Goal: Use online tool/utility: Use online tool/utility

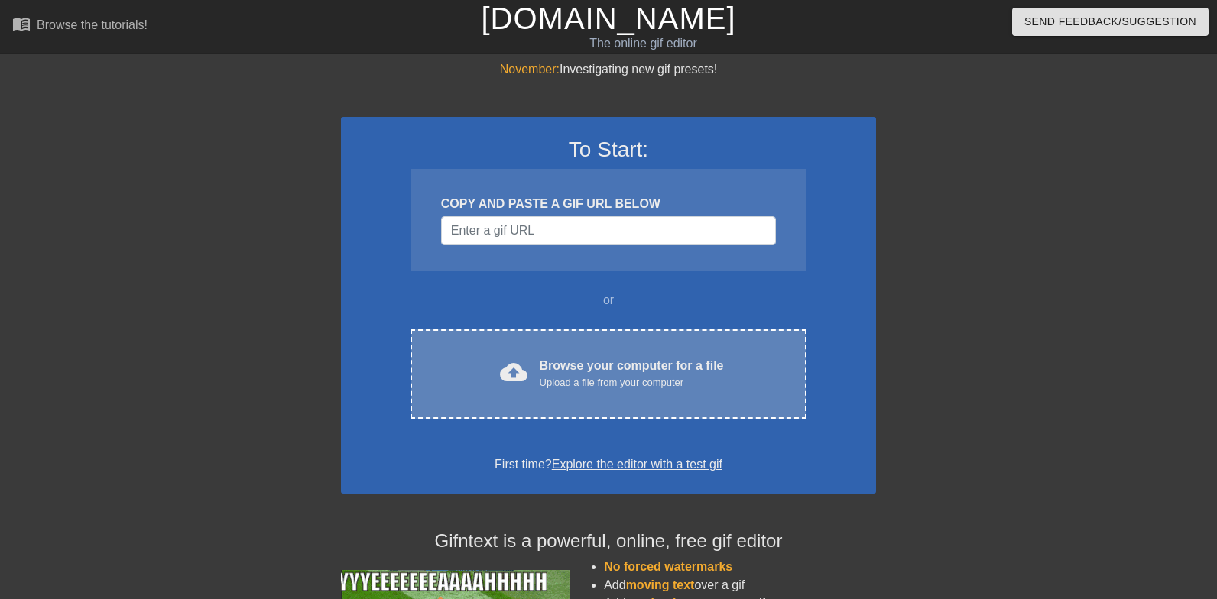
click at [621, 344] on div "cloud_upload Browse your computer for a file Upload a file from your computer C…" at bounding box center [609, 374] width 396 height 89
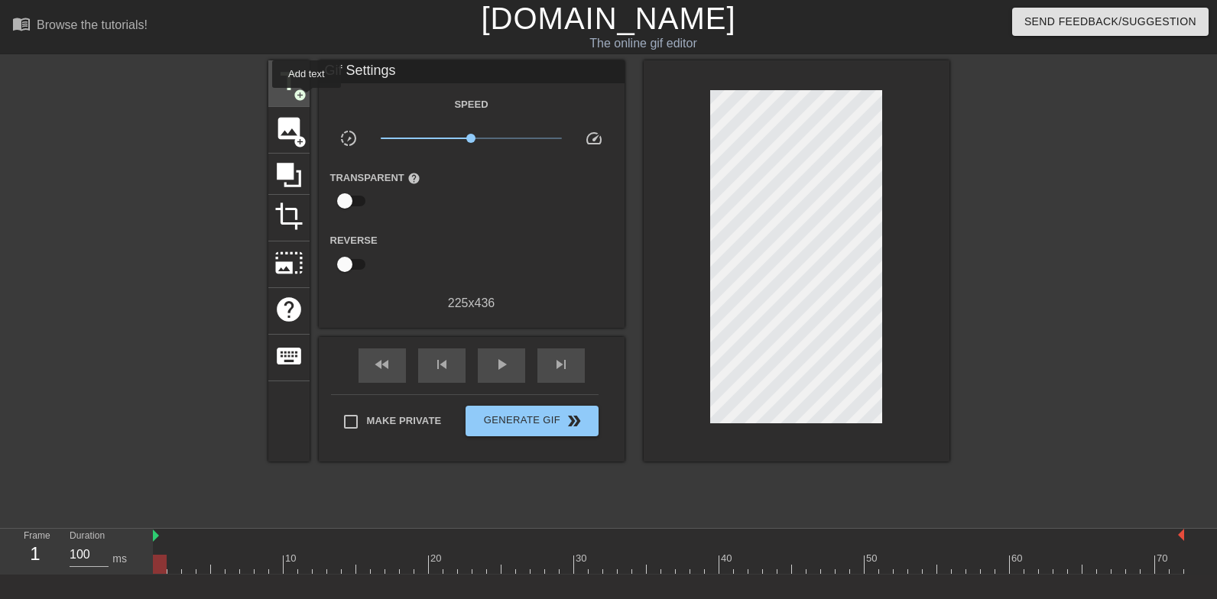
click at [307, 99] on div "title add_circle" at bounding box center [288, 83] width 41 height 47
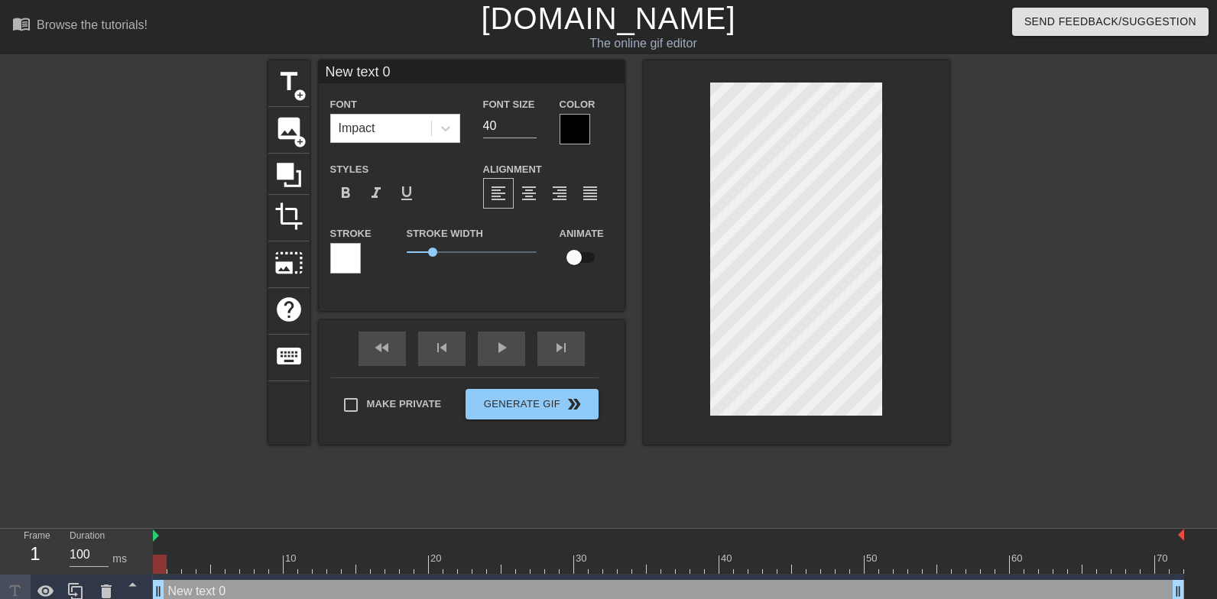
scroll to position [0, 1]
type input "S"
type textarea "S"
type input "St"
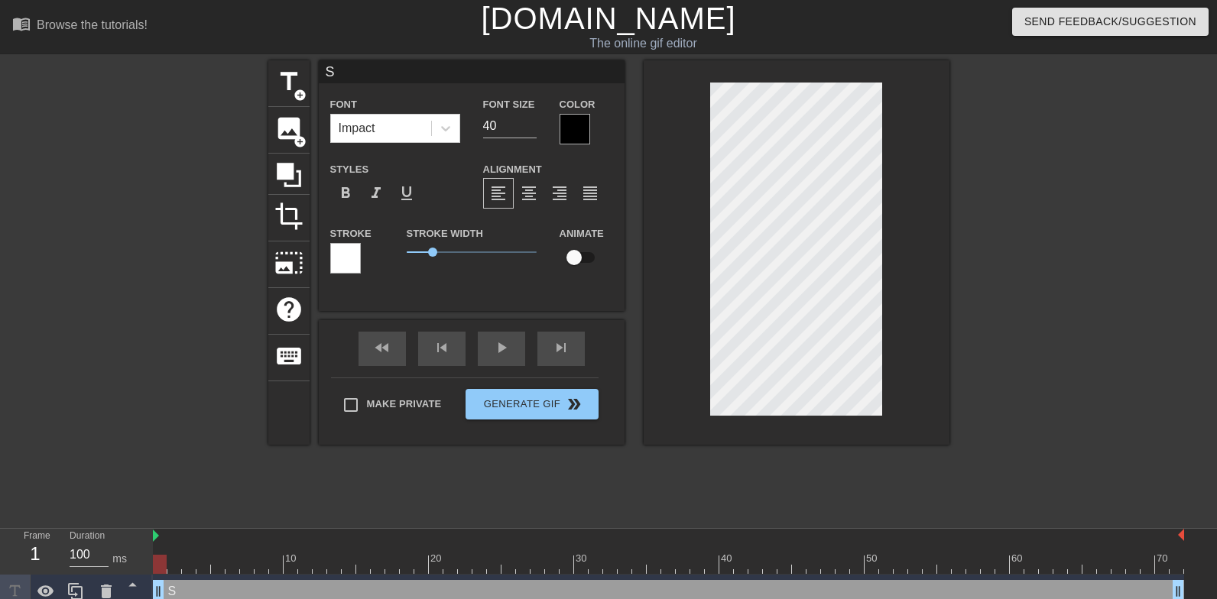
type textarea "St"
type input "Str"
type textarea "Str"
type input "Stri"
type textarea "Stri"
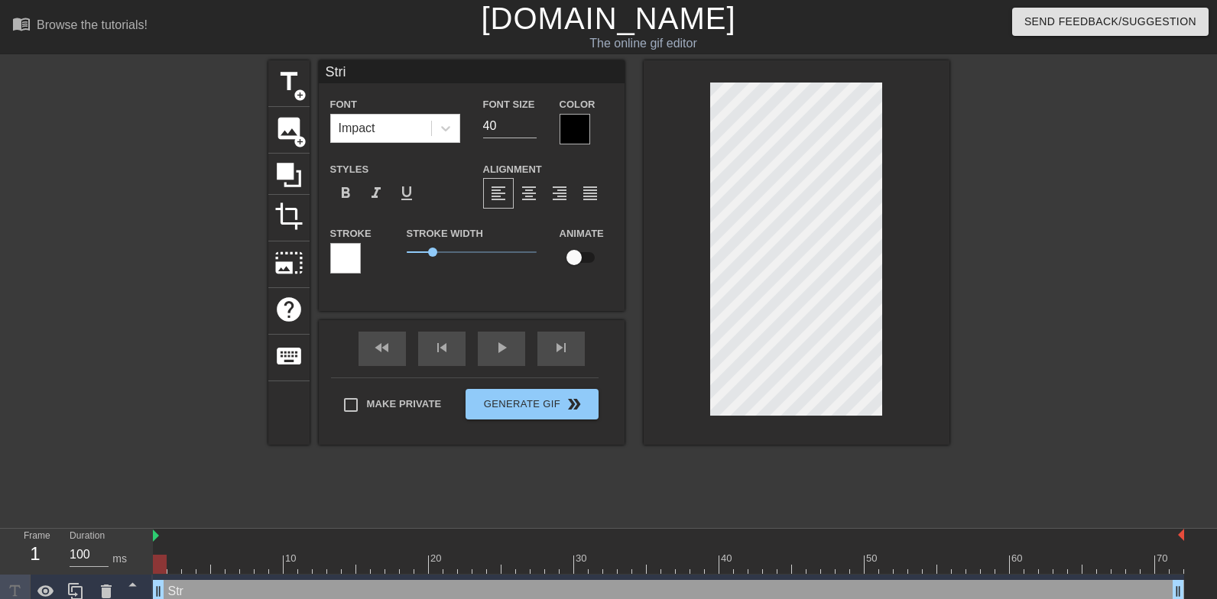
type input "Strip"
type textarea "Strip"
type input "Strip"
type textarea "Strip"
type input "Strip a"
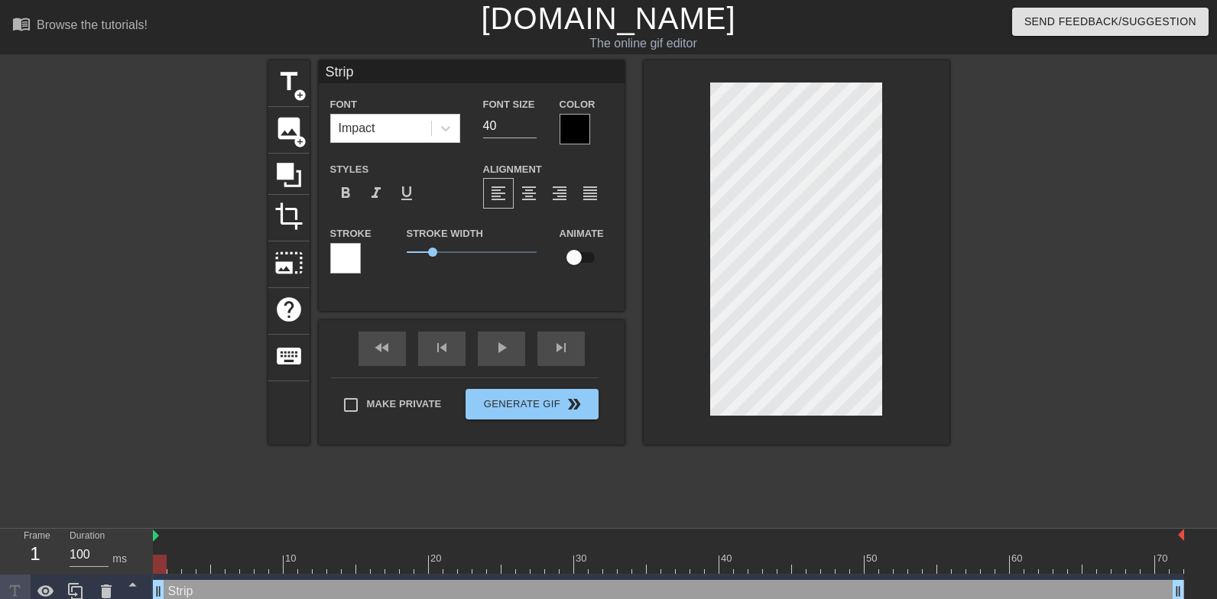
type textarea "Strip a"
type input "Strip an"
type textarea "Strip and"
type input "Strip and"
type textarea "Strip and"
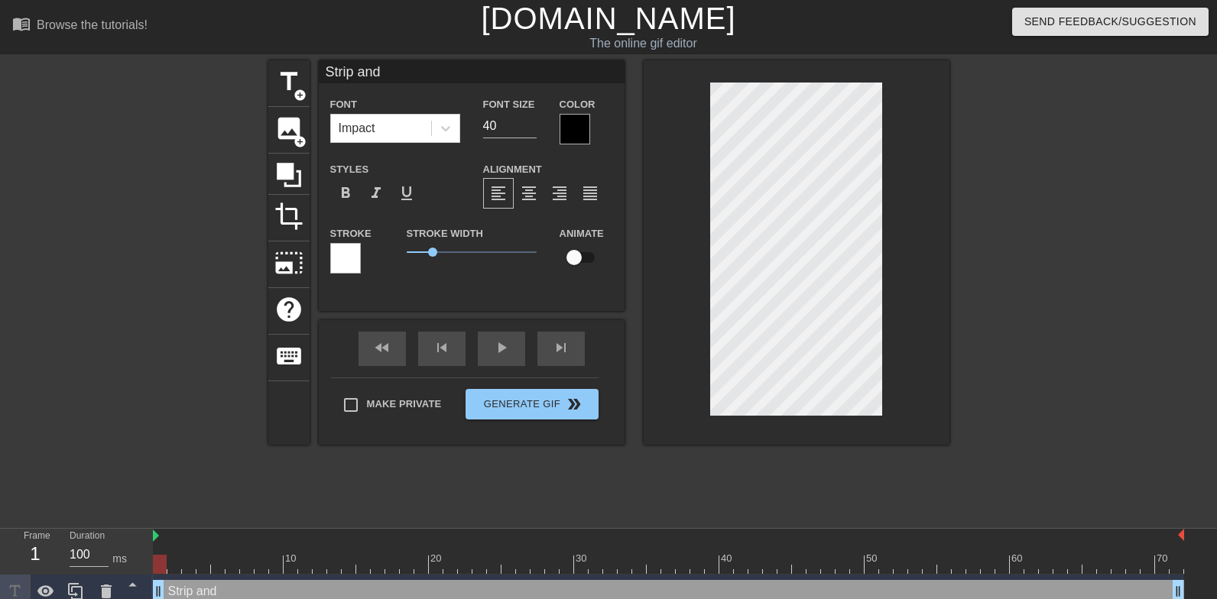
type input "Strip and r"
type textarea "Strip and r"
type input "Strip and re"
type textarea "Strip and re"
type input "Strip and rem"
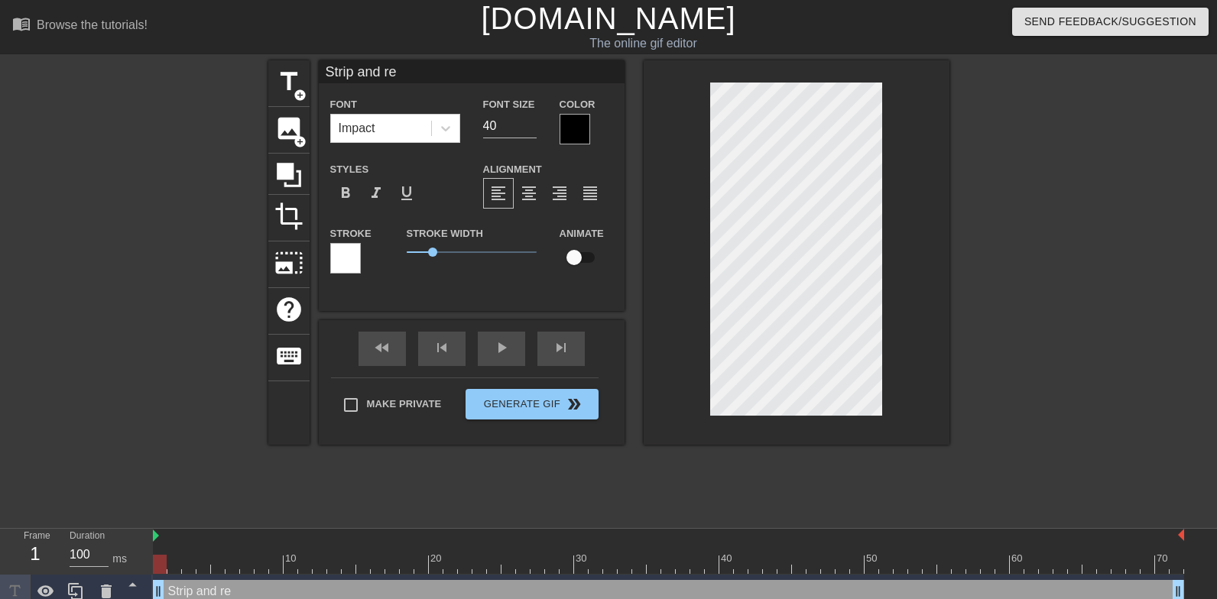
type textarea "Strip and rem"
type input "Strip and remo"
type textarea "Strip and remo"
type input "Strip and remov"
type textarea "Strip and remov"
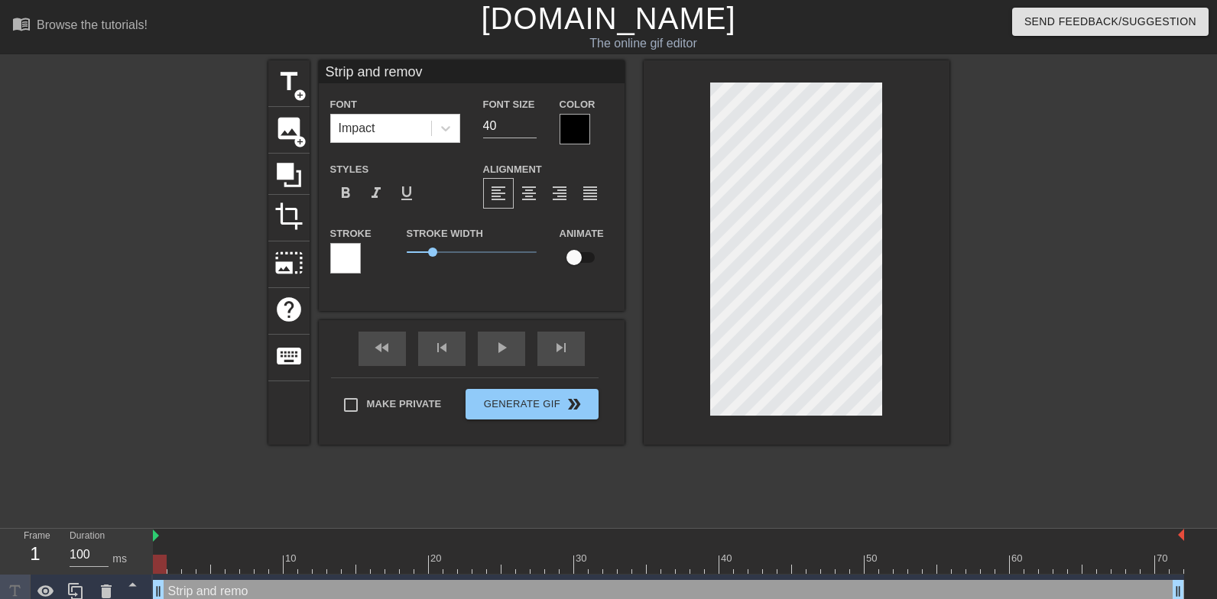
type input "Strip and remove"
type textarea "Strip and remove"
type input "Strip and remove"
type textarea "Strip and remove"
type input "Strip and remove m"
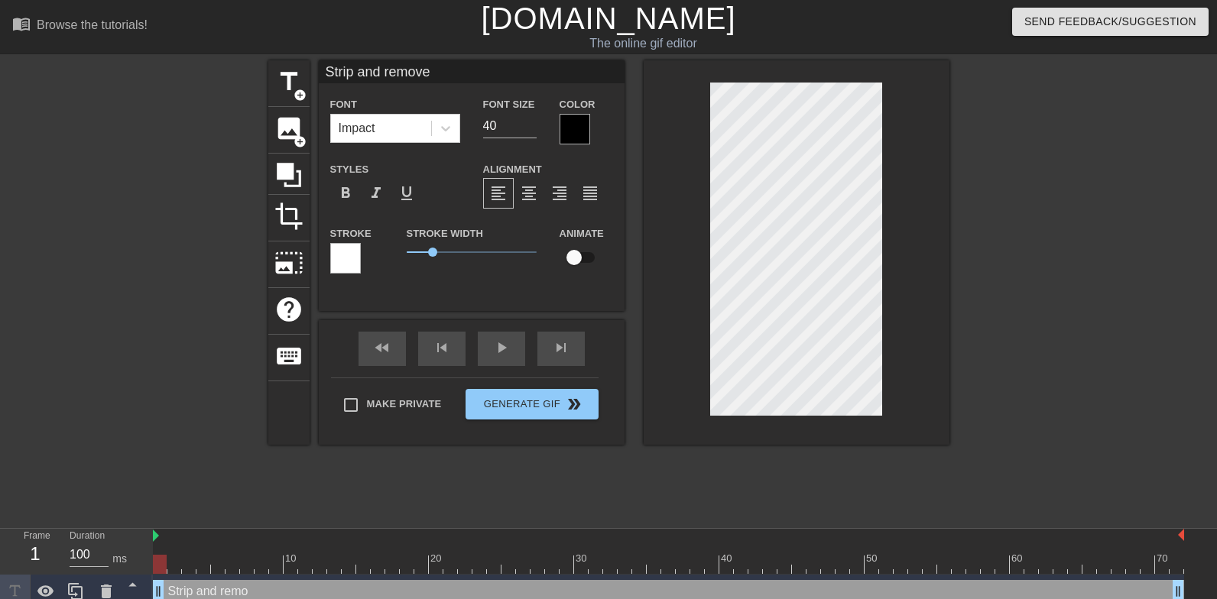
type textarea "Strip and remove m"
type input "Strip and remove"
type textarea "Strip and remove"
type input "Strip and remove"
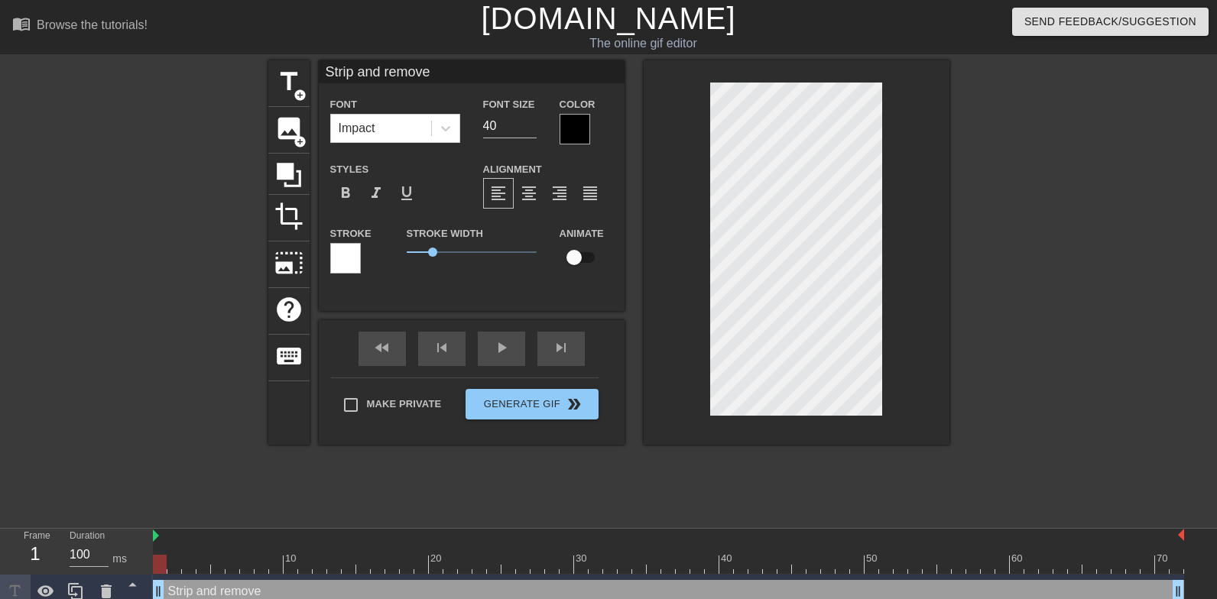
type textarea "Strip and remove"
type input "Strip and remove"
type textarea "Strip and remove"
type input "Strip and removem"
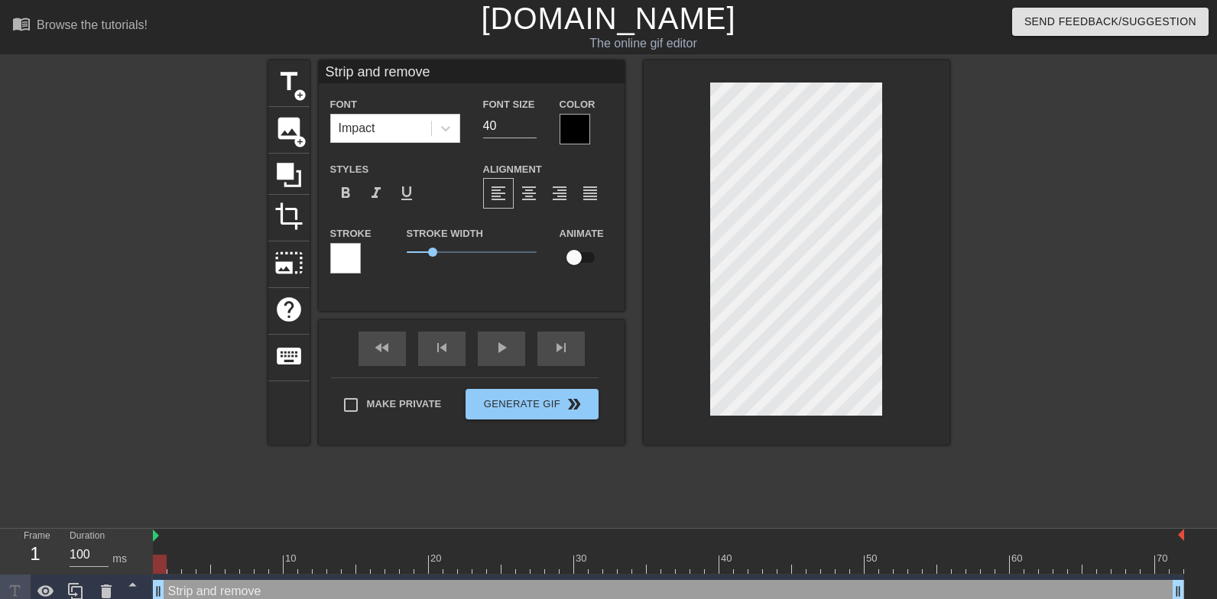
type textarea "Strip and remove m"
type input "Strip and removemy"
type textarea "Strip and remove my"
type input "Strip and removemy"
type textarea "Strip and remove my"
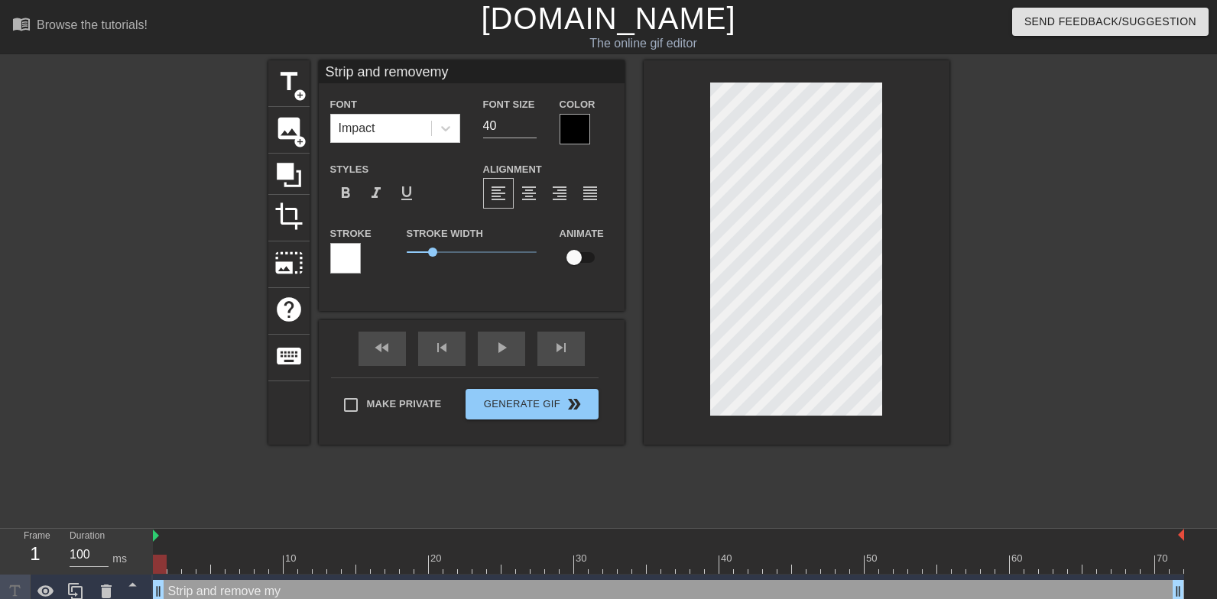
type input "Strip and removemy"
type textarea "Strip and remove my"
type input "Strip and removem"
type textarea "Strip and remove m"
type input "Strip and remove"
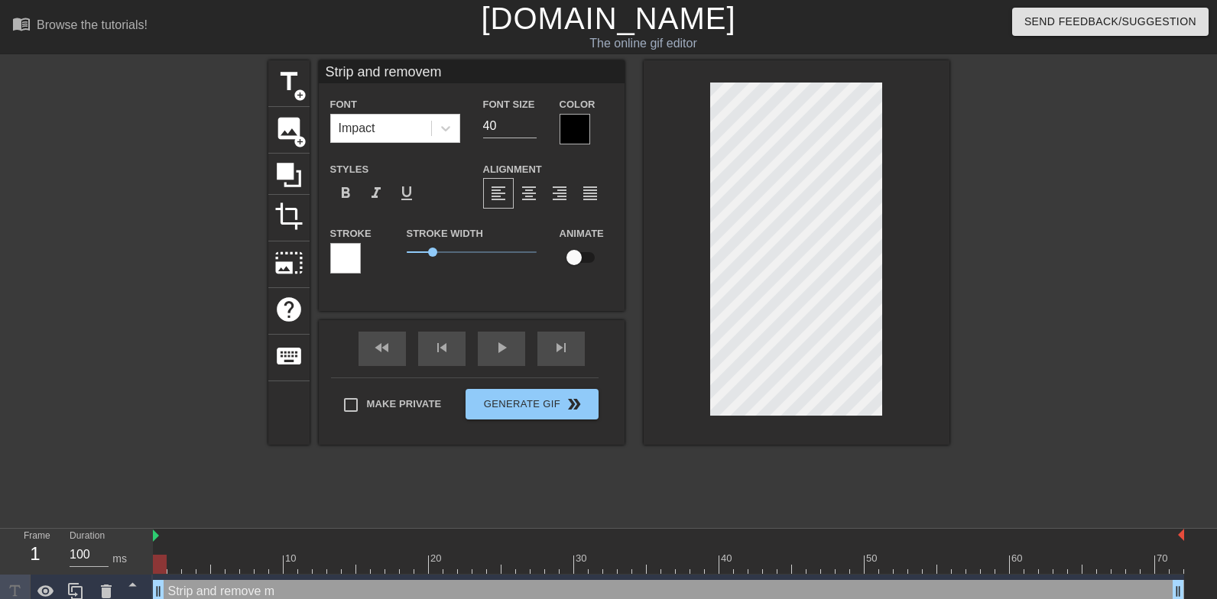
type textarea "Strip and remove"
type input "Strip and removem"
type textarea "Strip and remove m"
type input "Strip and removemy"
type textarea "Strip and remove my"
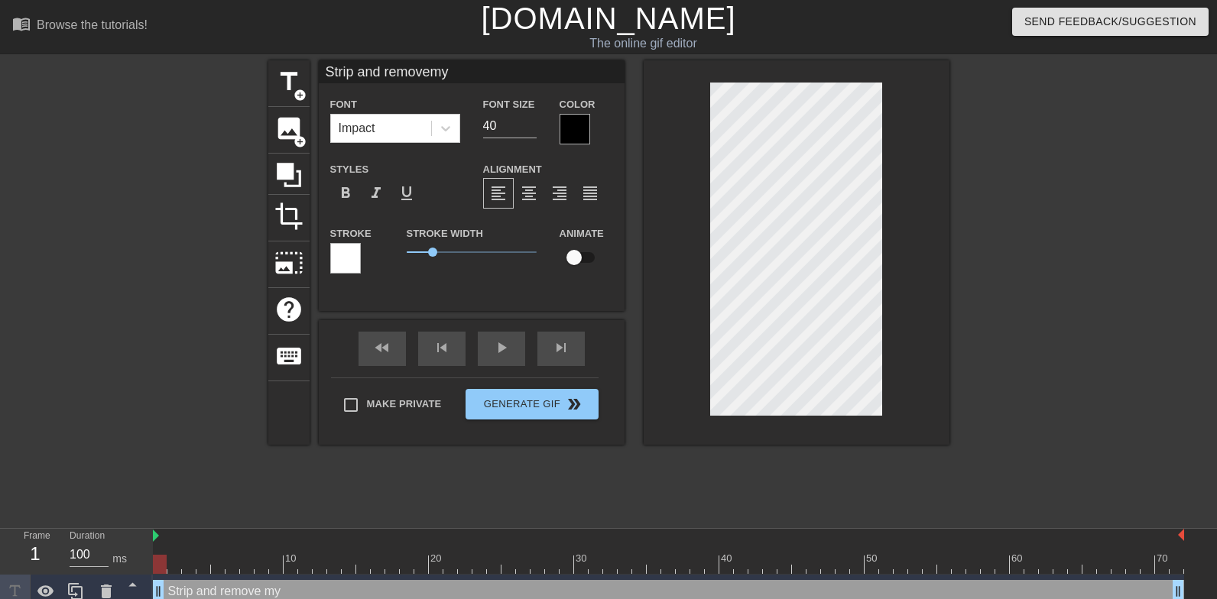
type input "Strip and removemy"
type textarea "Strip and remove my"
type input "Strip and removemy c"
type textarea "Strip and remove my c"
type input "Strip and removemy cl"
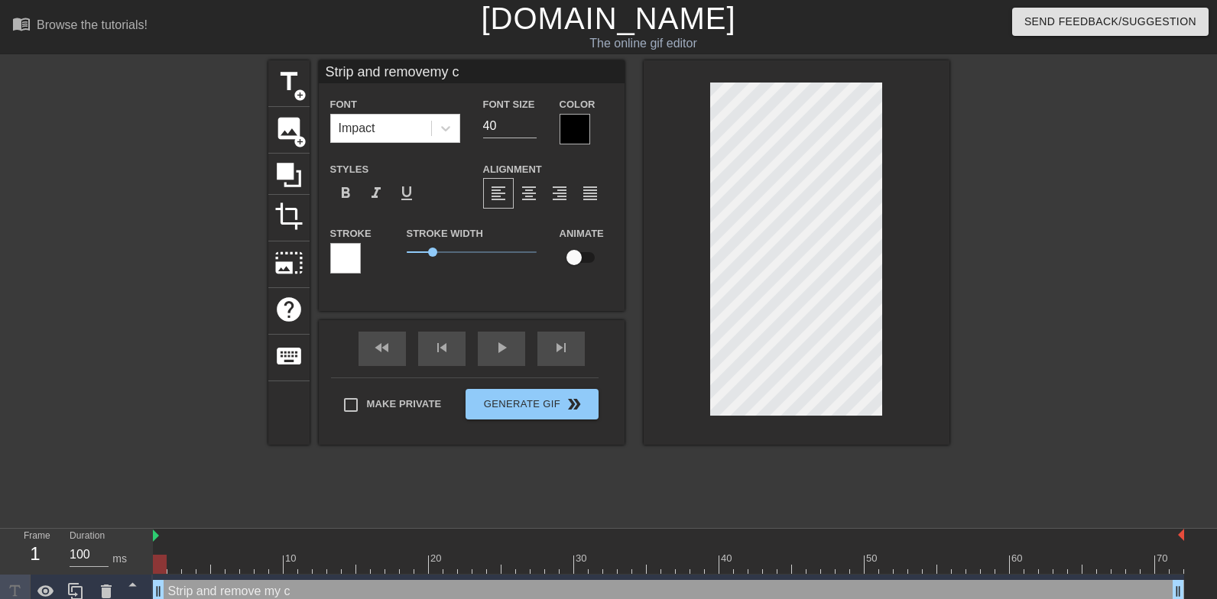
type textarea "Strip and remove my cl"
type input "Strip and removemy clo"
type textarea "Strip and remove my clo"
type input "Strip and removemy clot"
type textarea "Strip and remove my cloth"
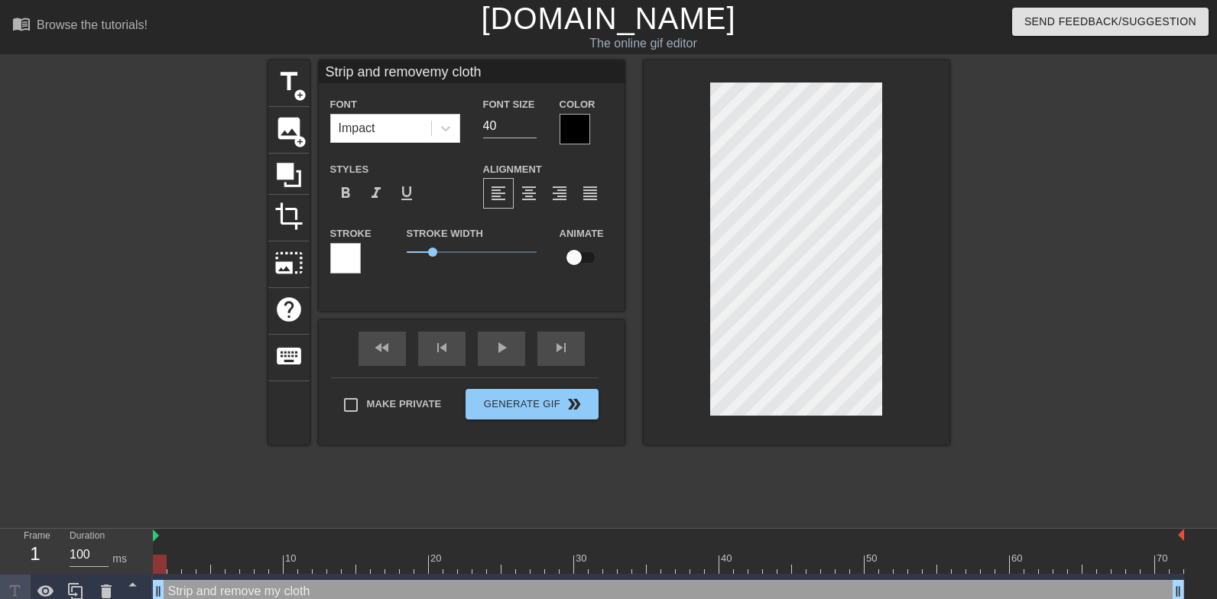
type input "Strip and removemy clothe"
type textarea "Strip and remove my clothe"
type input "Strip and removemy clothes"
type textarea "Strip and remove my clothes"
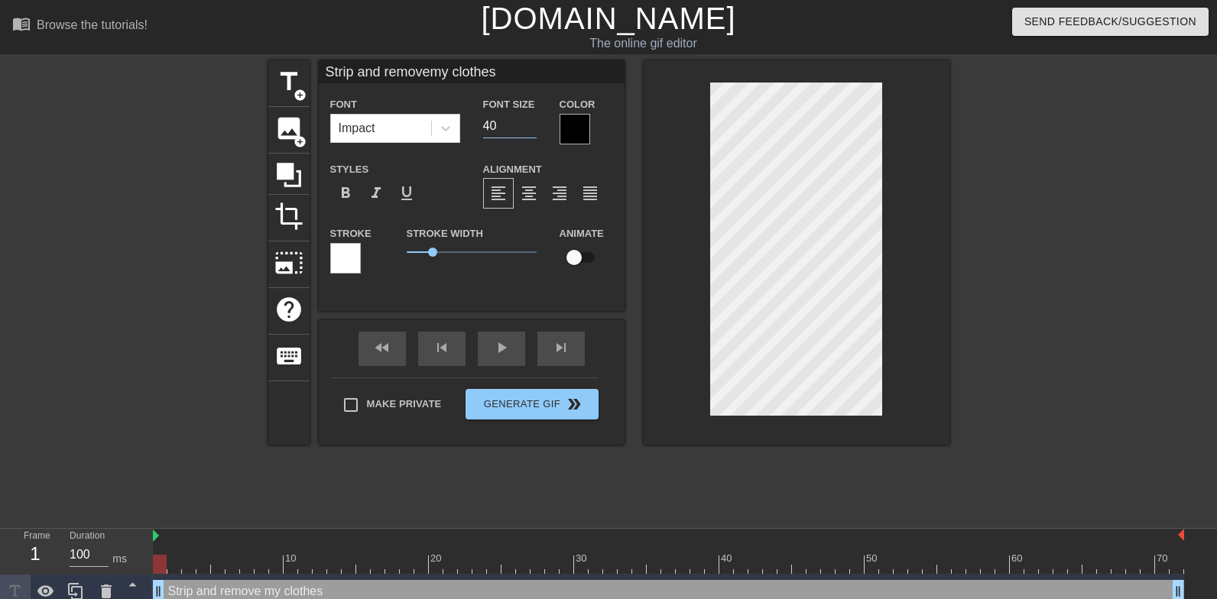
click at [515, 131] on input "40" at bounding box center [510, 126] width 54 height 24
type input "Strip and removemy clothes"
type input "2"
type input "Strip and removemy clothes"
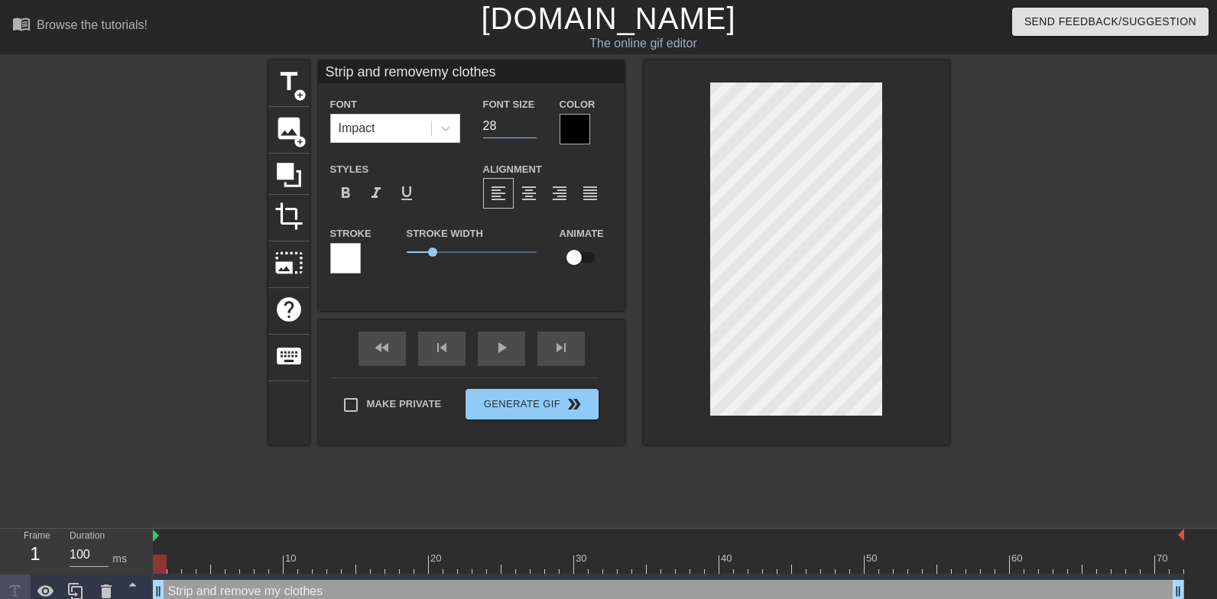
type input "28"
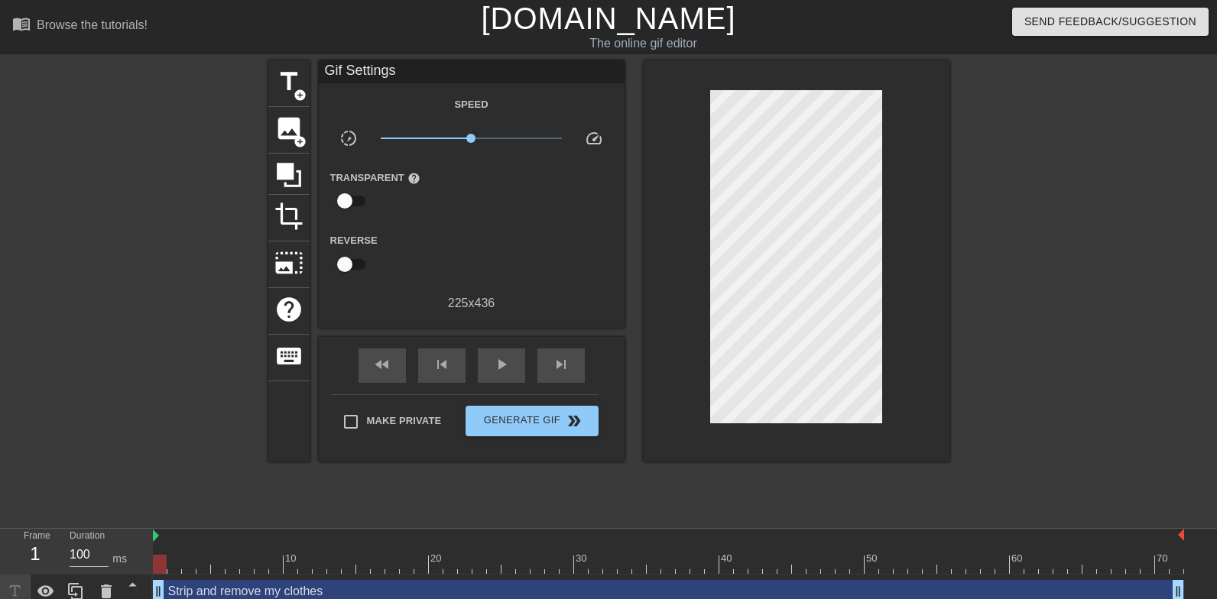
click at [924, 275] on div at bounding box center [797, 260] width 306 height 401
click at [356, 424] on input "Make Private" at bounding box center [351, 422] width 32 height 32
checkbox input "true"
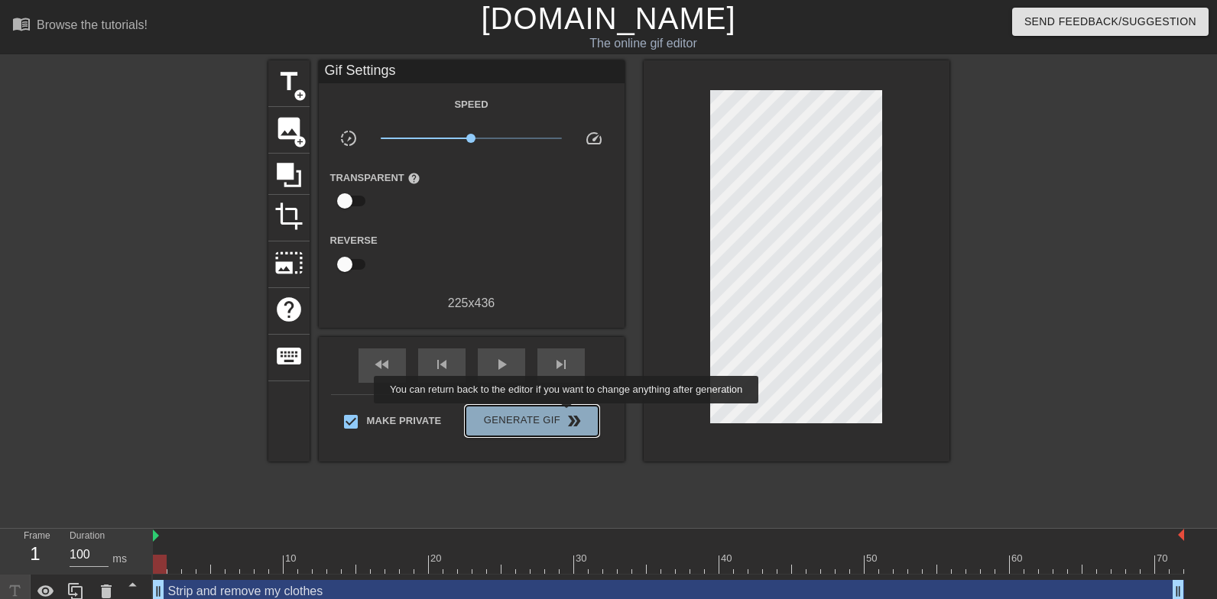
click at [577, 414] on span "double_arrow" at bounding box center [574, 421] width 18 height 18
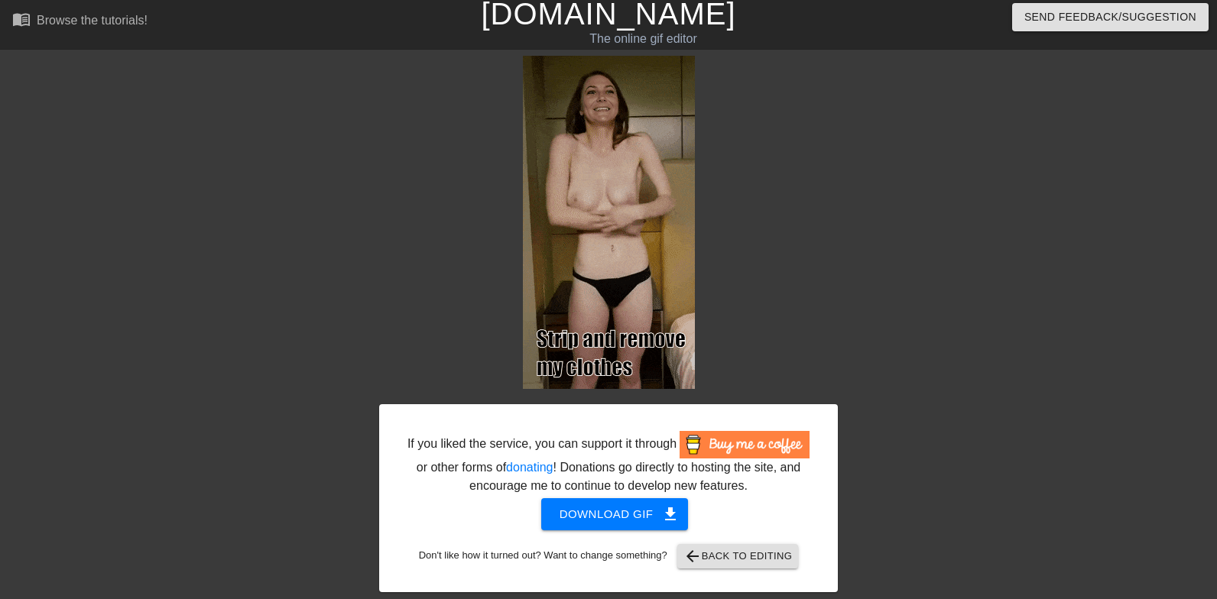
scroll to position [23, 0]
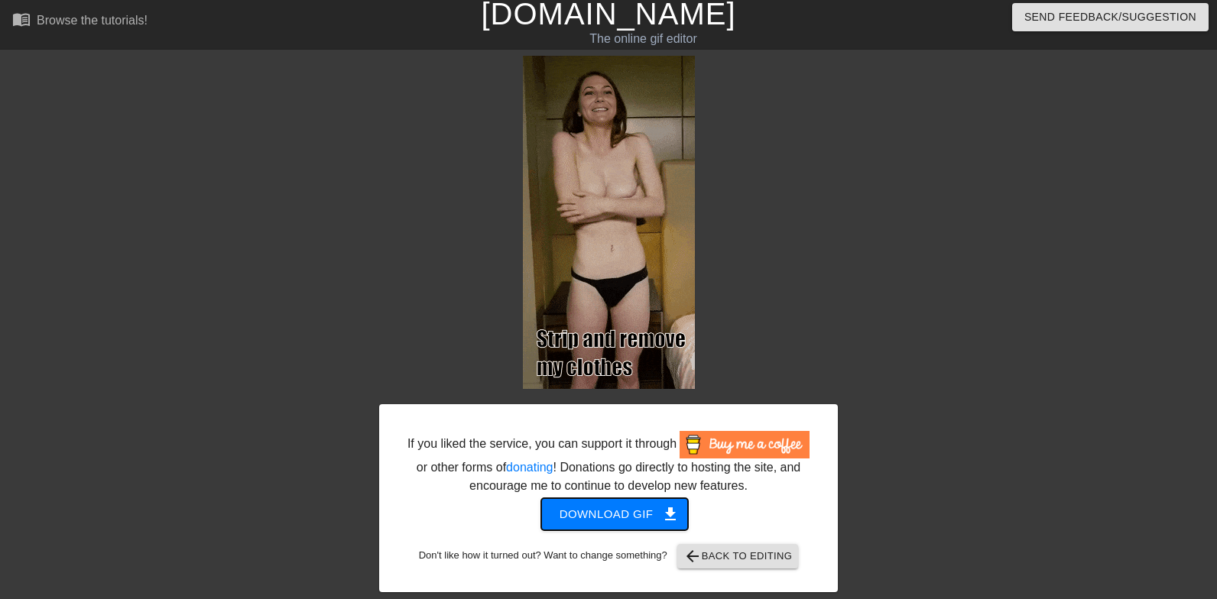
click at [639, 505] on span "Download gif get_app" at bounding box center [615, 515] width 111 height 20
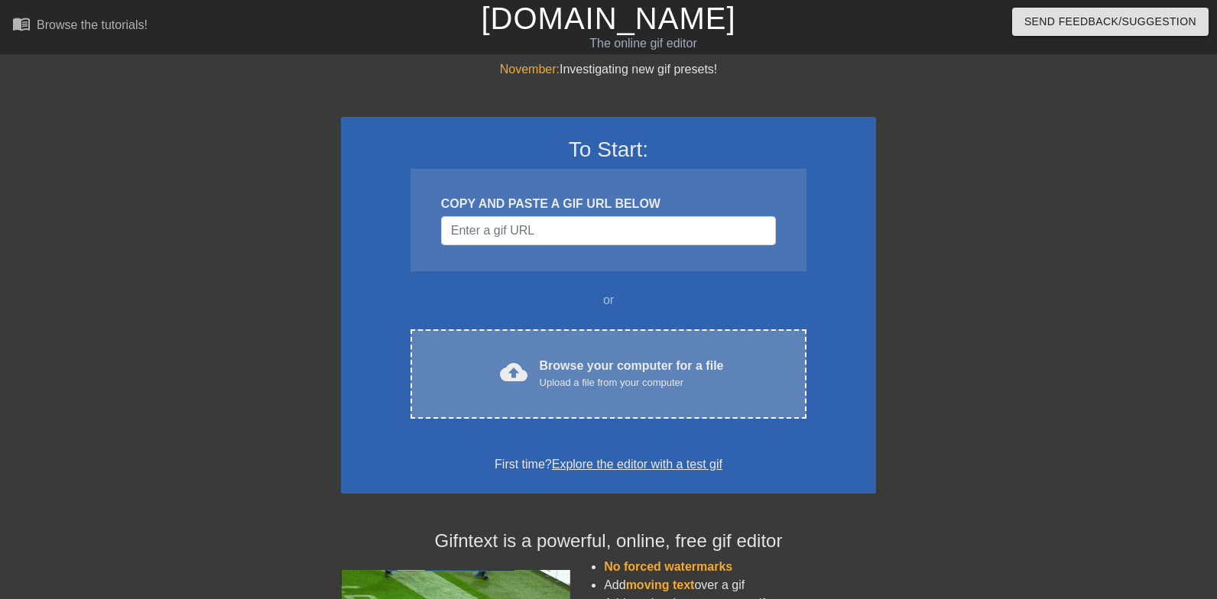
click at [719, 359] on div "Browse your computer for a file Upload a file from your computer" at bounding box center [632, 374] width 184 height 34
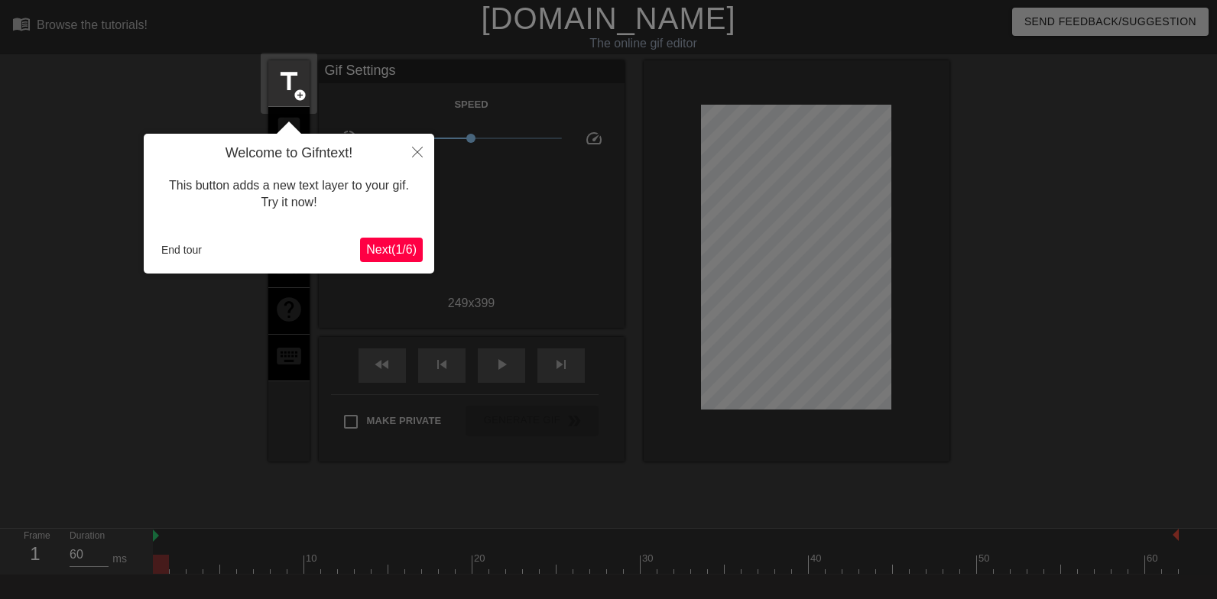
scroll to position [37, 0]
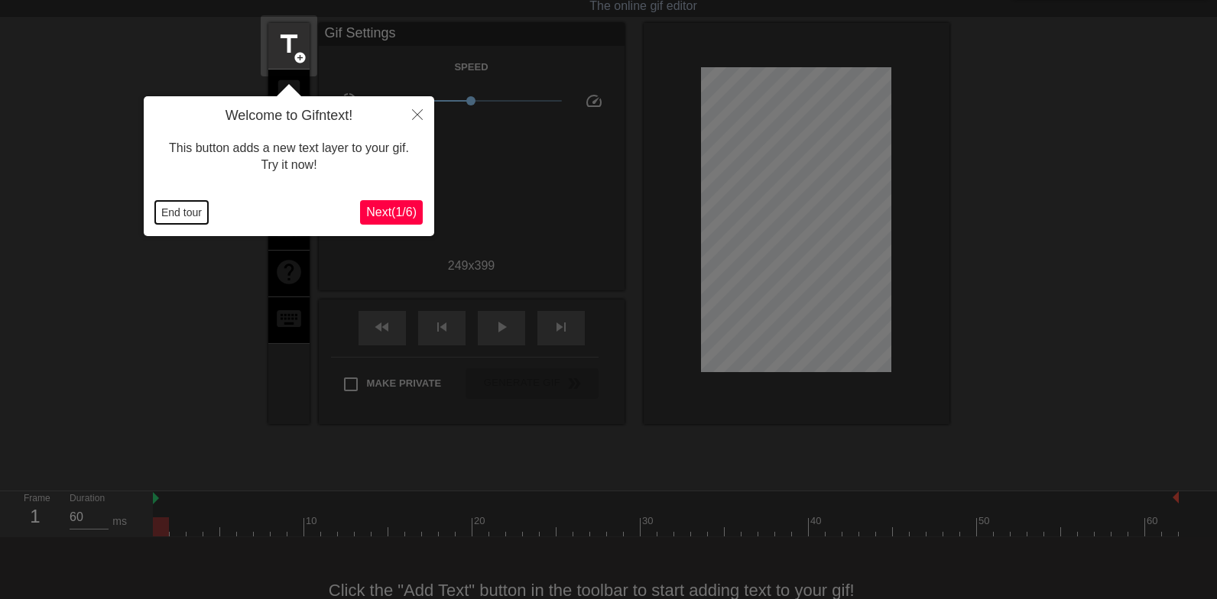
click at [168, 209] on button "End tour" at bounding box center [181, 212] width 53 height 23
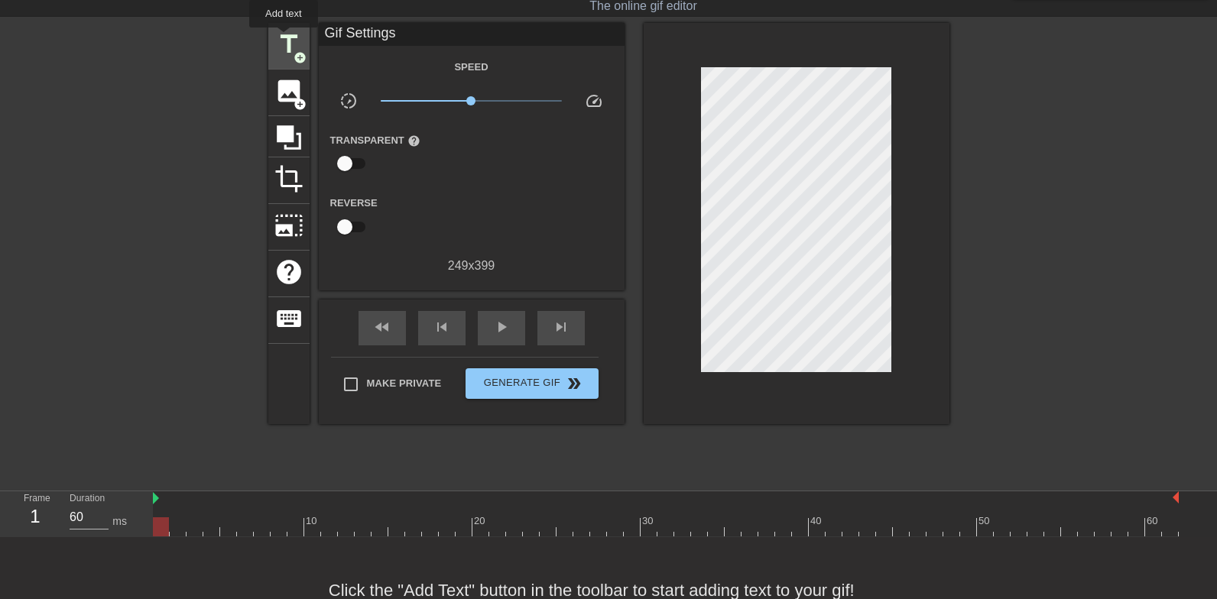
click at [284, 38] on span "title" at bounding box center [288, 44] width 29 height 29
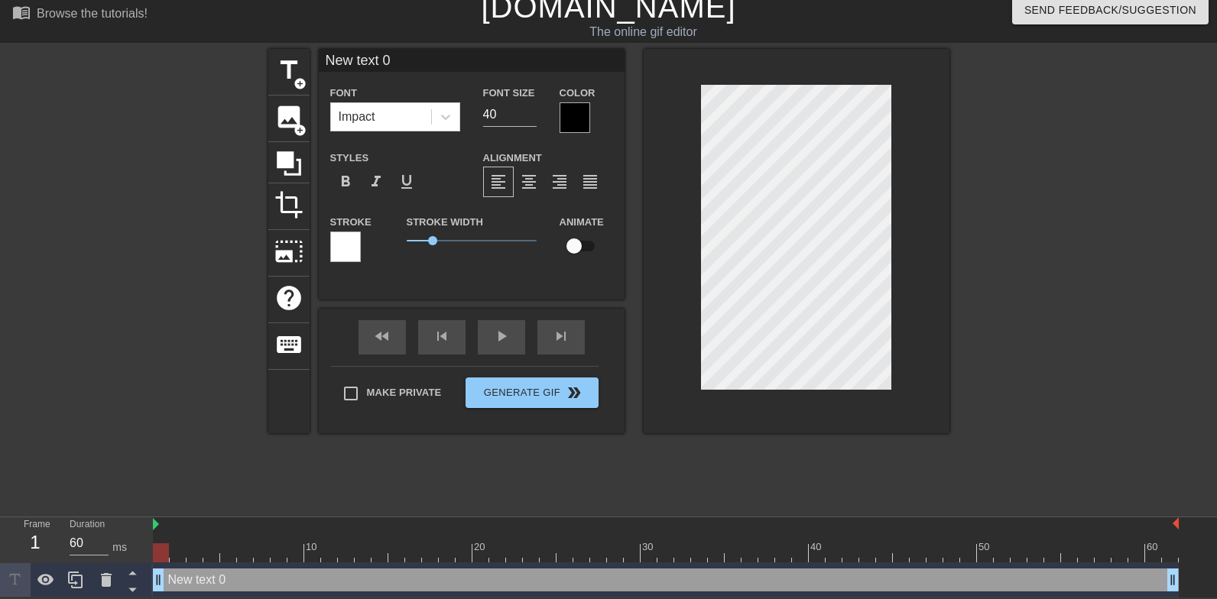
scroll to position [0, 2]
type input "L"
type textarea "L"
type input "Le"
type textarea "Le"
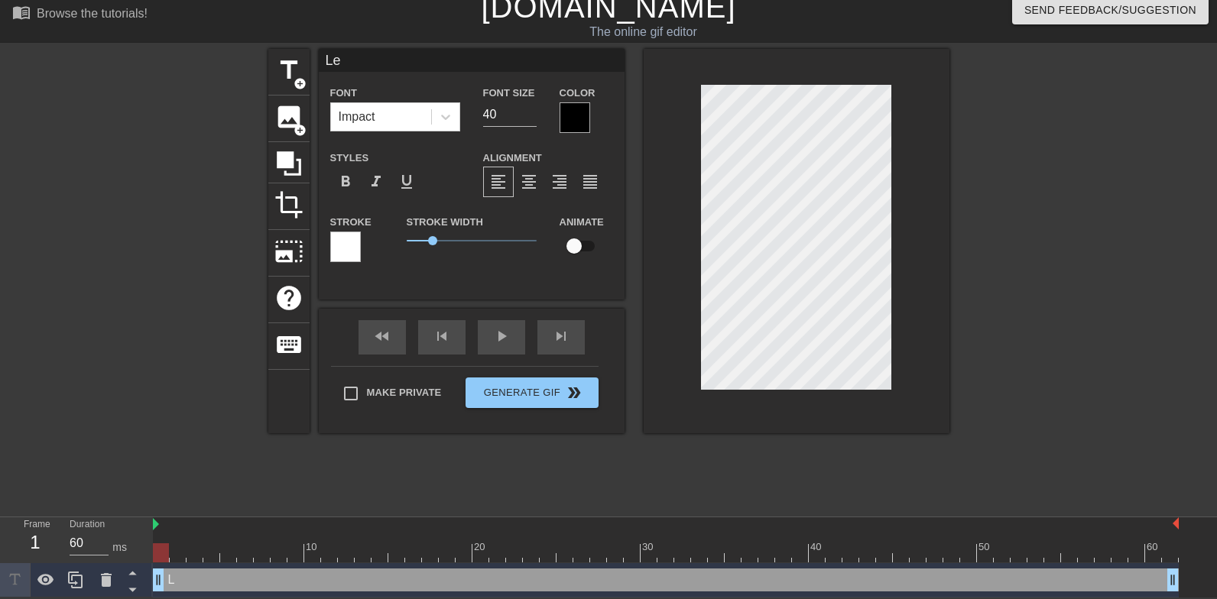
type input "Let"
type textarea "Let"
type input "Let"
type textarea "Let"
type input "Let h"
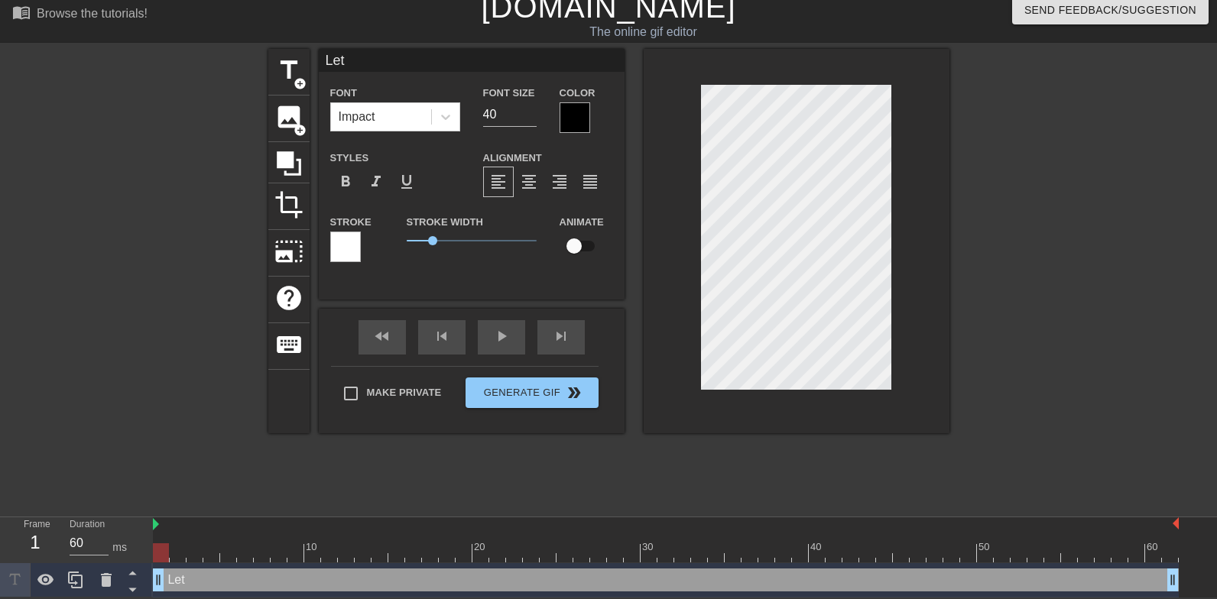
type textarea "Let h"
type input "Let hi"
type textarea "Let hi"
type input "Let him"
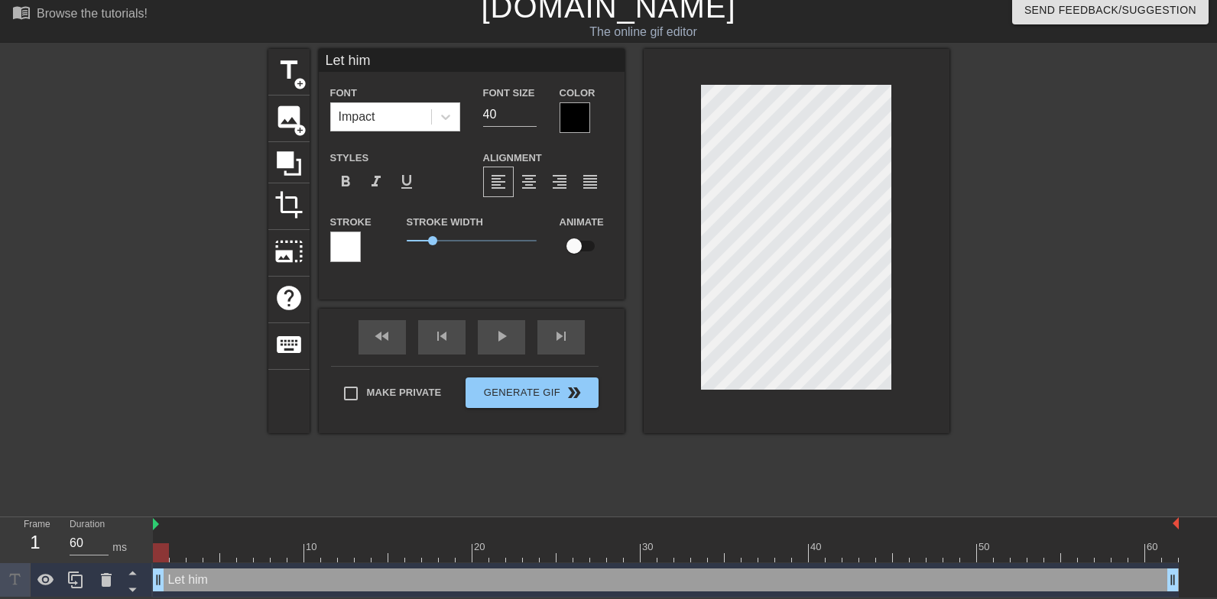
type textarea "Let him"
type input "Let him r"
type textarea "Let him r"
type input "Let him rg"
type textarea "Let him rg"
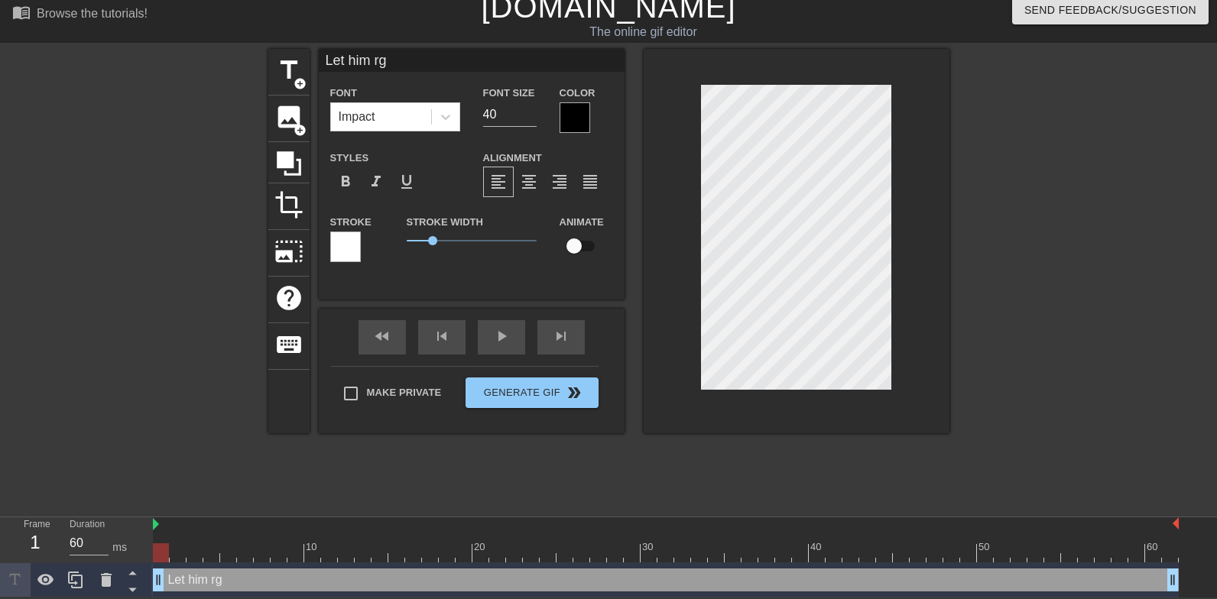
type input "Let him r"
type textarea "Let him r"
type input "Let him"
type textarea "Let him"
type input "Let him g"
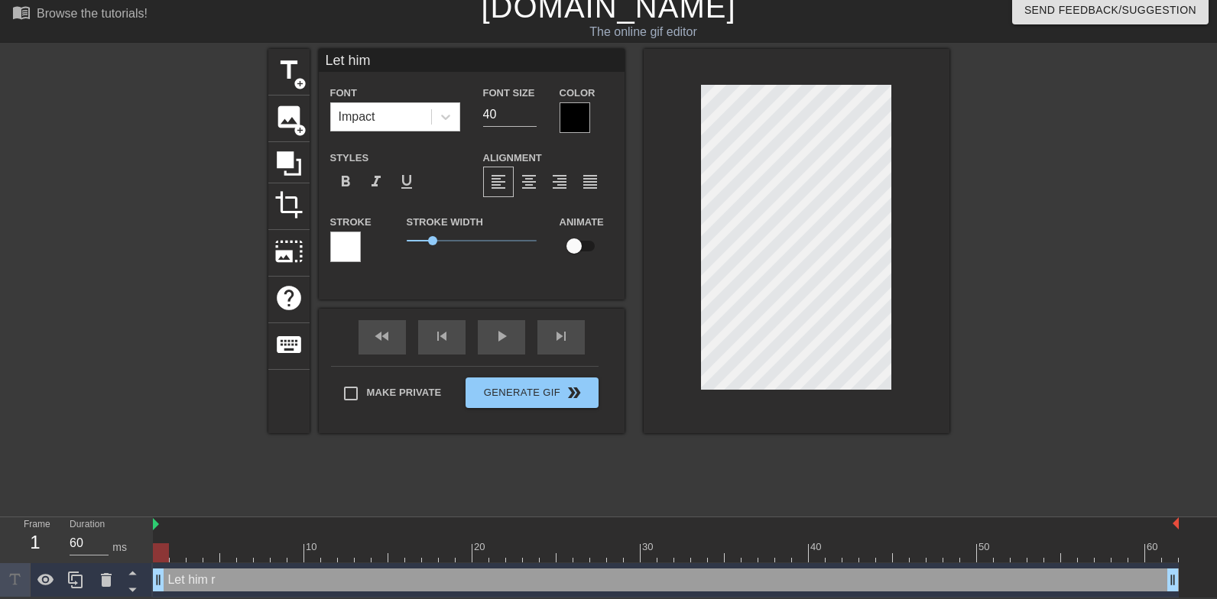
type textarea "Let him g"
type input "Let him gr"
type textarea "Let him gr"
type input "Let him gro"
type textarea "Let him gro"
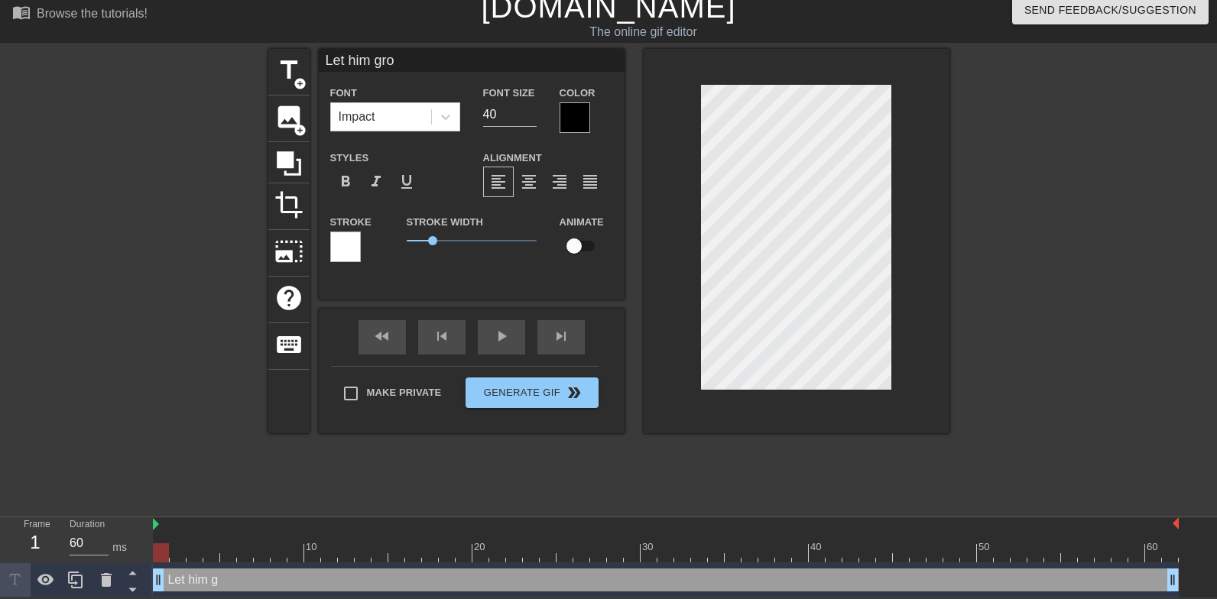
type input "Let him grop"
type textarea "Let him grop"
type input "Let him grope"
type textarea "Let him grope"
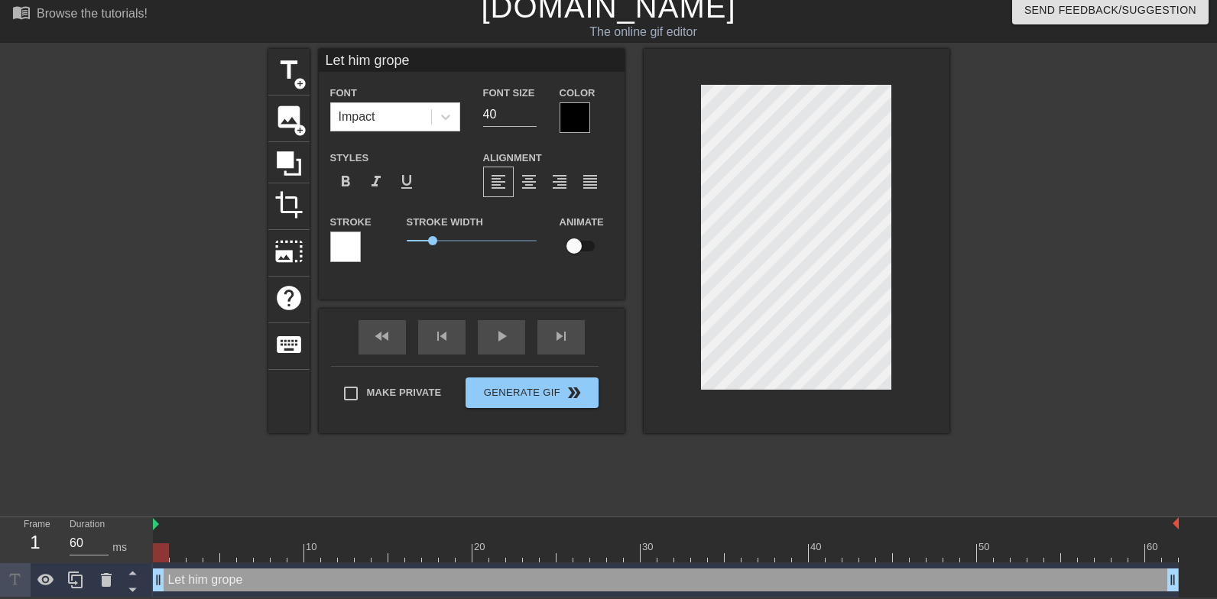
click at [941, 99] on div at bounding box center [797, 241] width 306 height 385
click at [302, 71] on div "title add_circle" at bounding box center [288, 72] width 41 height 47
type input "T"
type textarea "T"
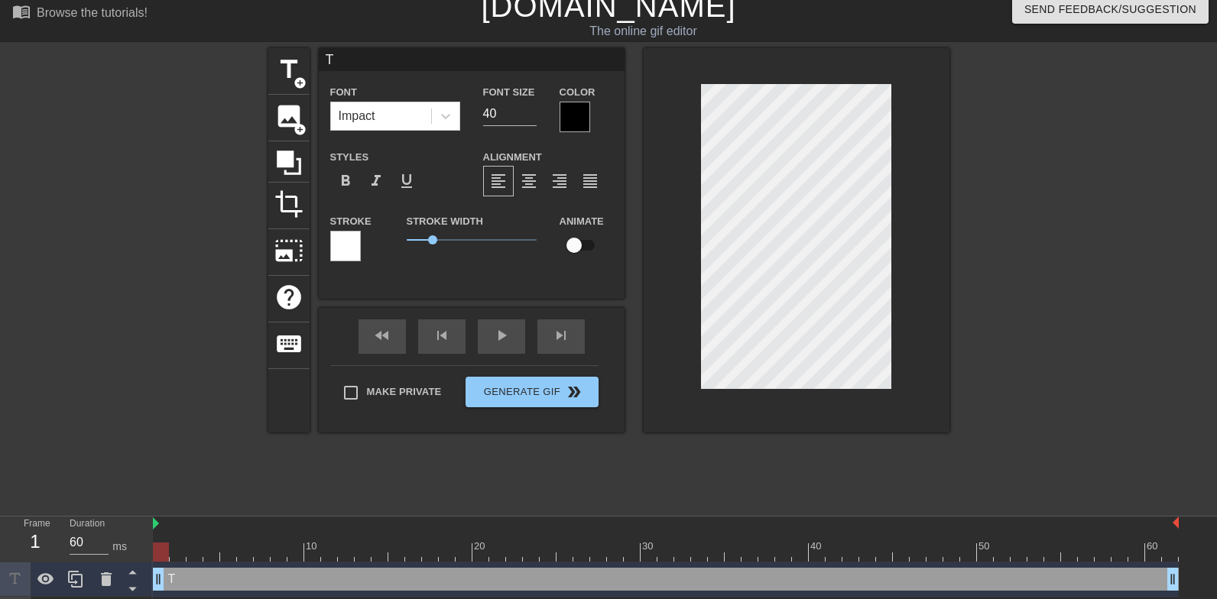
type input "Tr"
type textarea "Tr"
type input "Trw"
type textarea "Trw"
type input "Trwi"
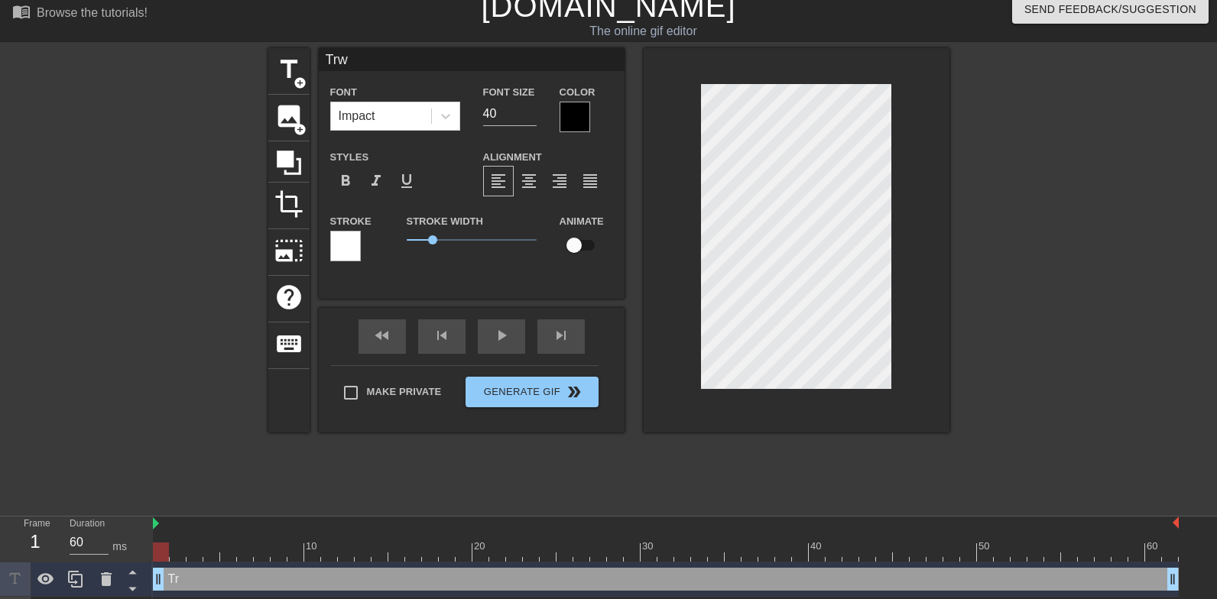
type textarea "Trwi"
type input "Trwil"
type textarea "Trwil"
type input "Trwil"
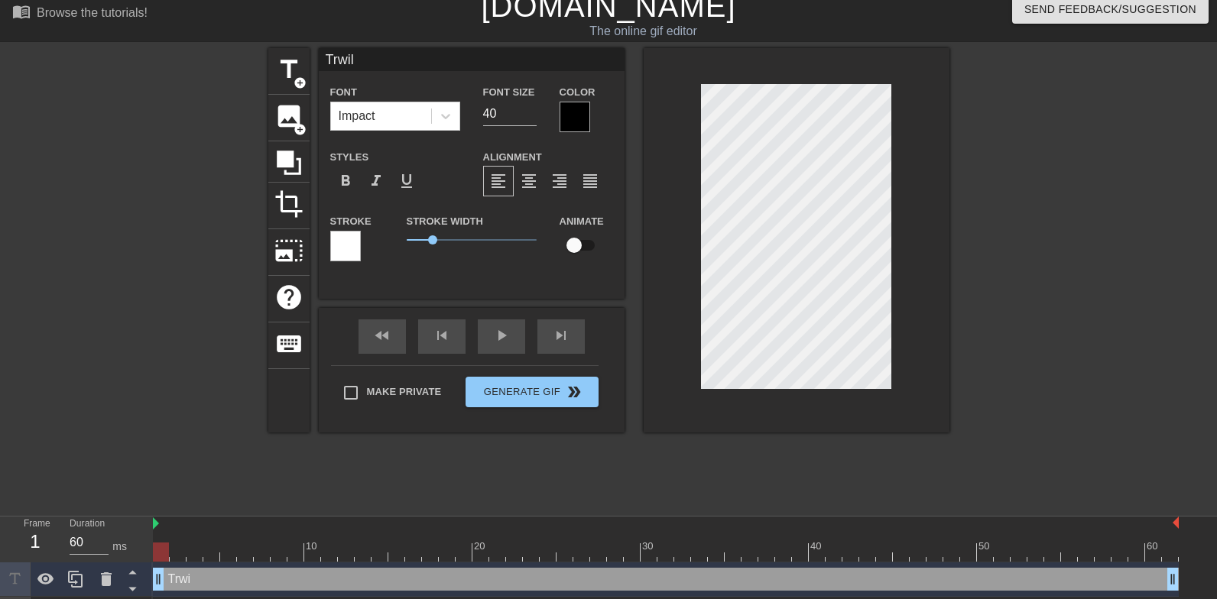
type textarea "Trwil"
type input "Trwil f"
type textarea "Trwil f"
type input "Trwil fo"
type textarea "Trwil fo"
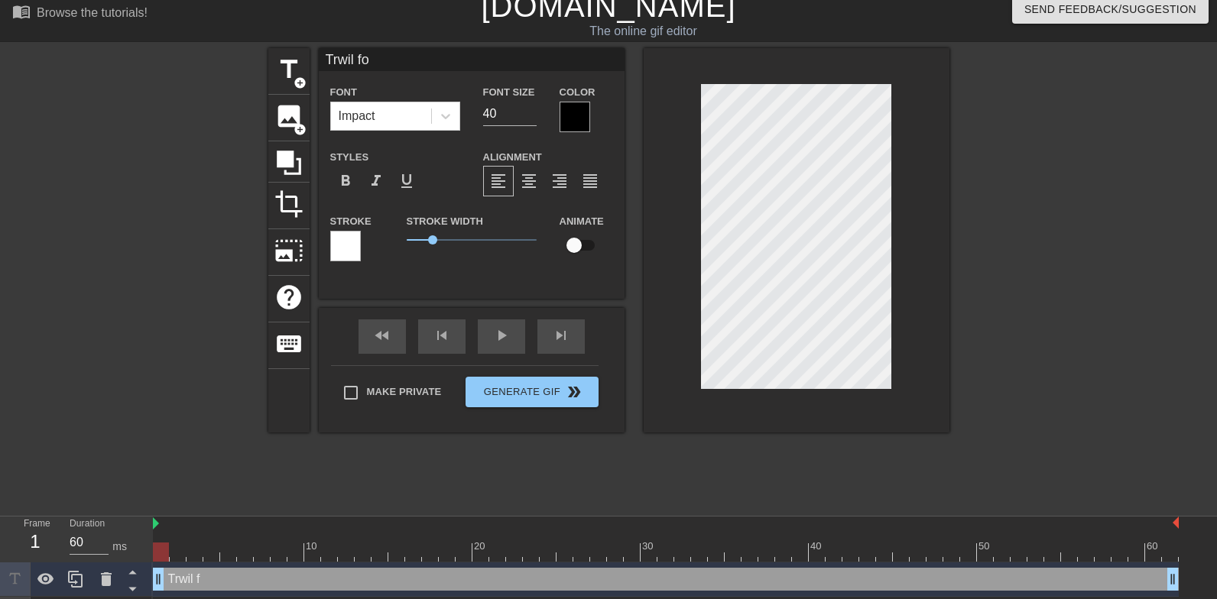
type input "Trwil for"
type textarea "Trwil for"
type input "Trwil fo"
type textarea "Trwil fo"
type input "Trwil f"
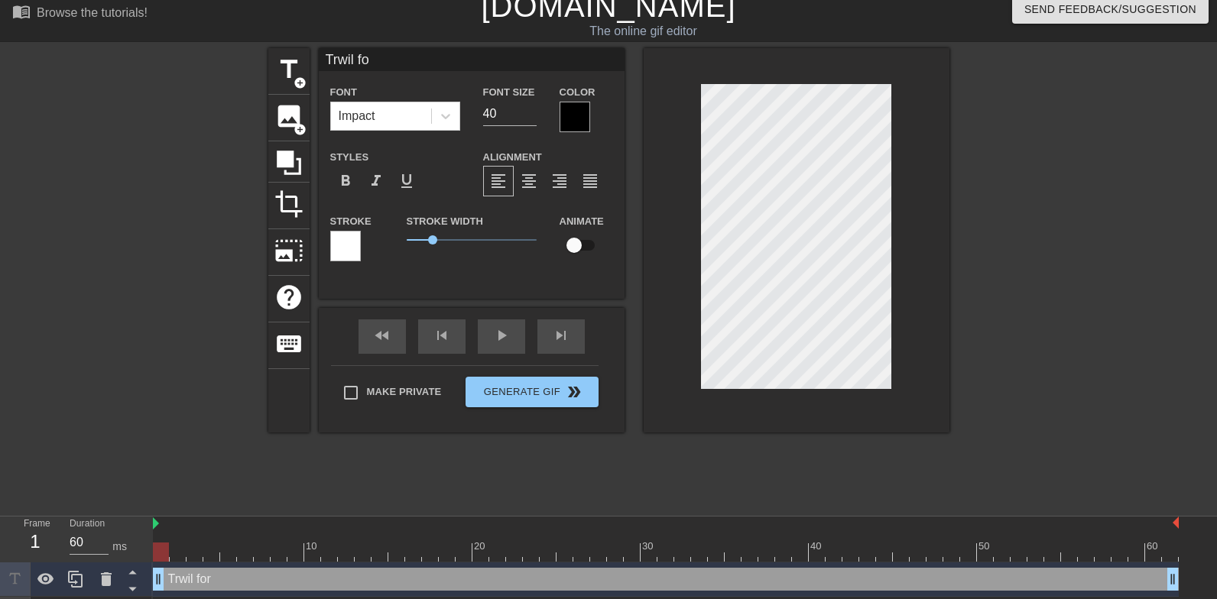
type textarea "Trwil f"
type input "Trwil"
type textarea "Trwil"
type input "Trwil"
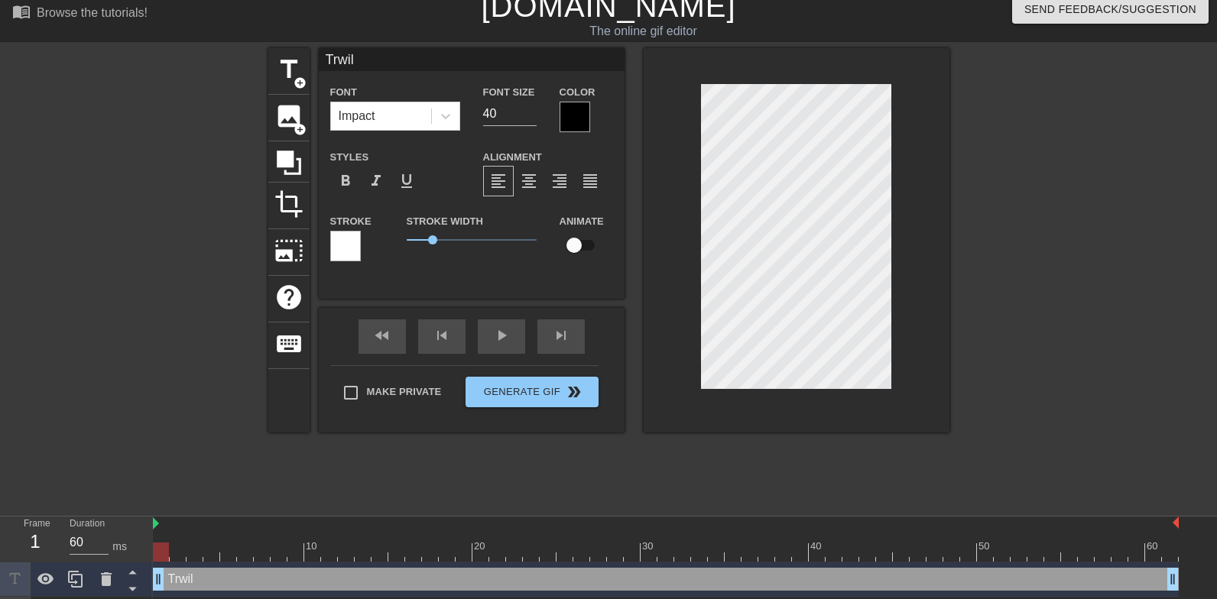
type textarea "Trwil"
type input "Trwi"
type textarea "Trwi"
type input "Trw"
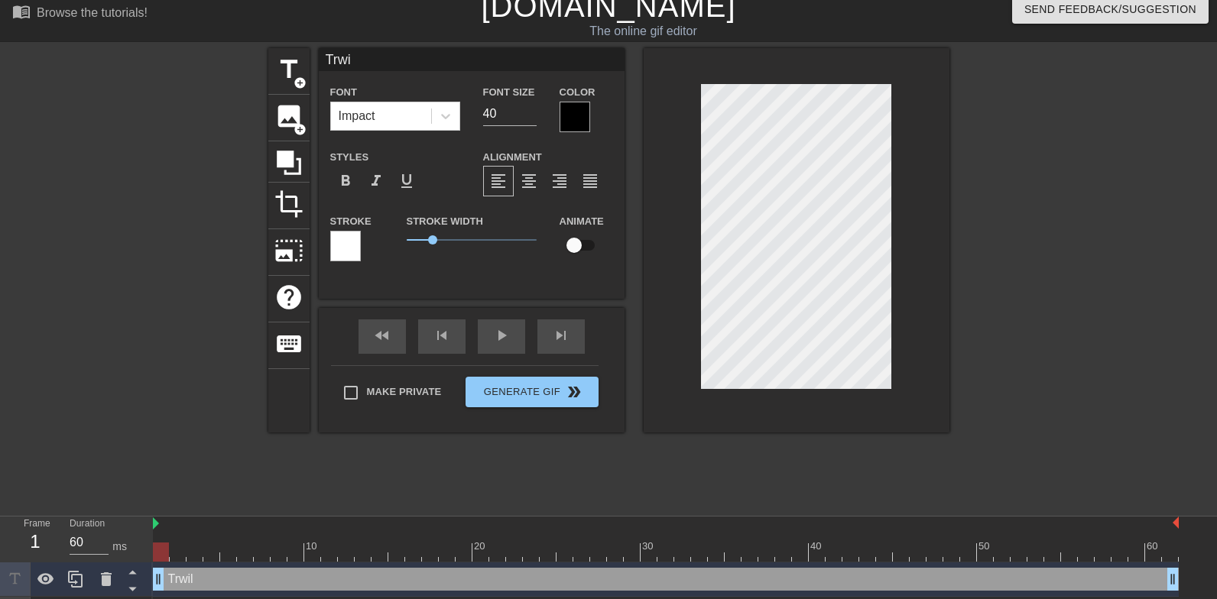
type textarea "Trw"
type input "Tr"
type textarea "Tr"
type input "T"
type textarea "T"
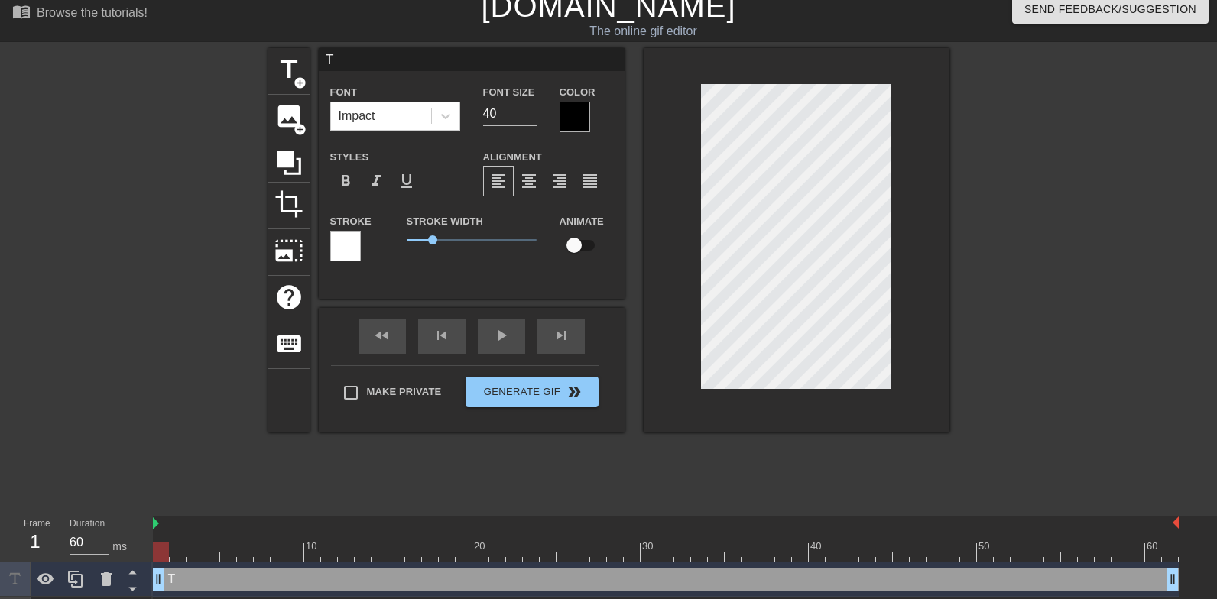
type input "Tw"
type textarea "Tw"
type input "Twi"
type textarea "Twi"
type input "Twir"
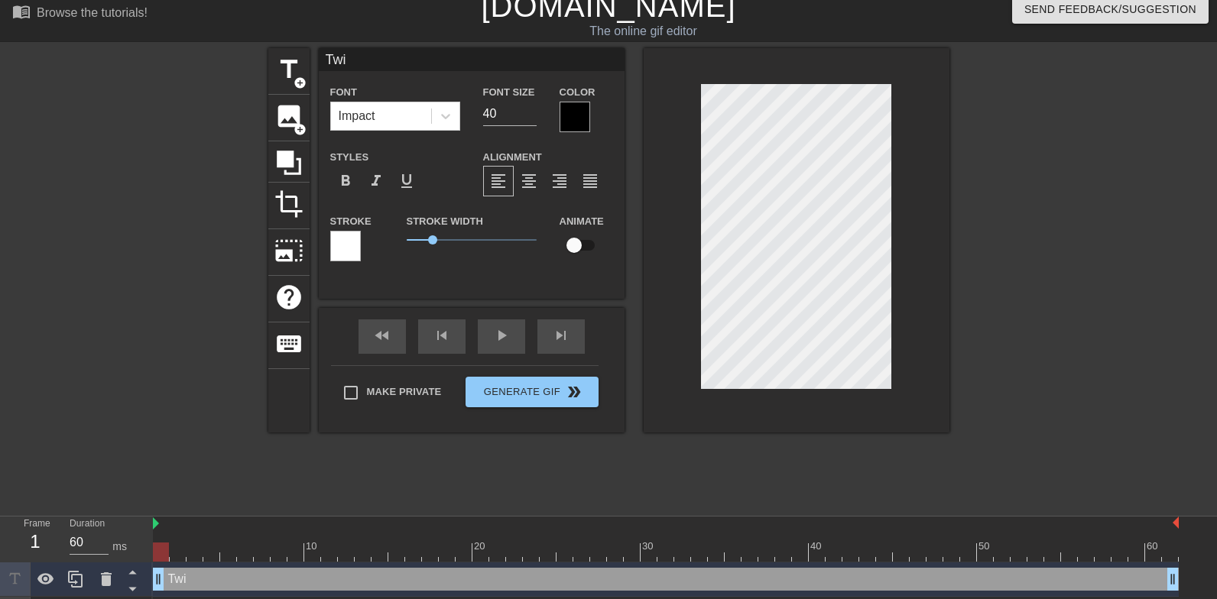
type textarea "Twir"
type input "Twirl"
type textarea "Twirl"
type input "Twirl"
type textarea "Twirl"
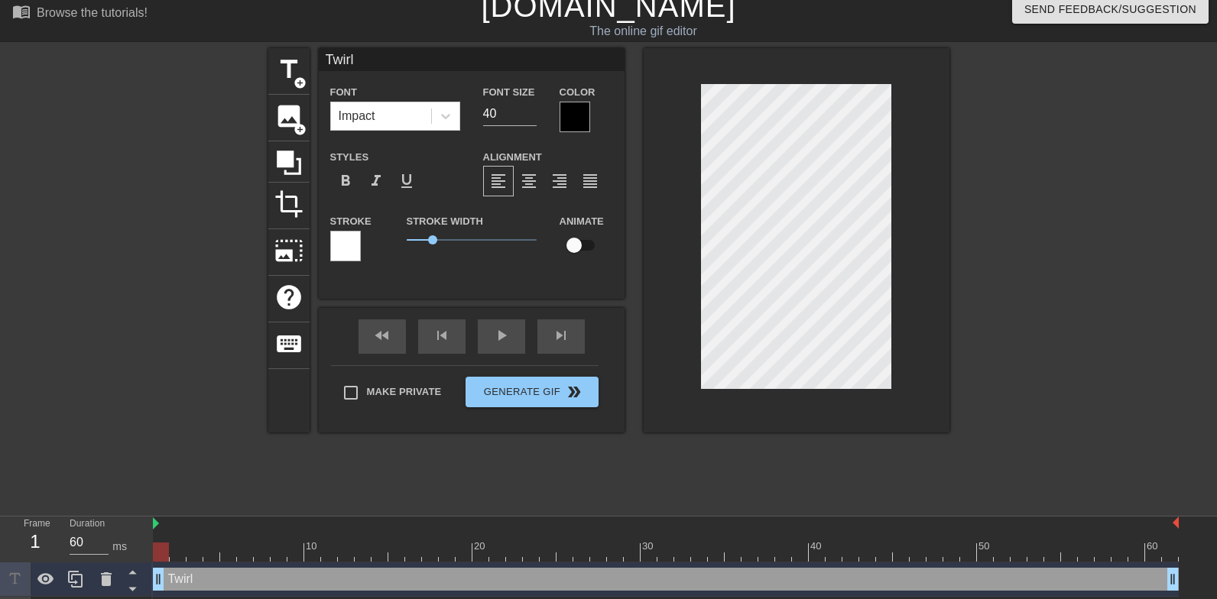
type input "Twirl f"
type textarea "Twirl f"
type input "Twirl fo"
type textarea "Twirl fo"
type input "Twirl for"
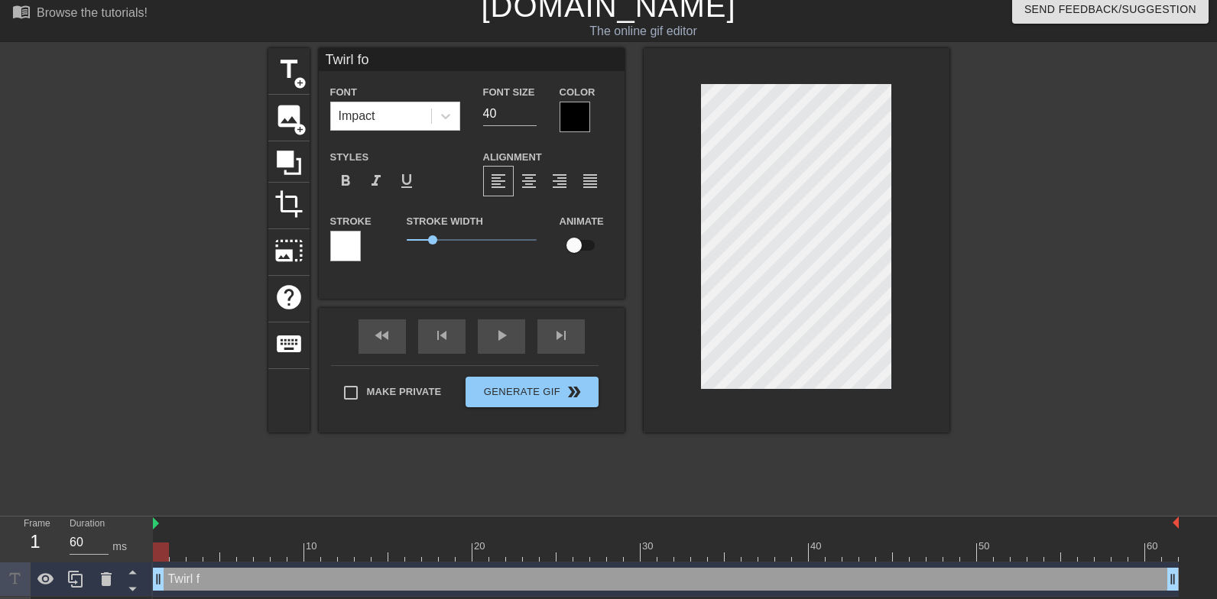
type textarea "Twirl for"
type input "Twirl for"
type textarea "Twirl for"
type input "Twirl for h"
type textarea "Twirl for h"
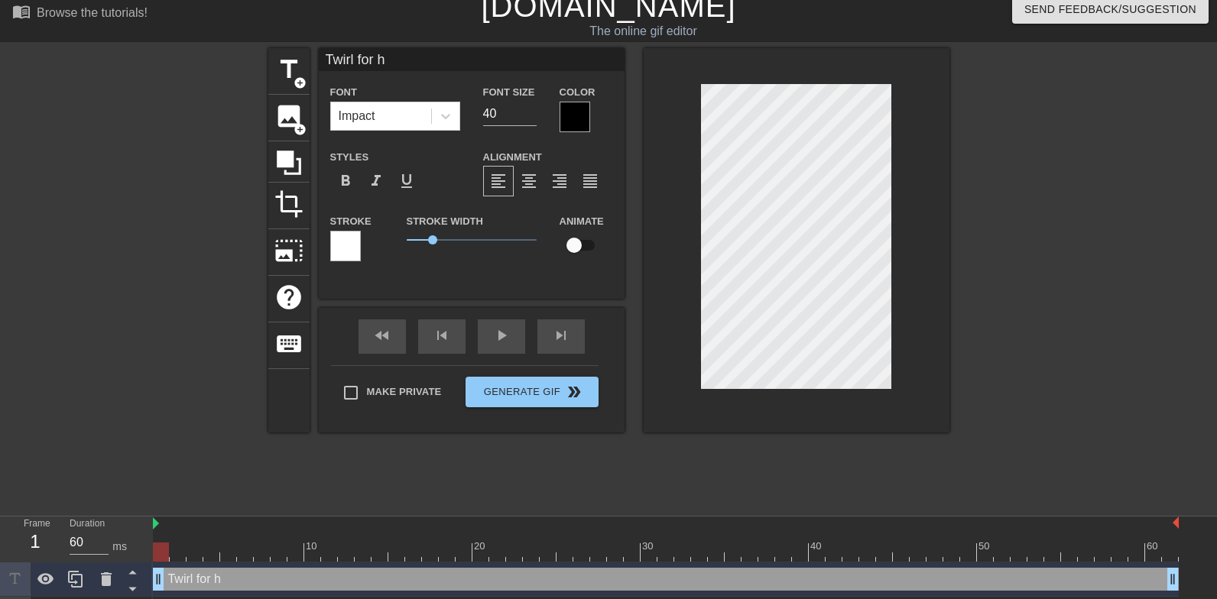
type input "Twirl for hi"
type textarea "Twirl for hi"
type input "Twirl for him"
type textarea "Twirl for him"
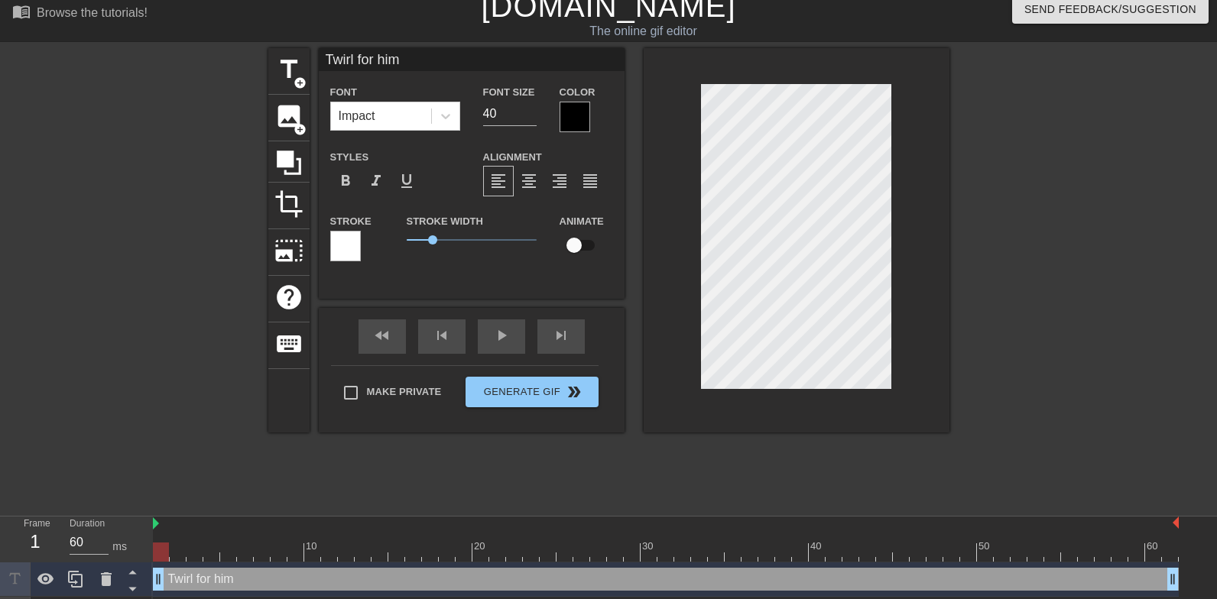
click at [963, 345] on div "title add_circle image add_circle crop photo_size_select_large help keyboard Tw…" at bounding box center [608, 277] width 1217 height 459
click at [352, 395] on input "Make Private" at bounding box center [351, 393] width 32 height 32
checkbox input "true"
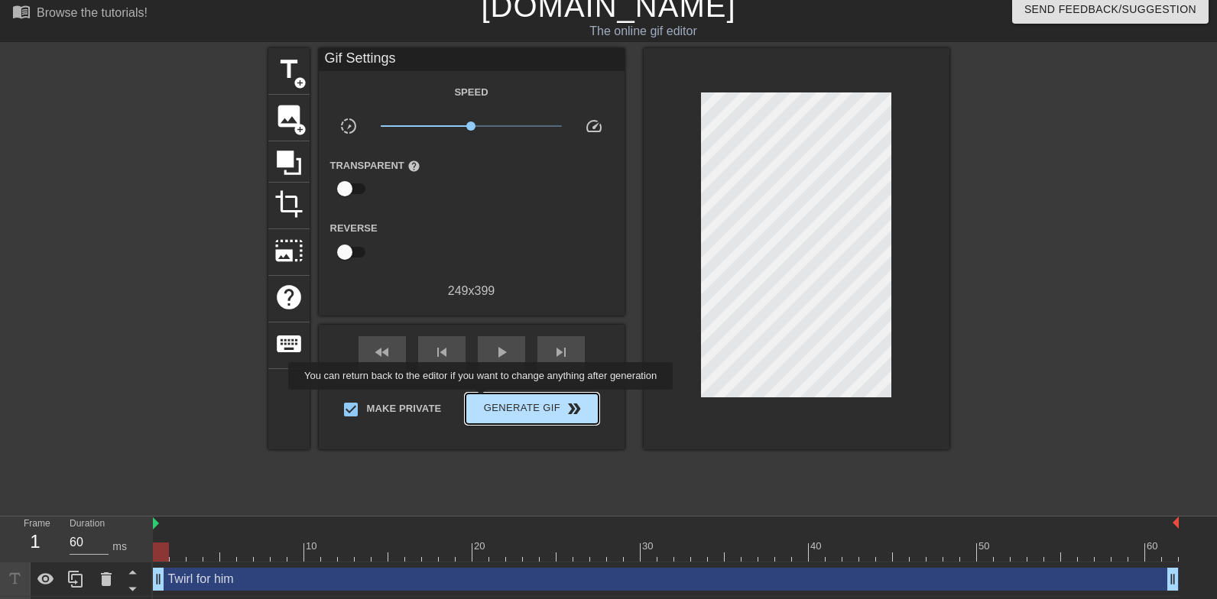
click at [491, 401] on span "Generate Gif double_arrow" at bounding box center [532, 409] width 120 height 18
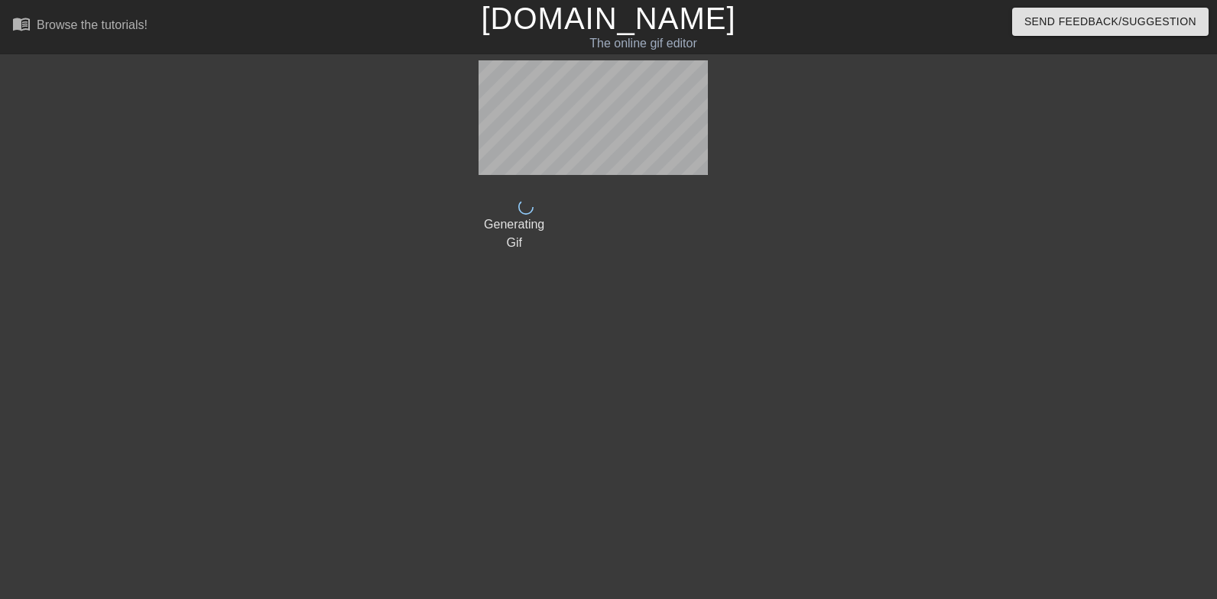
scroll to position [0, 0]
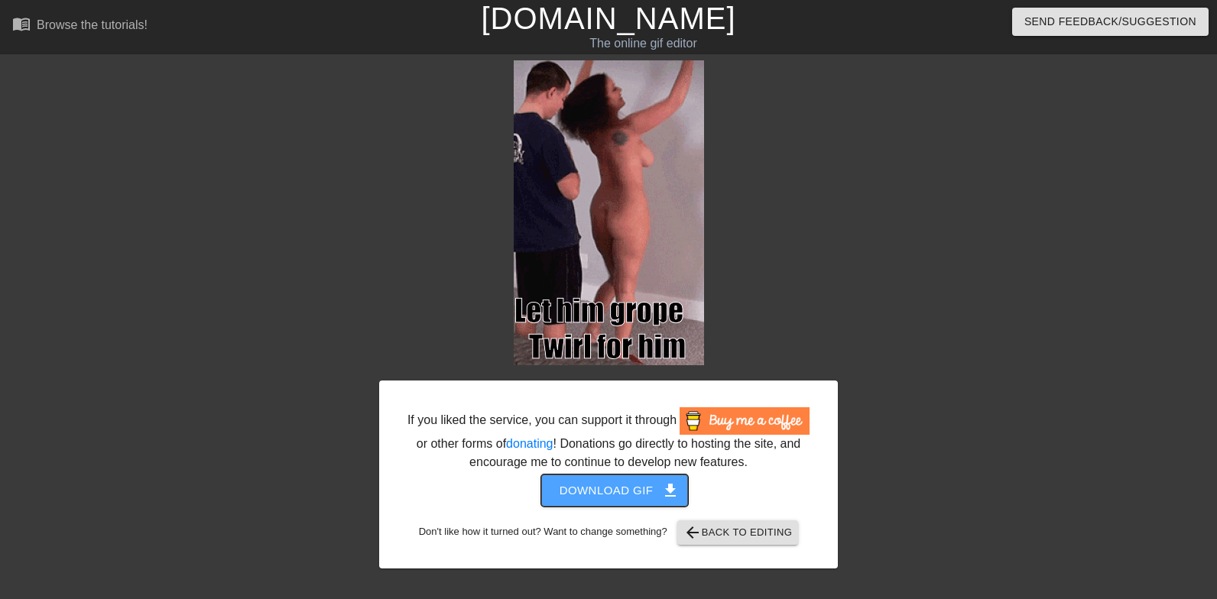
click at [648, 494] on button "Download gif get_app" at bounding box center [615, 491] width 148 height 32
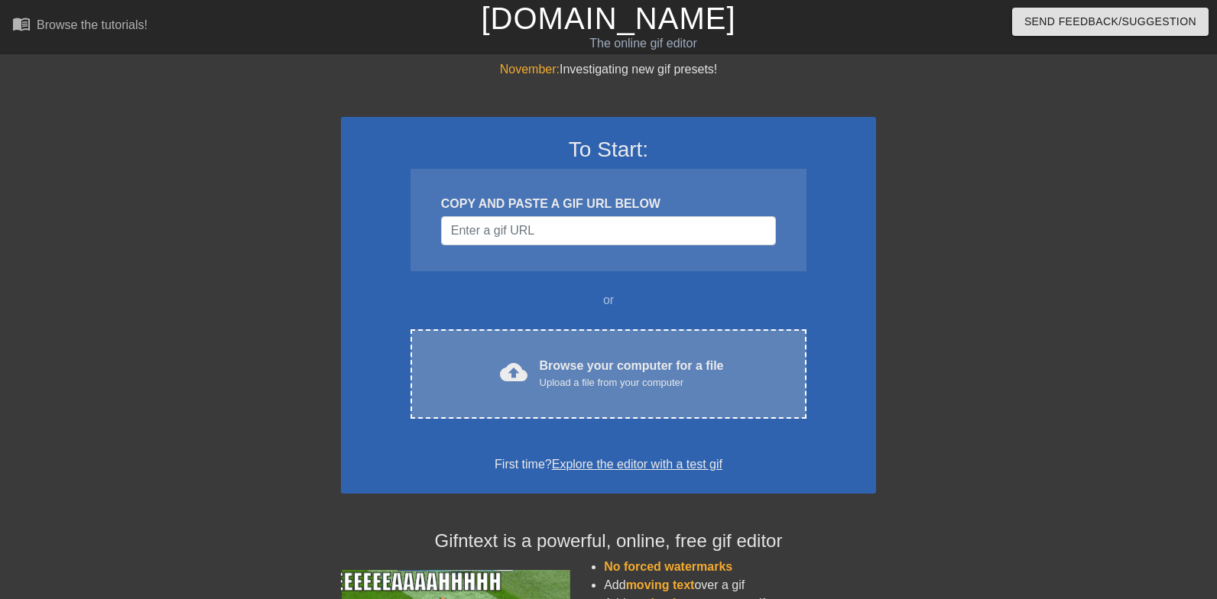
click at [691, 360] on div "Browse your computer for a file Upload a file from your computer" at bounding box center [632, 374] width 184 height 34
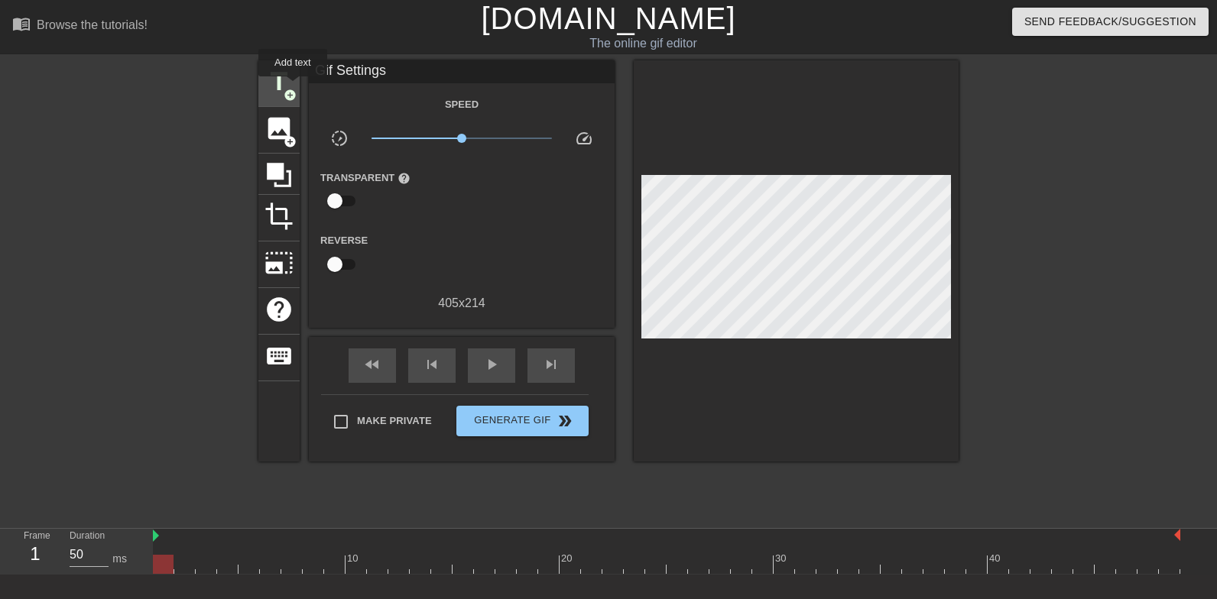
click at [294, 89] on span "add_circle" at bounding box center [290, 95] width 13 height 13
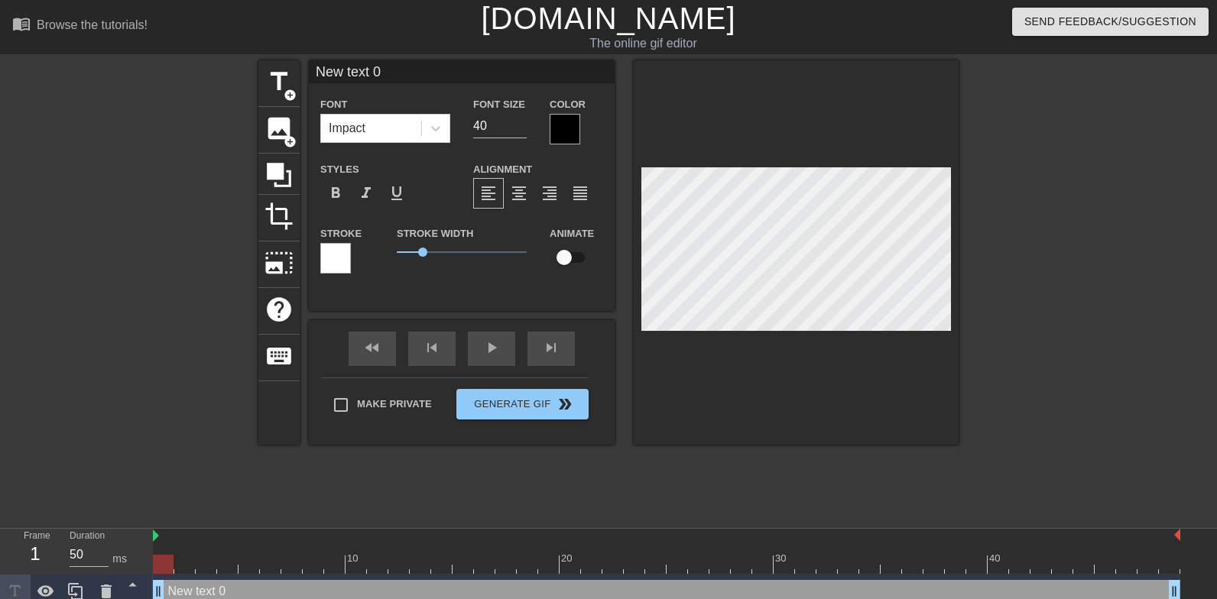
scroll to position [0, 2]
type input "P"
type textarea "P"
type input "Pu"
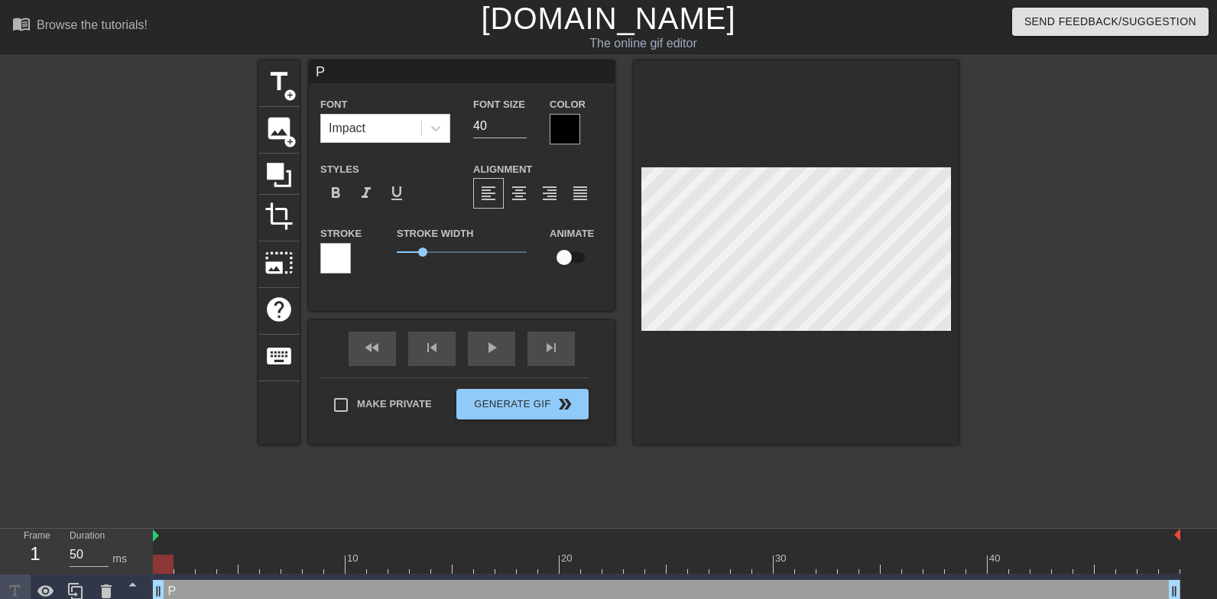
type textarea "Pu"
type input "Pul"
type textarea "Pul"
type input "Pull"
type textarea "Pull"
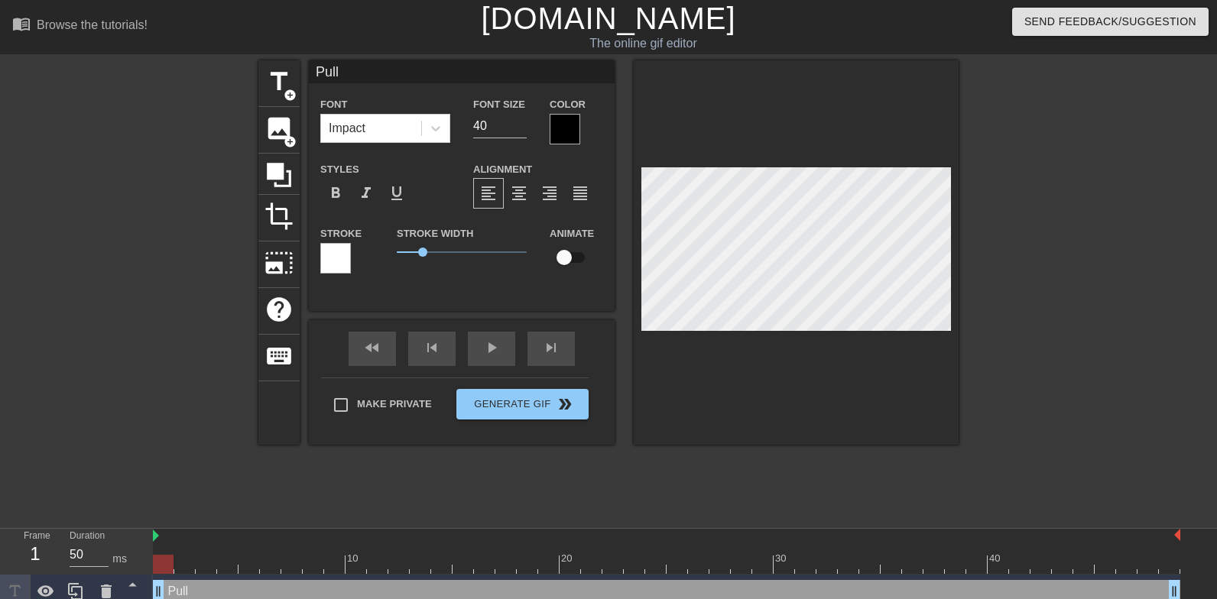
type input "Pull d"
type textarea "Pull d"
type input "Pull do"
type textarea "Pull do"
type input "Pull dow"
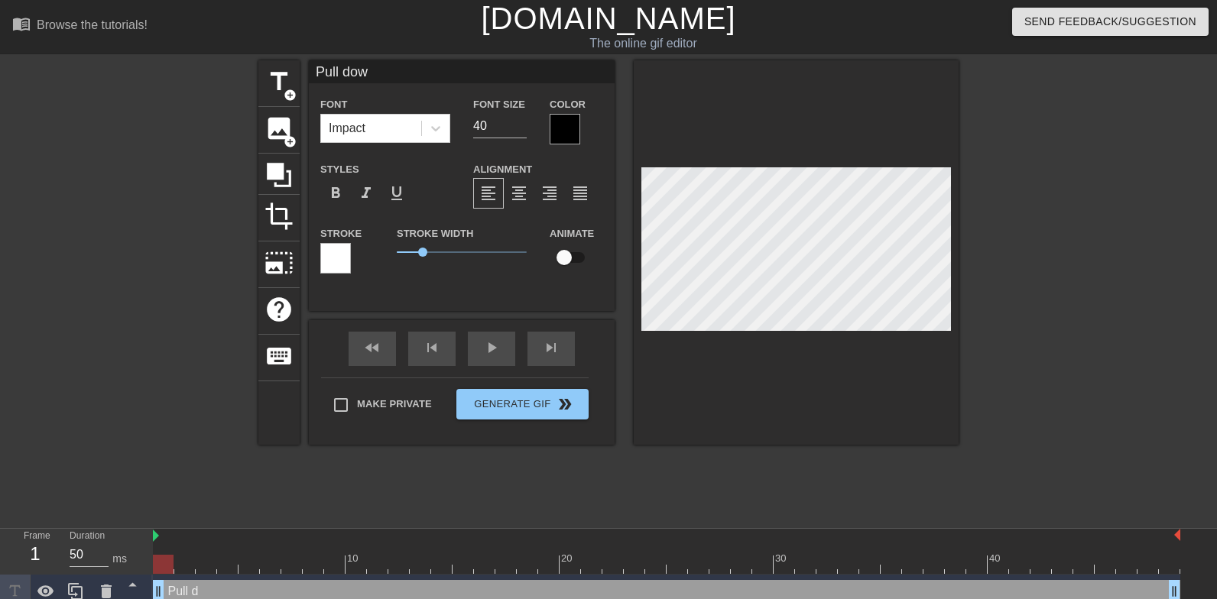
type textarea "Pull down"
type input "Pull down"
type textarea "Pull down"
type input "Pull down h"
type textarea "Pull down h"
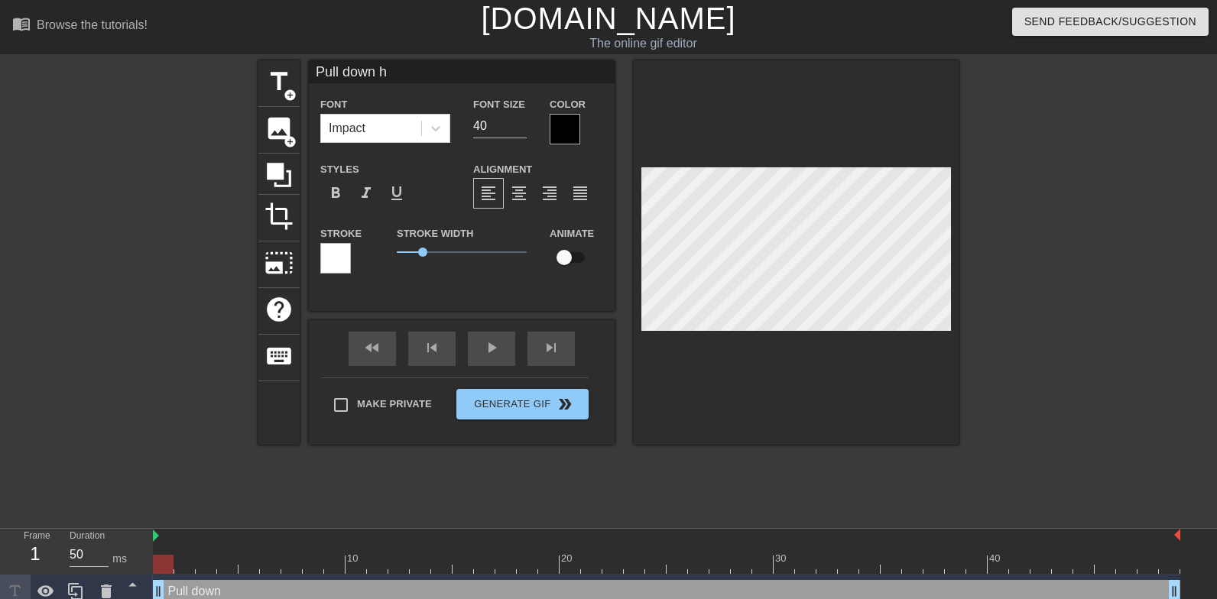
type input "Pull down hi"
type textarea "Pull down hi"
type input "Pull down his"
type textarea "Pull down his"
type input "Pull down his"
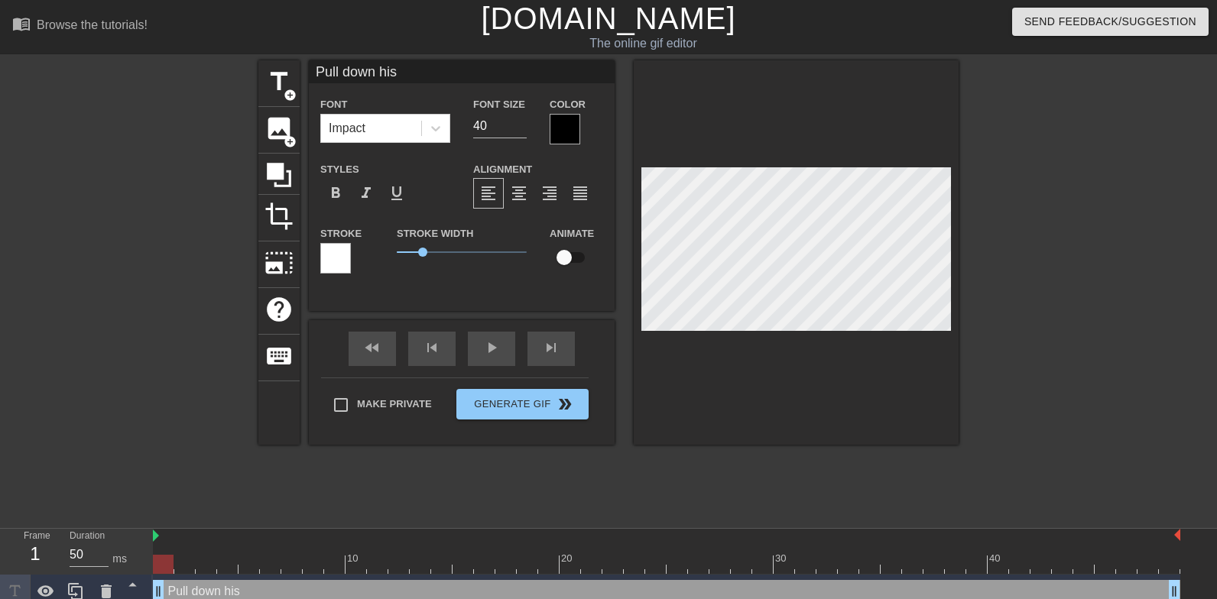
type textarea "Pull down his"
type input "Pull down his p"
type textarea "Pull down his p"
type input "Pull down his pa"
type textarea "Pull down his pa"
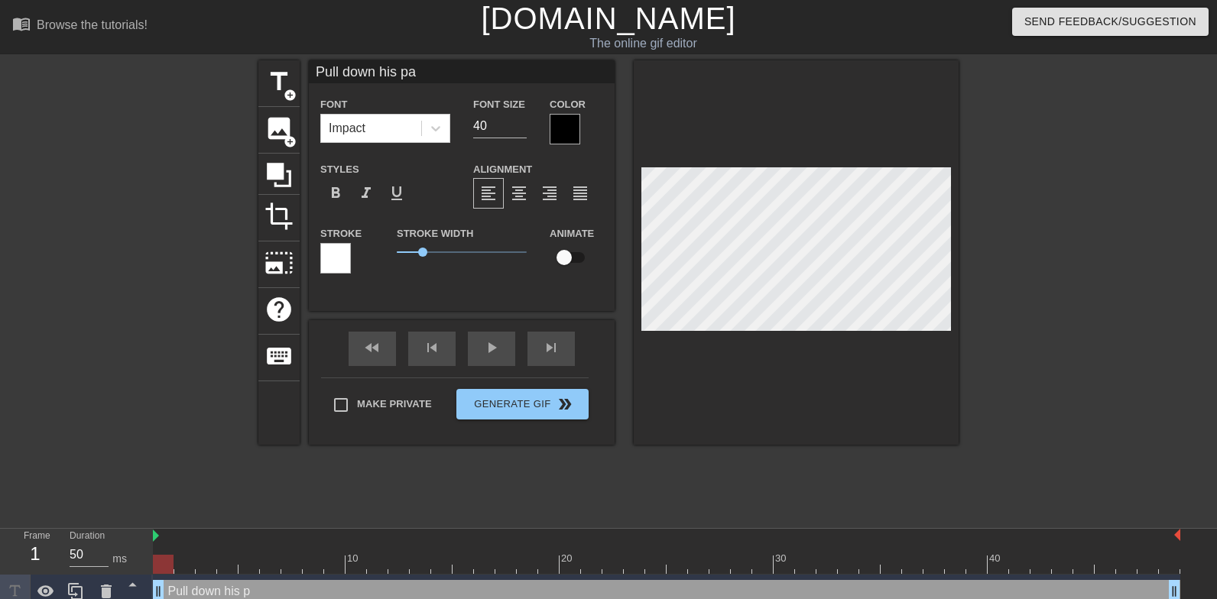
type input "Pull down his pan"
type textarea "Pull down his pan"
type input "Pull down his pant"
type textarea "Pull down his pant"
type input "Pull down his pants"
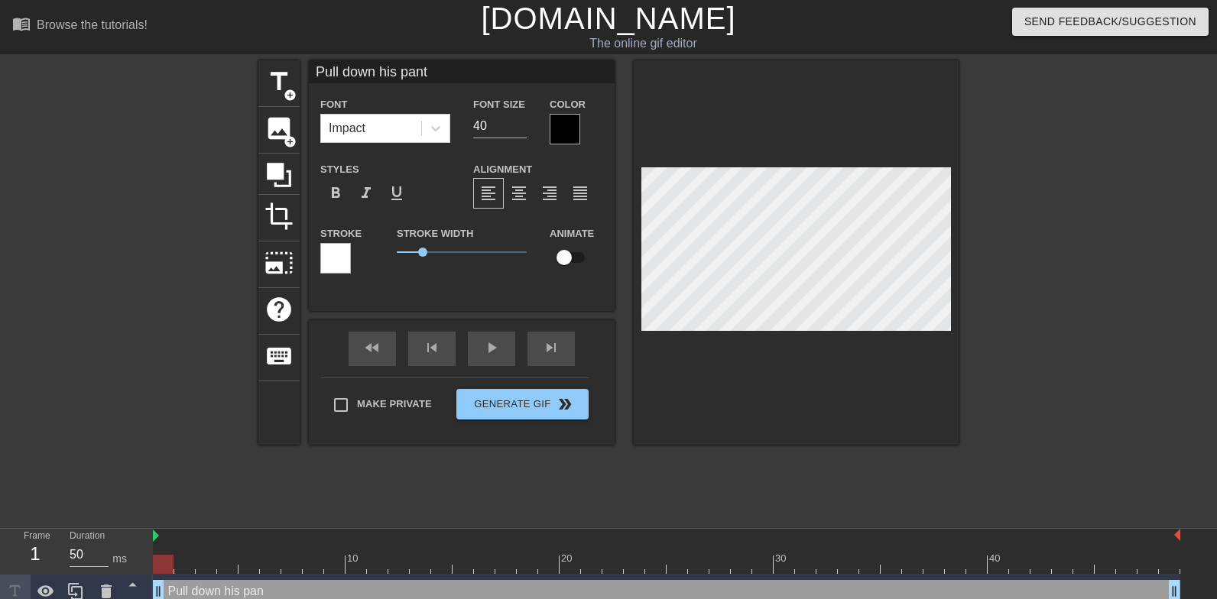
type textarea "Pull down his pants"
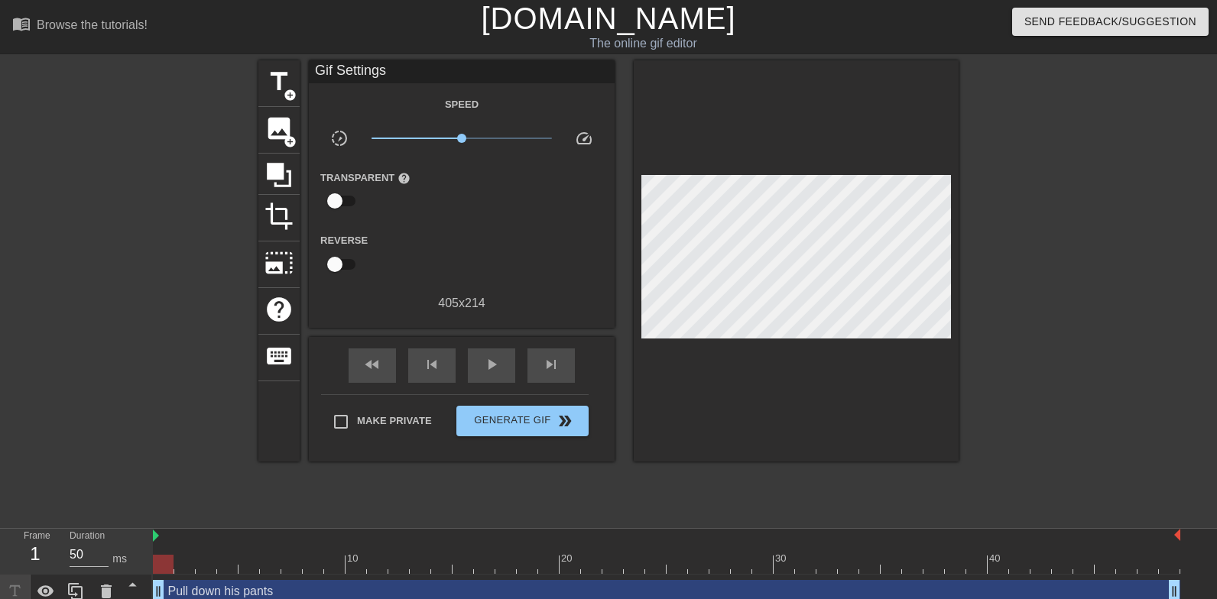
click at [801, 358] on div at bounding box center [796, 260] width 325 height 401
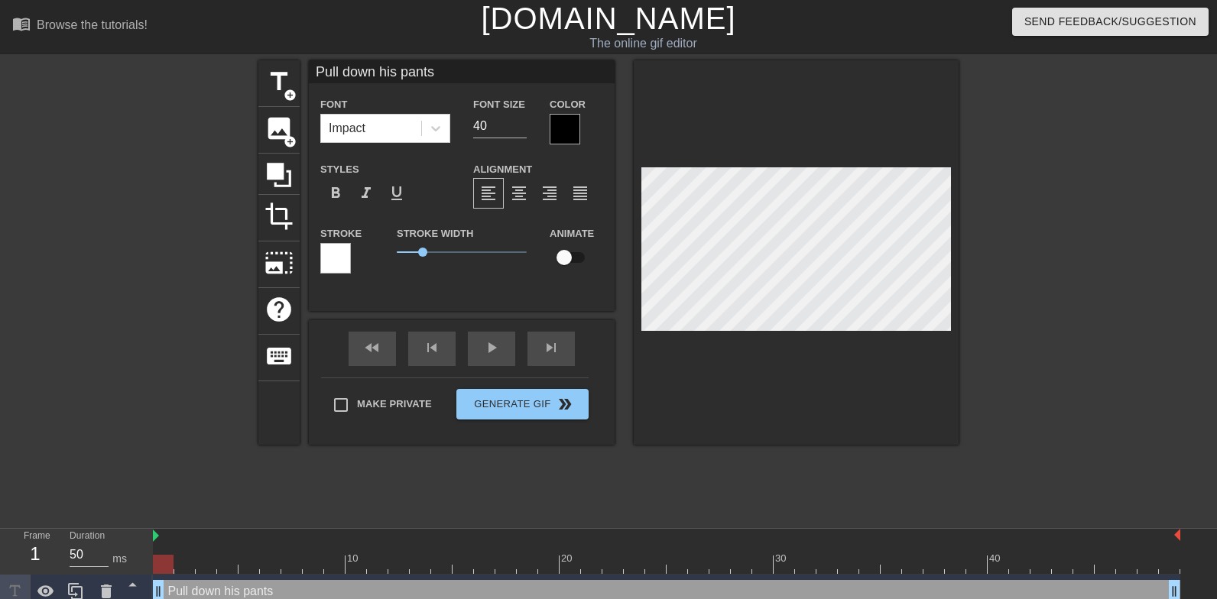
click at [755, 366] on div at bounding box center [796, 252] width 325 height 385
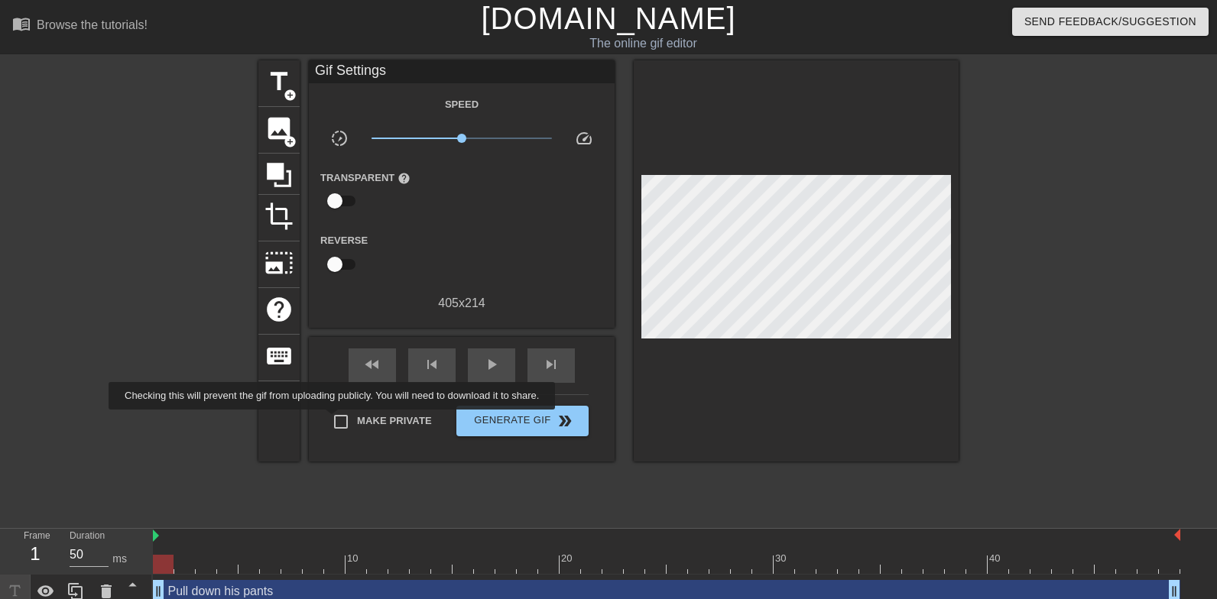
click at [343, 421] on input "Make Private" at bounding box center [341, 422] width 32 height 32
checkbox input "true"
click at [483, 423] on span "Generate Gif double_arrow" at bounding box center [523, 421] width 120 height 18
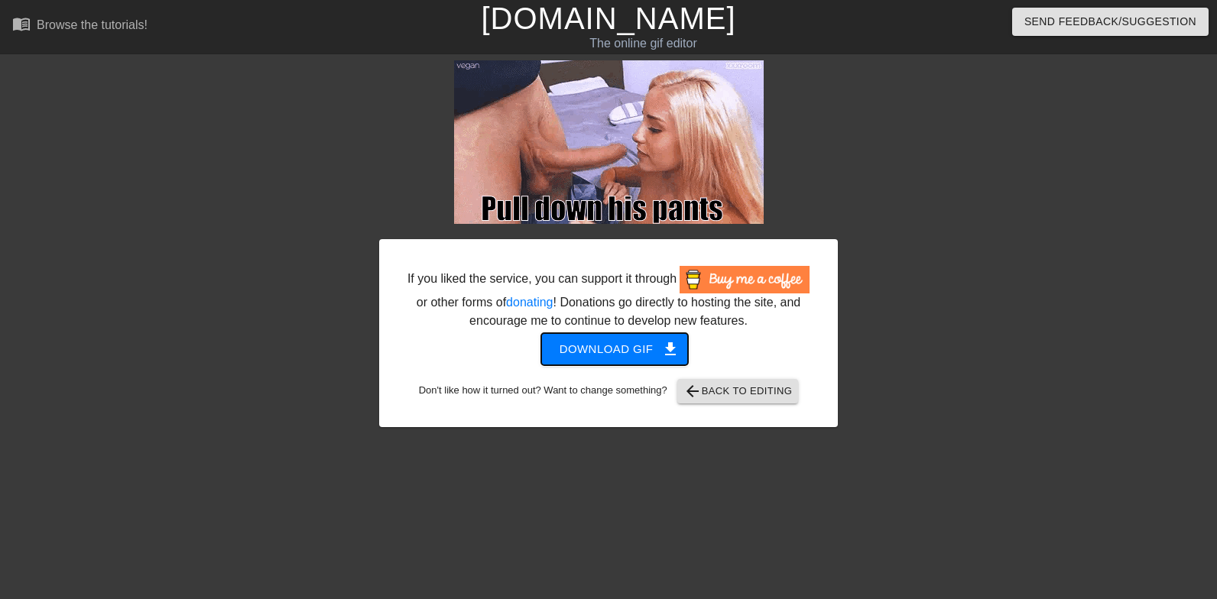
click at [666, 359] on span "get_app" at bounding box center [670, 349] width 18 height 18
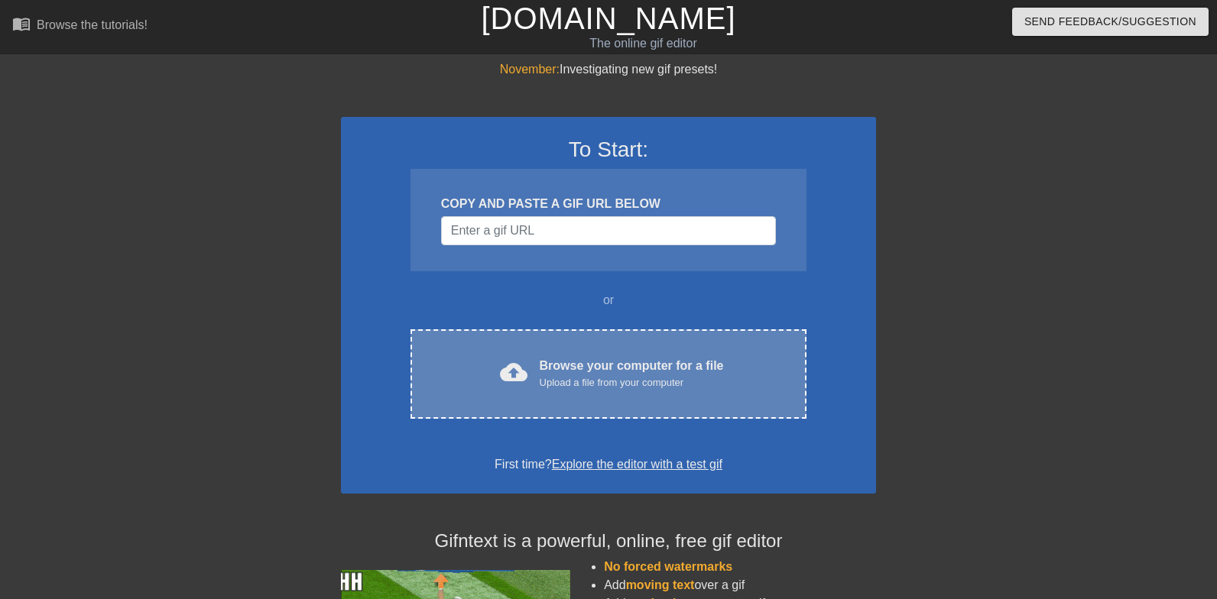
click at [638, 358] on div "Browse your computer for a file Upload a file from your computer" at bounding box center [632, 374] width 184 height 34
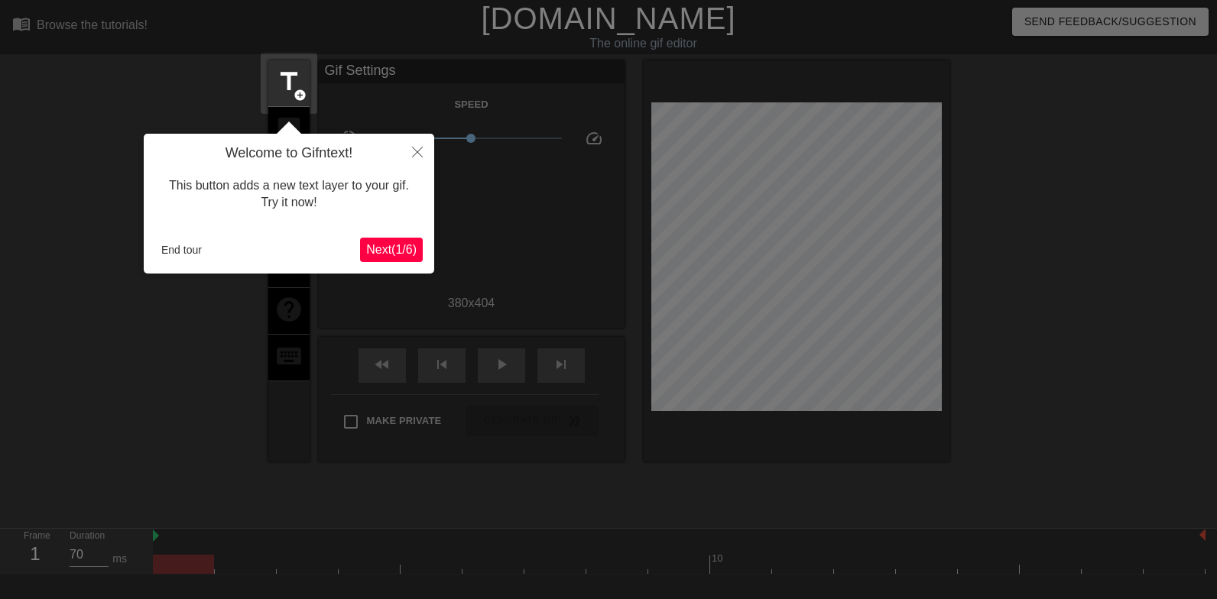
scroll to position [37, 0]
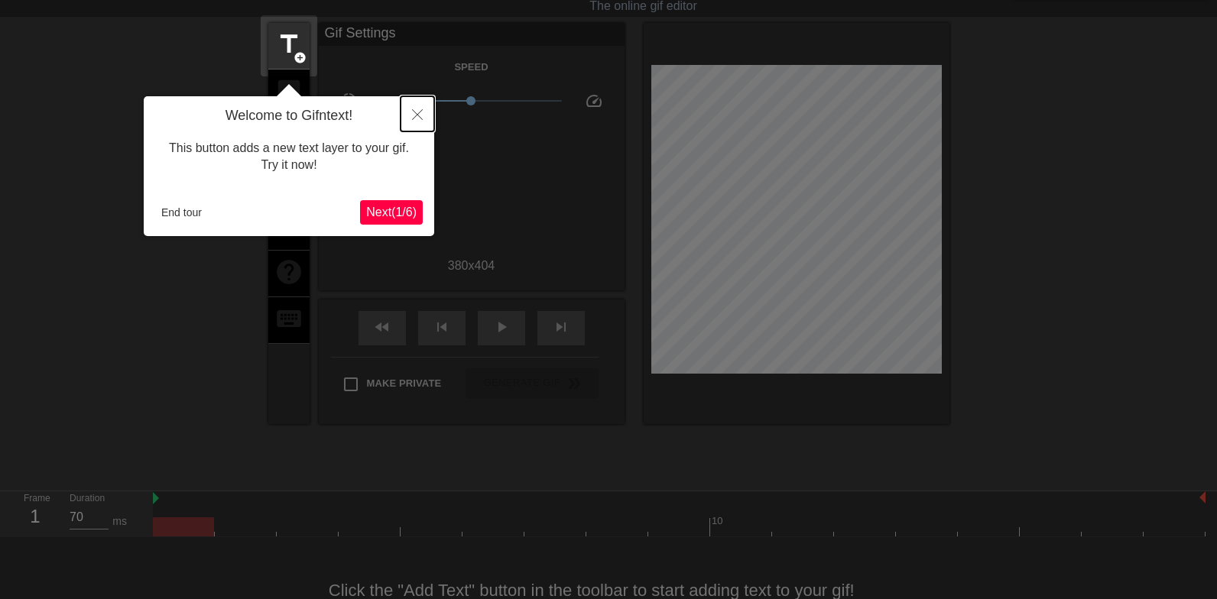
click at [418, 117] on icon "Close" at bounding box center [417, 114] width 11 height 11
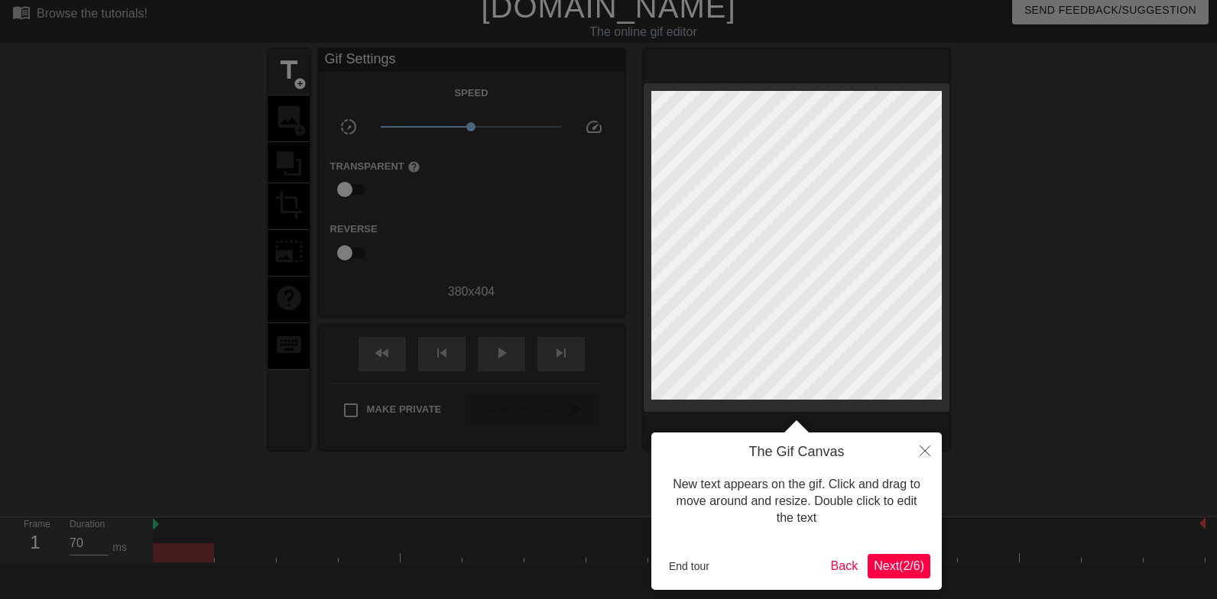
scroll to position [0, 0]
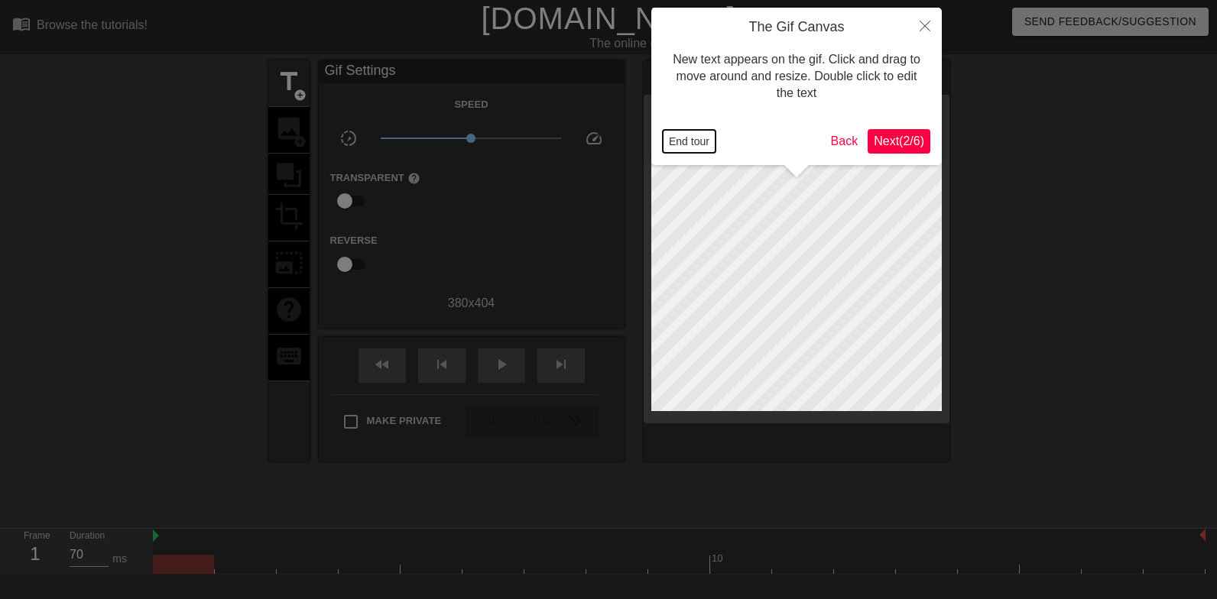
click at [703, 144] on button "End tour" at bounding box center [689, 141] width 53 height 23
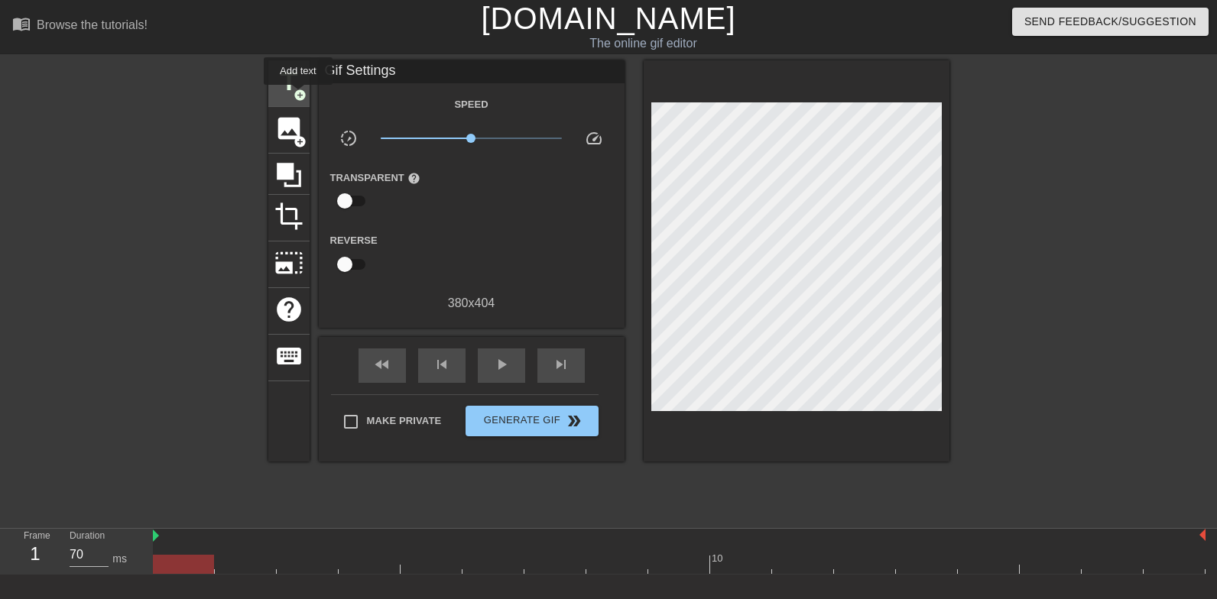
click at [299, 96] on span "add_circle" at bounding box center [300, 95] width 13 height 13
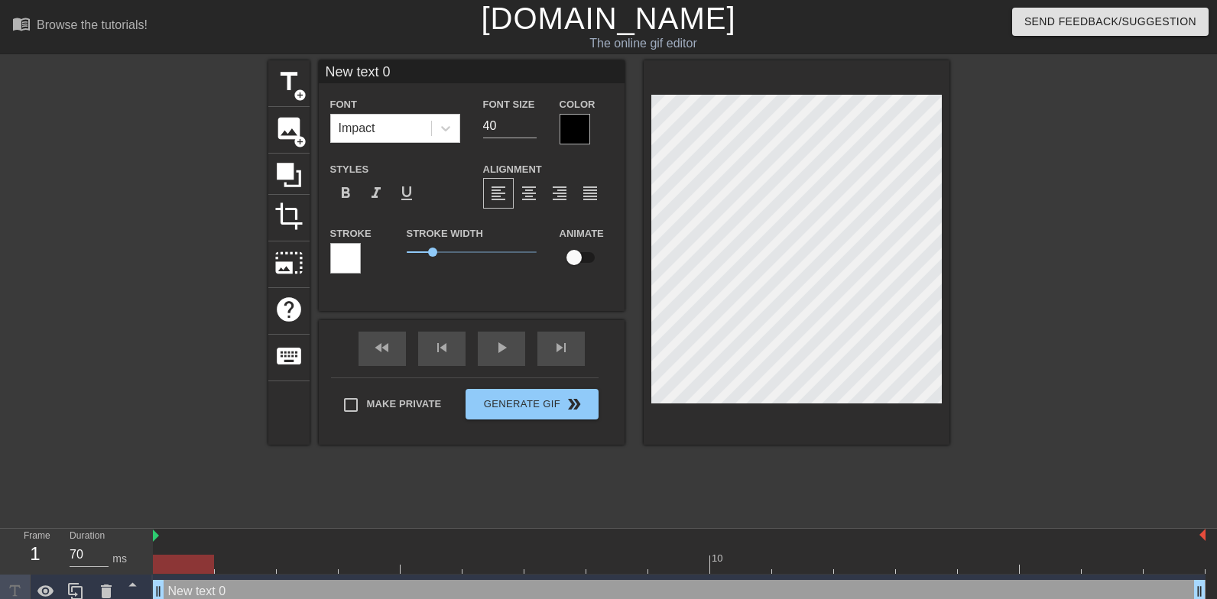
type input "A"
type textarea "A"
type input "Ad"
type textarea "Ad"
type input "Adm"
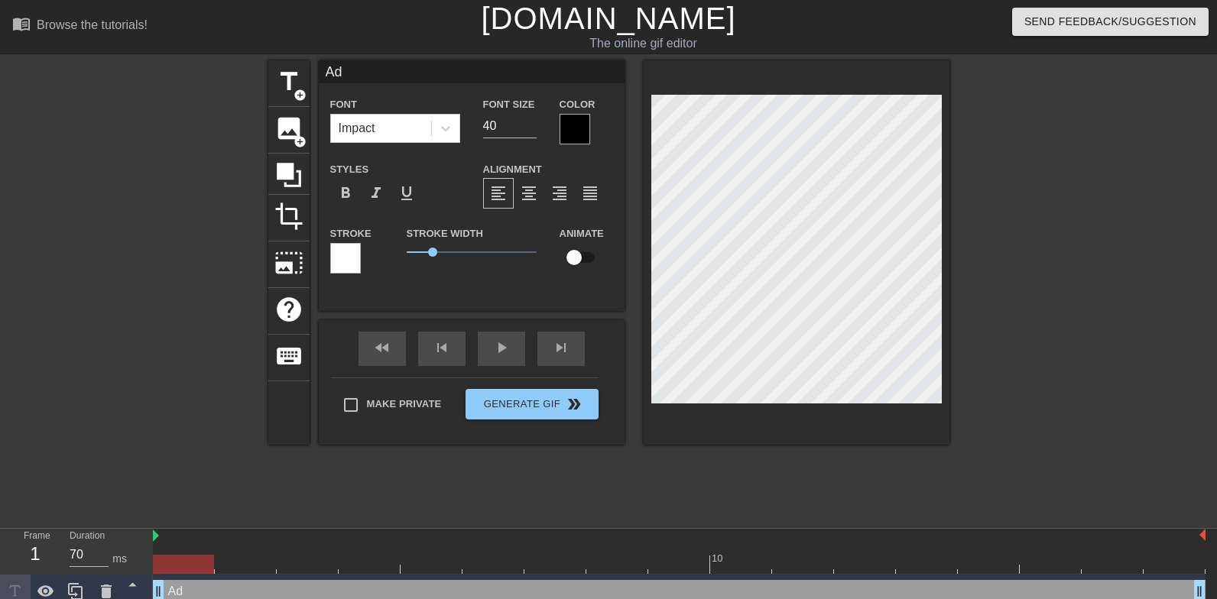
type textarea "Adm"
type input "Admi"
type textarea "Admi"
type input "[PERSON_NAME]"
type textarea "[PERSON_NAME]"
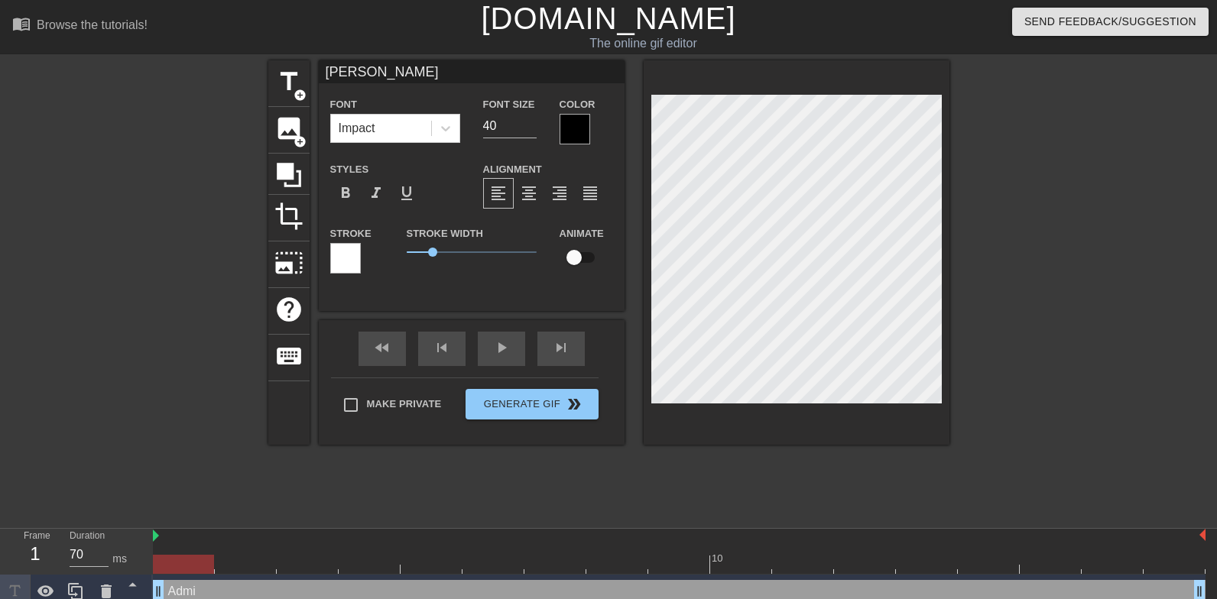
type input "Admire"
type textarea "Admire"
type input "Admire"
type textarea "Admire"
type input "Admire h"
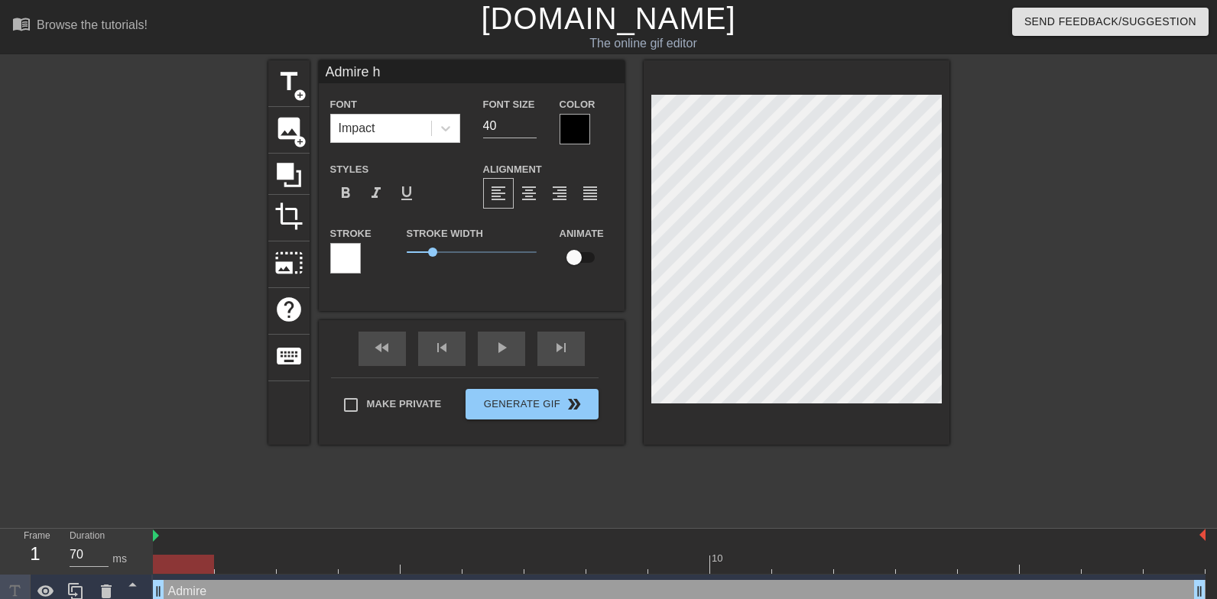
type textarea "Admire hi"
type input "Admire his"
type textarea "Admire his"
type input "Admire his"
type textarea "Admire his"
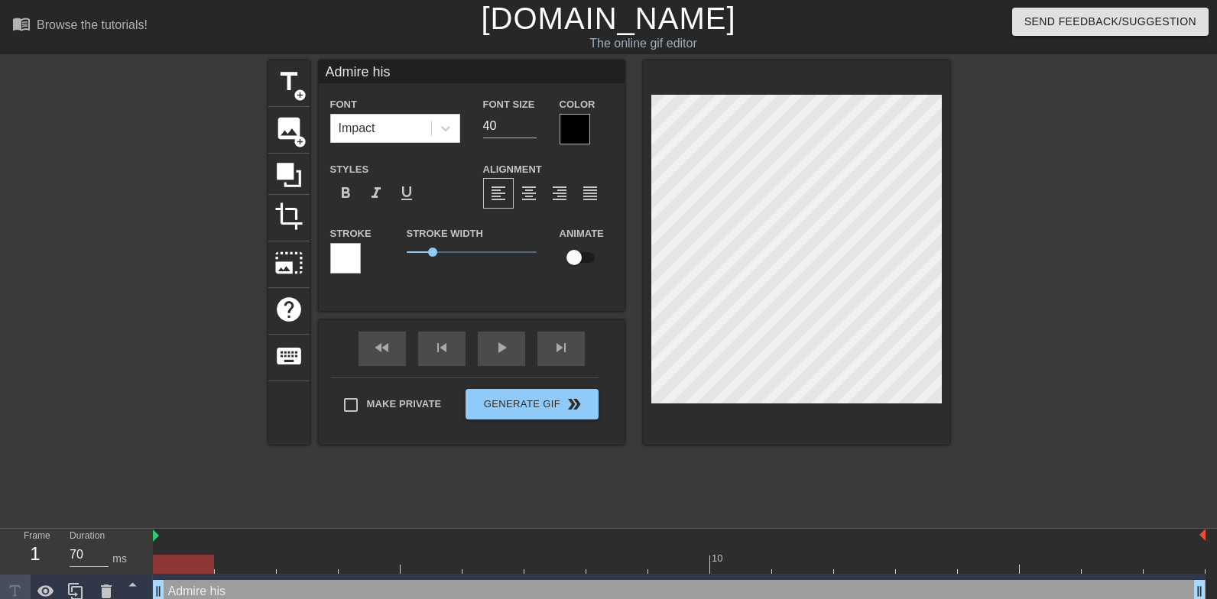
type input "Admire his c"
type textarea "Admire his co"
type input "Admire his coc"
type textarea "Admire his coc"
type input "Admire his cock"
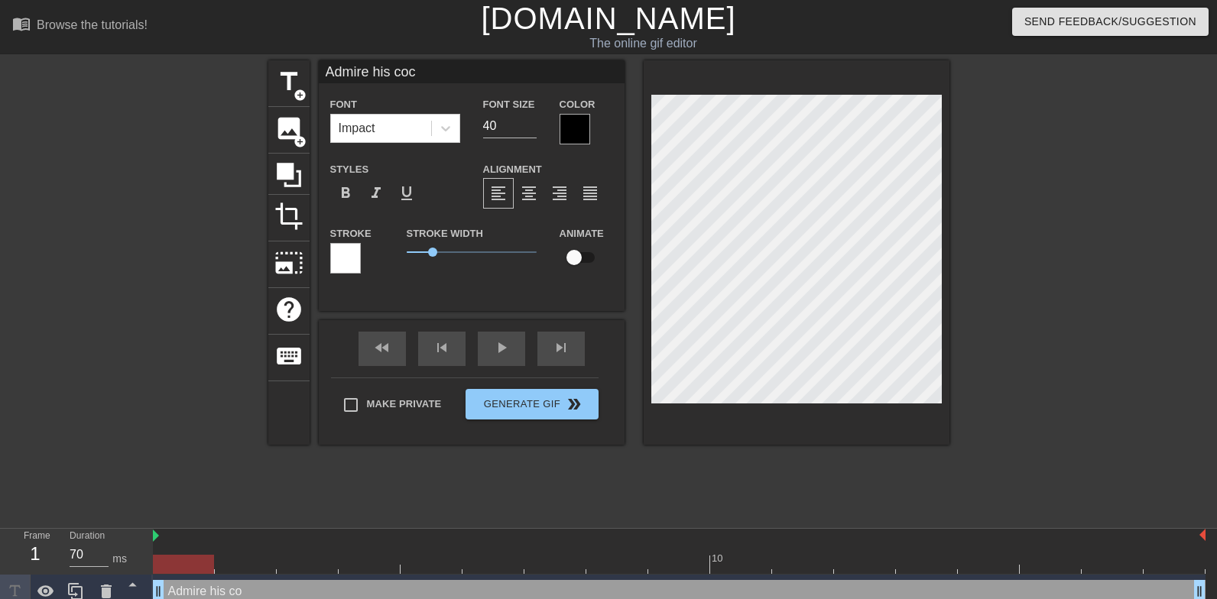
type textarea "Admire his cock"
type input "Admire his cock"
type textarea "Admire his cock"
type input "Admire his cock a"
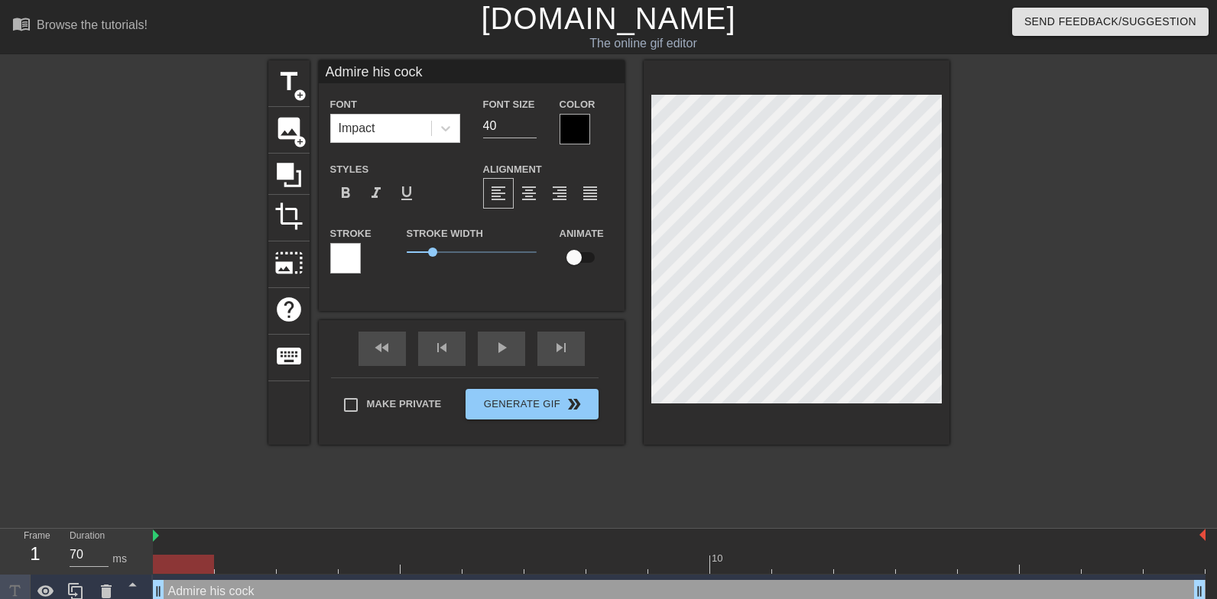
type textarea "Admire his cock a"
type input "Admire his cock an"
type textarea "Admire his cock and"
type input "Admire his cock and"
type textarea "Admire his cock and"
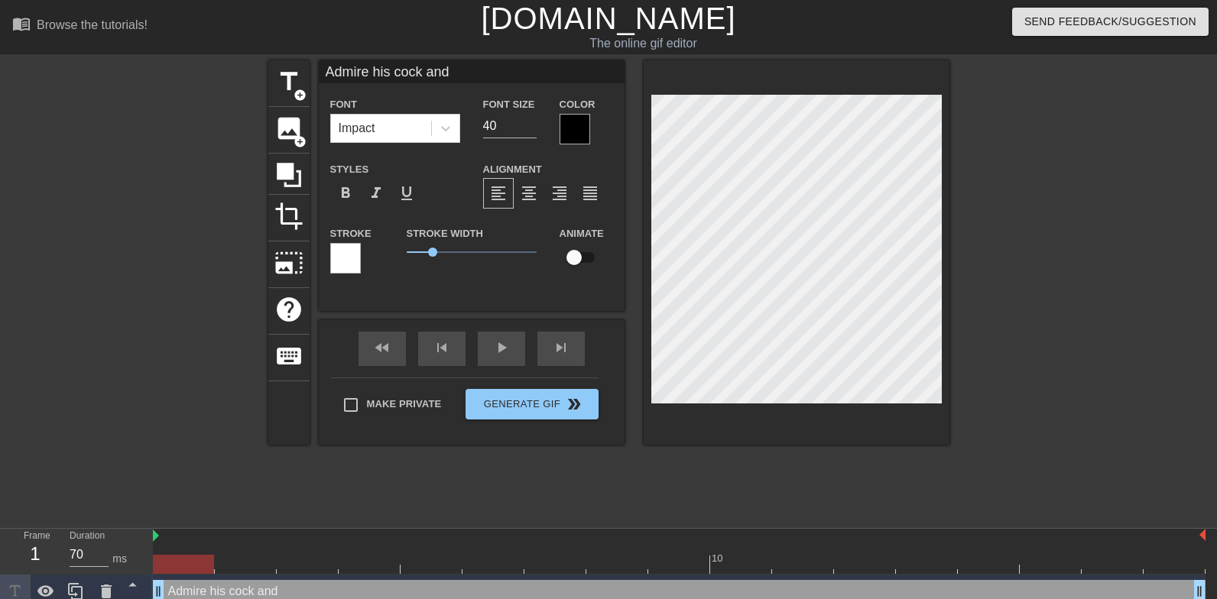
type input "Admire his cock and p"
type textarea "Admire his cock and p"
type input "Admire his cock and pa"
type textarea "Admire his cock and pa"
type input "Admire his cock and p"
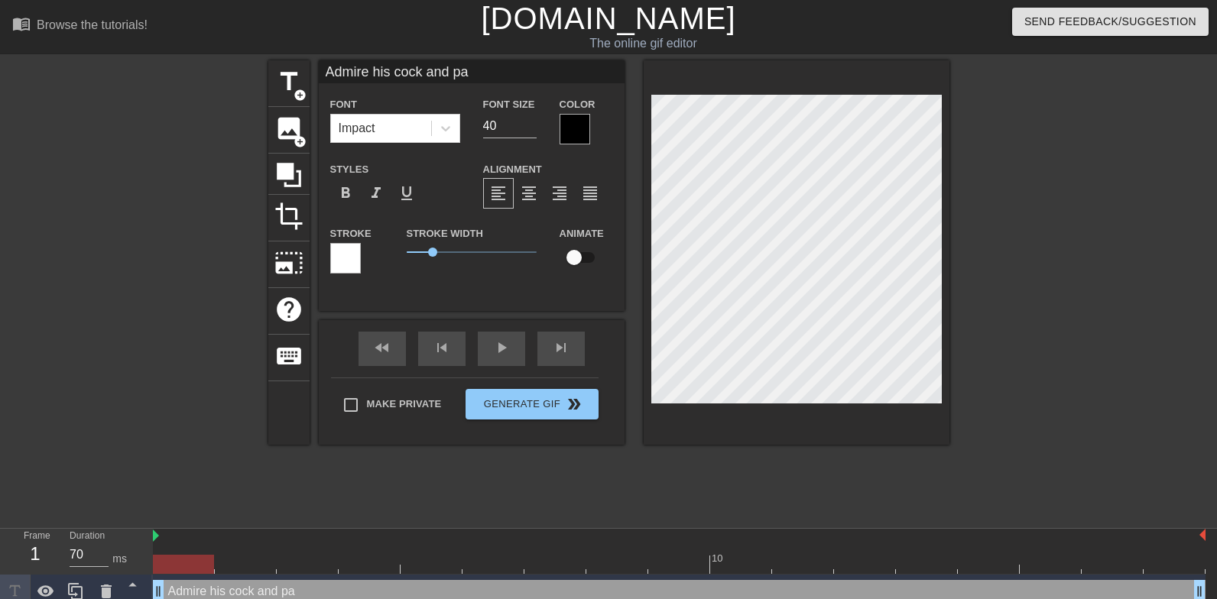
type textarea "Admire his cock and p"
type input "Admire his cock and pl"
type textarea "Admire his cock and pla"
type input "Admire his cock and play"
type textarea "Admire his cock and play"
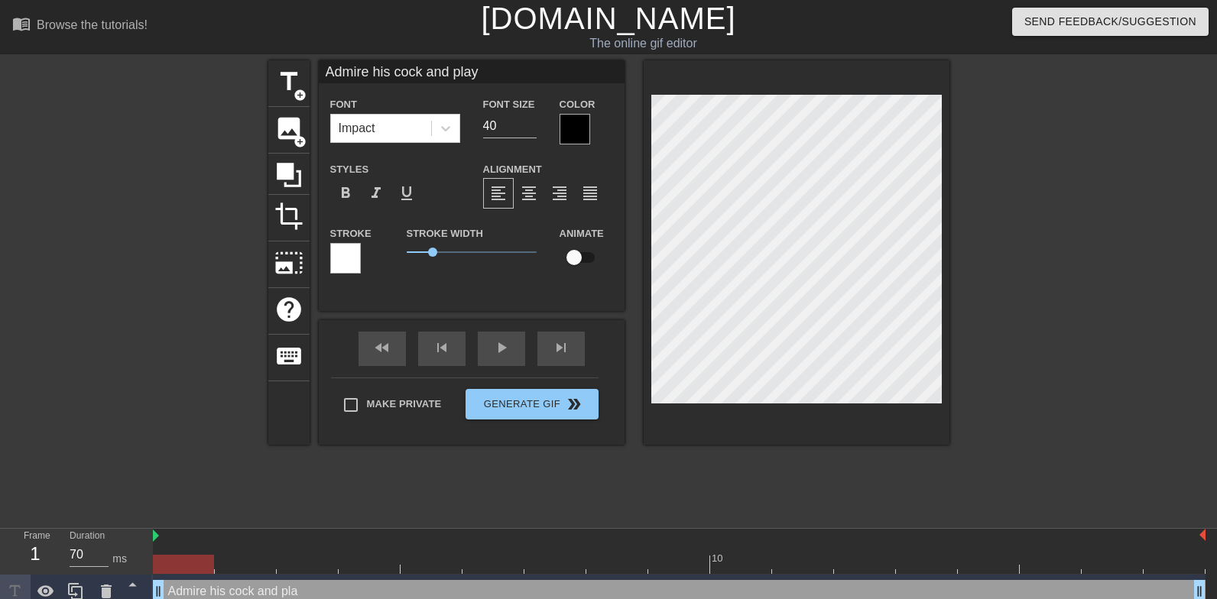
scroll to position [0, 8]
click at [512, 125] on input "40" at bounding box center [510, 126] width 54 height 24
click at [513, 125] on input "40" at bounding box center [510, 126] width 54 height 24
type input "36"
click at [1008, 283] on div at bounding box center [1082, 289] width 229 height 459
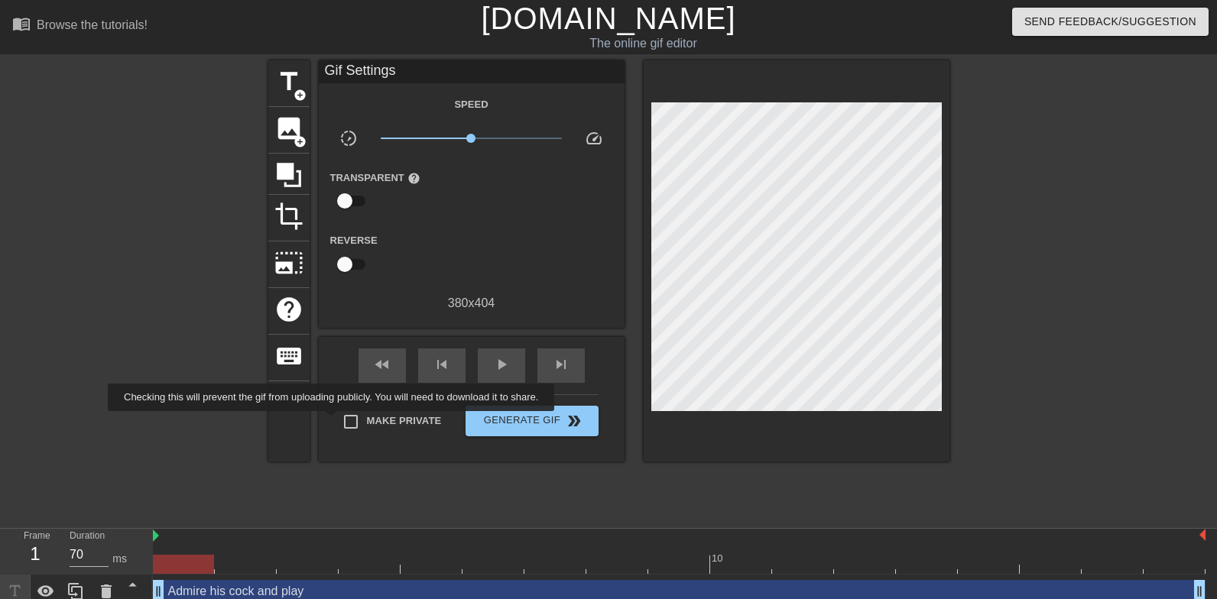
click at [349, 423] on input "Make Private" at bounding box center [351, 422] width 32 height 32
checkbox input "true"
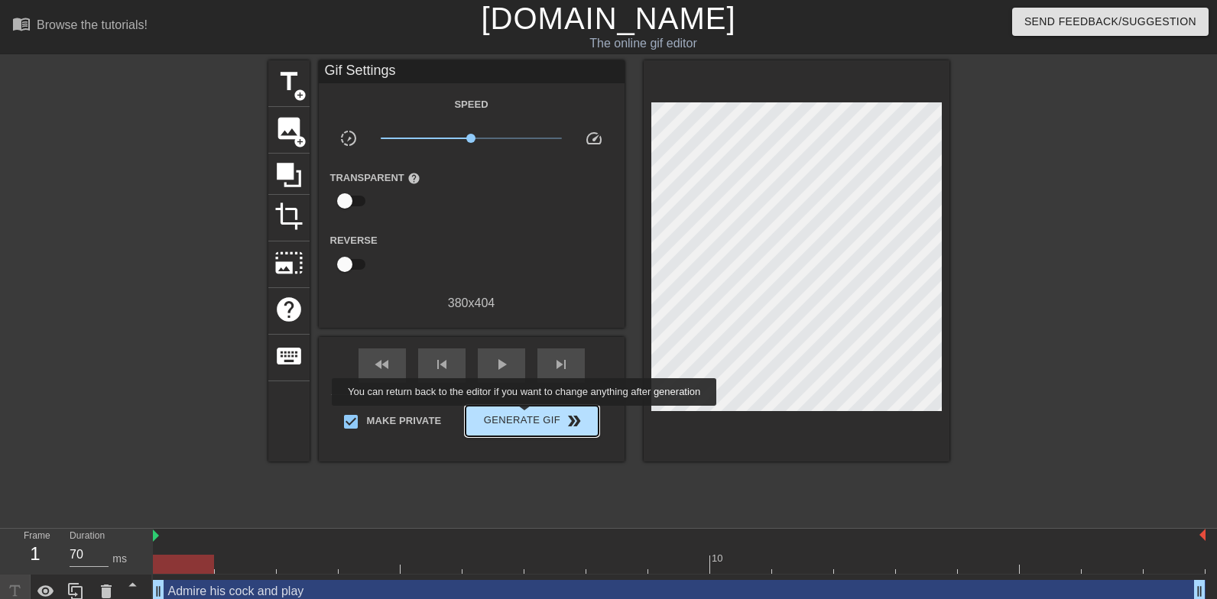
click at [534, 417] on span "Generate Gif double_arrow" at bounding box center [532, 421] width 120 height 18
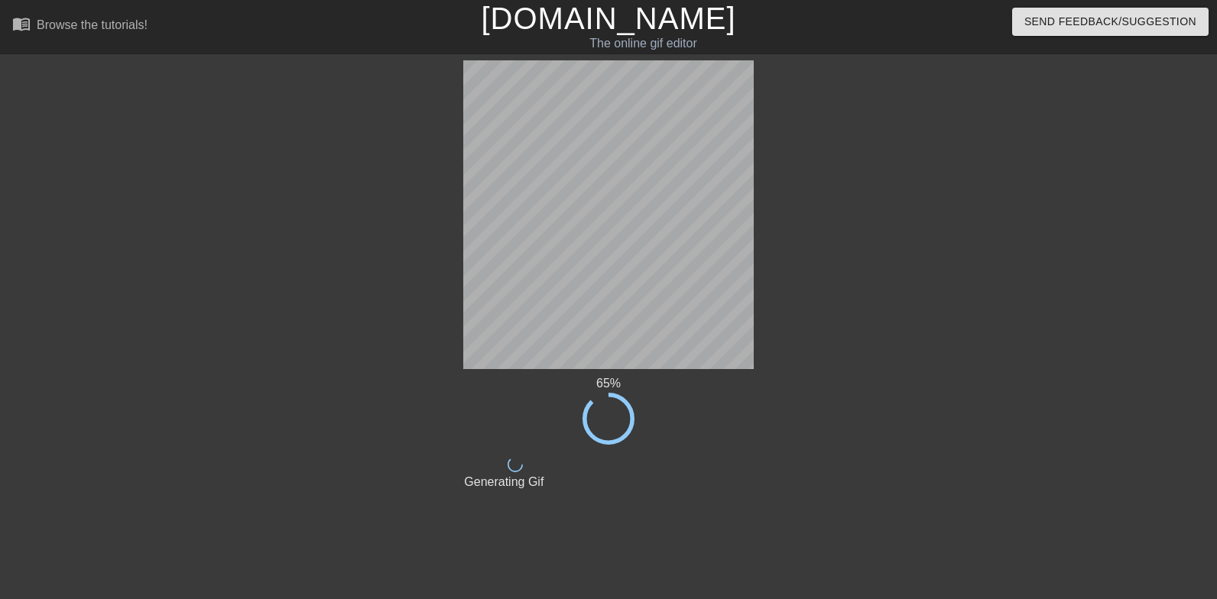
click at [945, 209] on div at bounding box center [886, 289] width 229 height 459
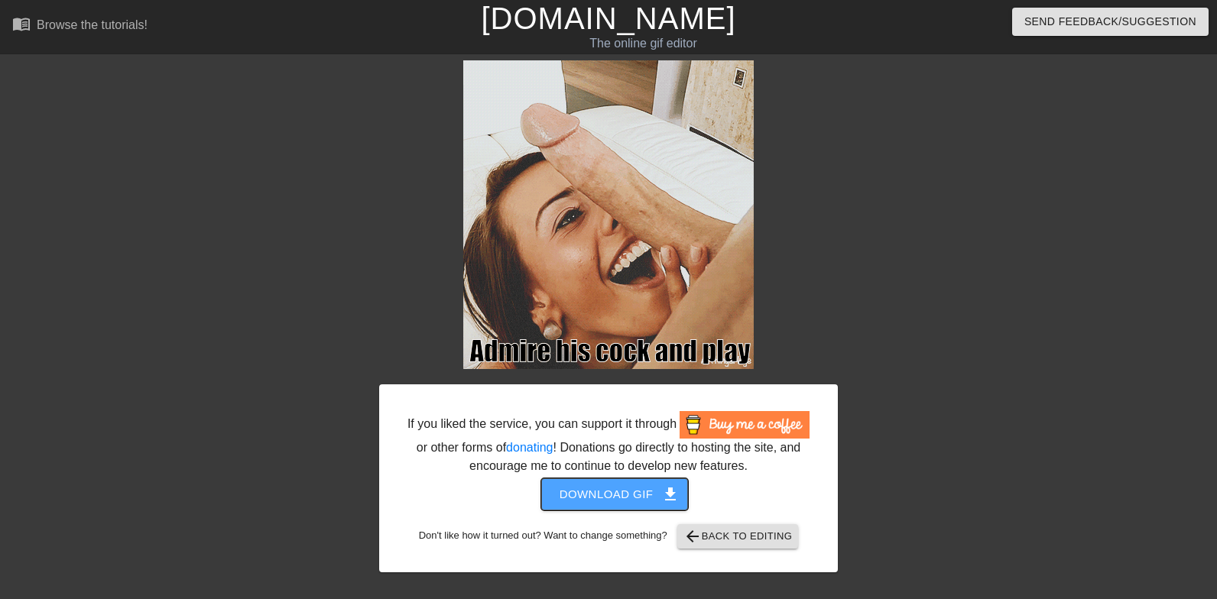
click at [664, 504] on span "get_app" at bounding box center [670, 495] width 18 height 18
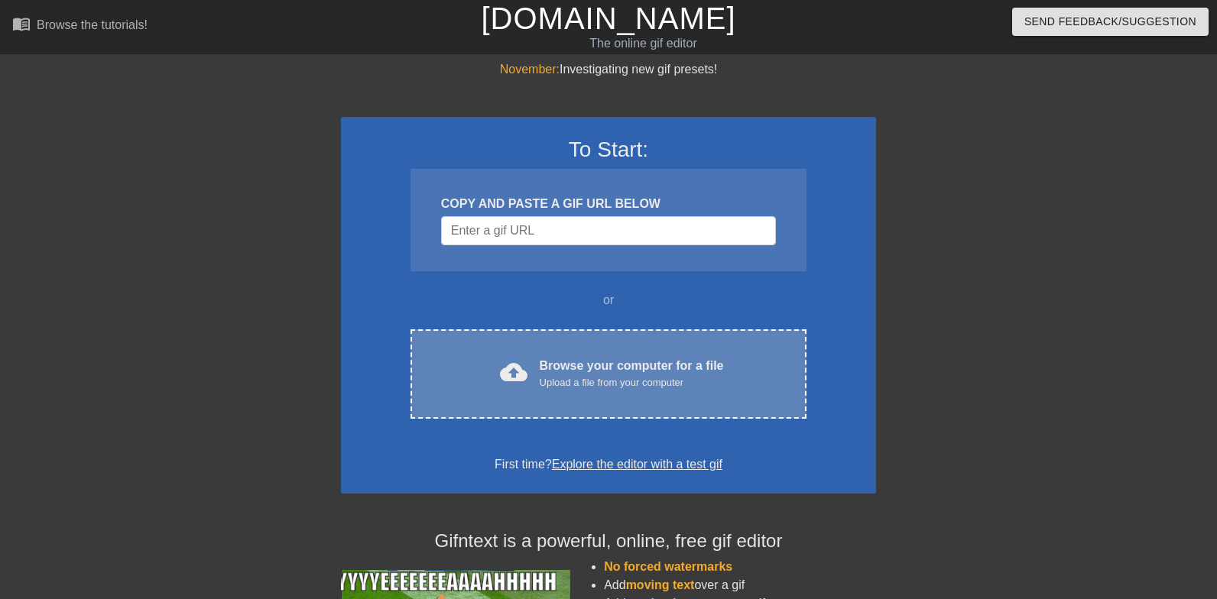
click at [606, 415] on div "cloud_upload Browse your computer for a file Upload a file from your computer C…" at bounding box center [609, 374] width 396 height 89
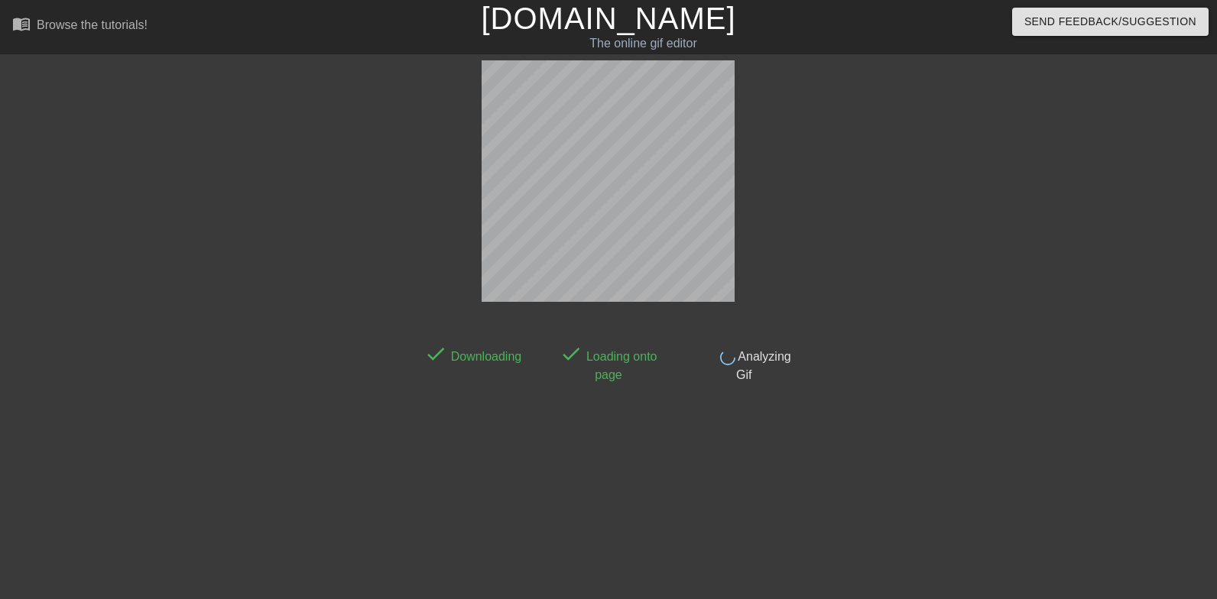
scroll to position [37, 0]
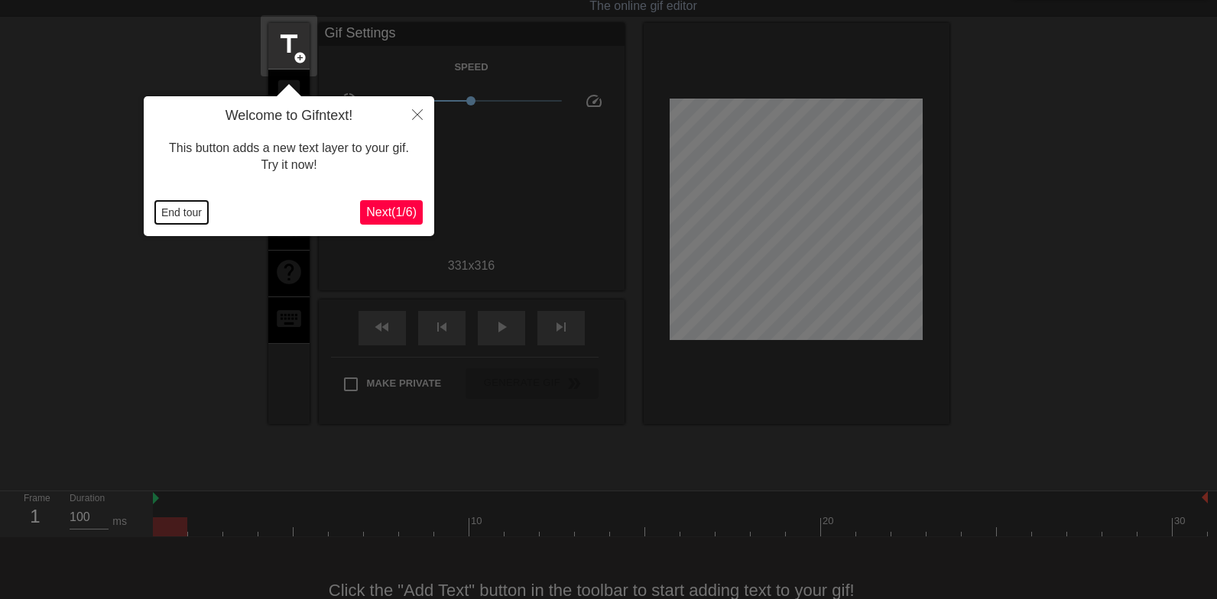
click at [164, 209] on button "End tour" at bounding box center [181, 212] width 53 height 23
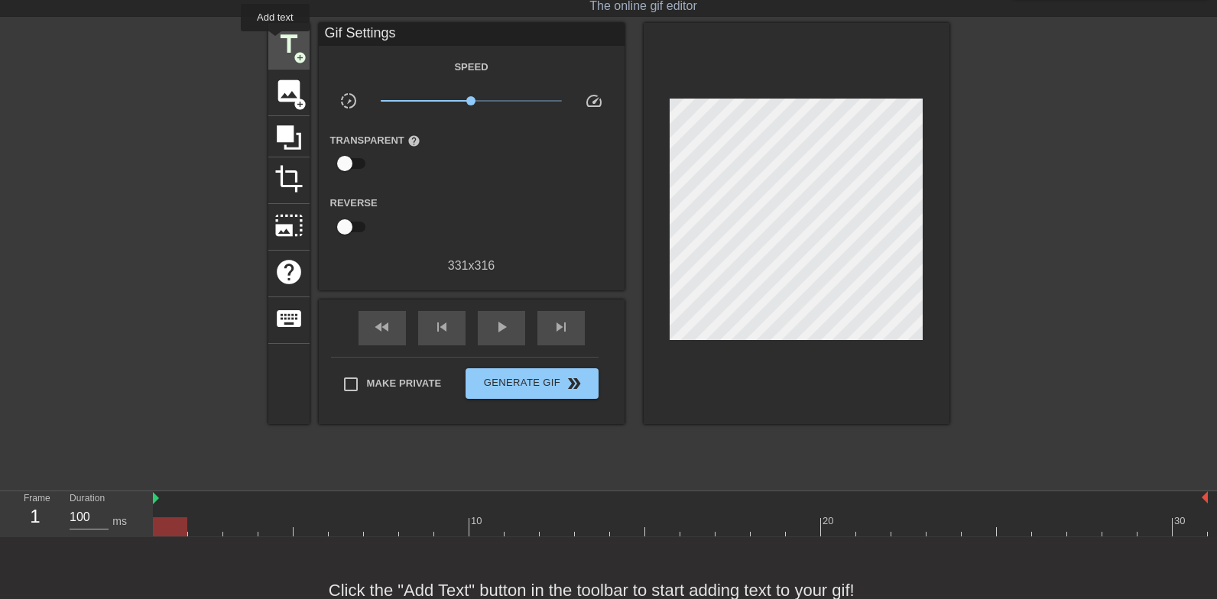
click at [276, 42] on span "title" at bounding box center [288, 44] width 29 height 29
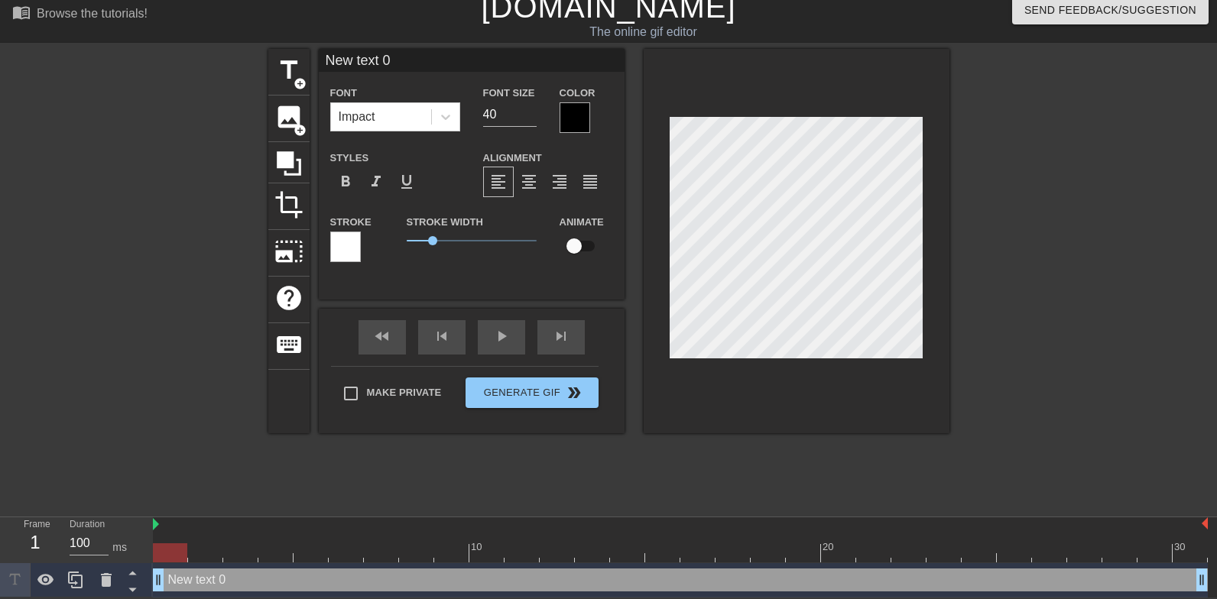
type input "L"
type textarea "L"
type input "Lo"
type textarea "Lo"
type input "Loo"
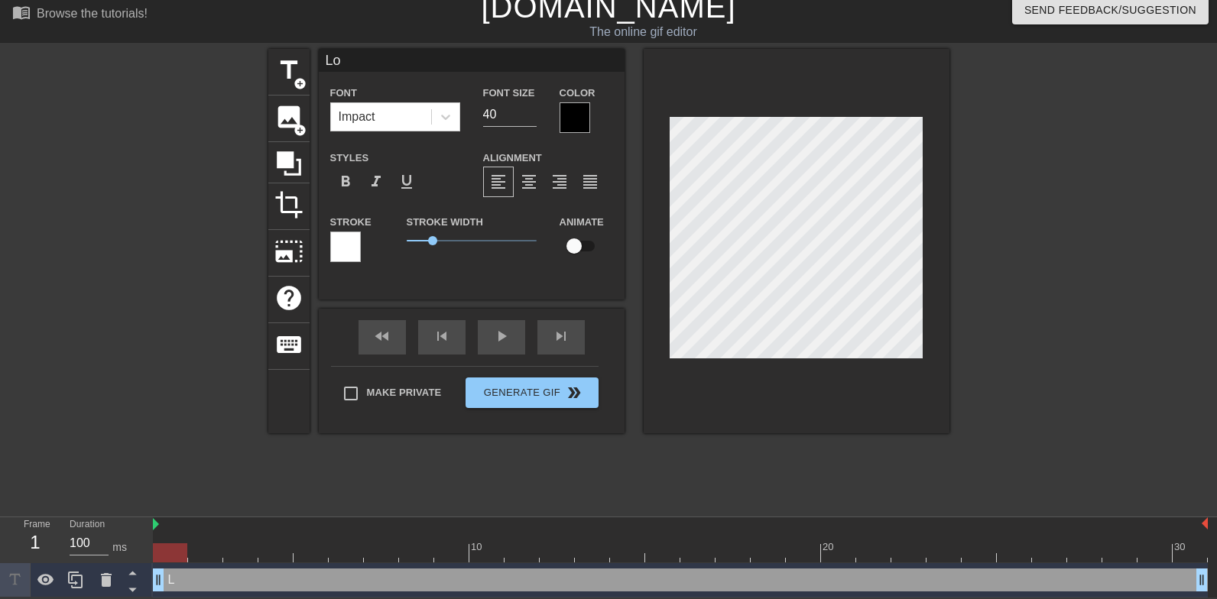
type textarea "Loo"
type input "Look"
type textarea "Look"
type input "Look"
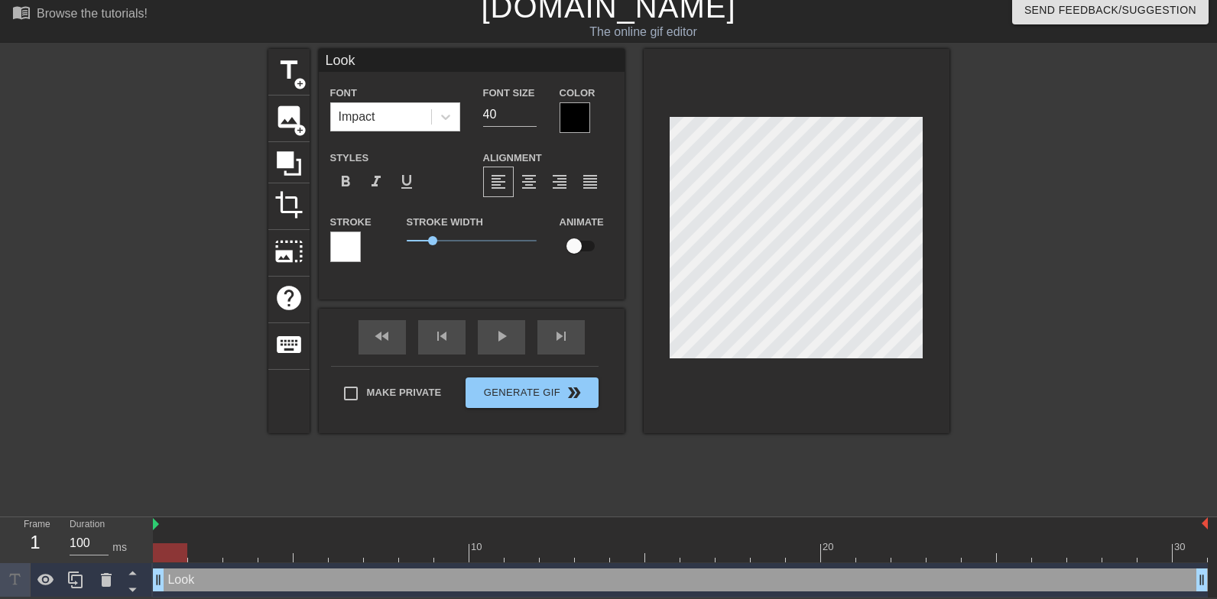
type textarea "Look"
type input "Look u"
type textarea "Look u"
type input "Look up"
type textarea "Look up"
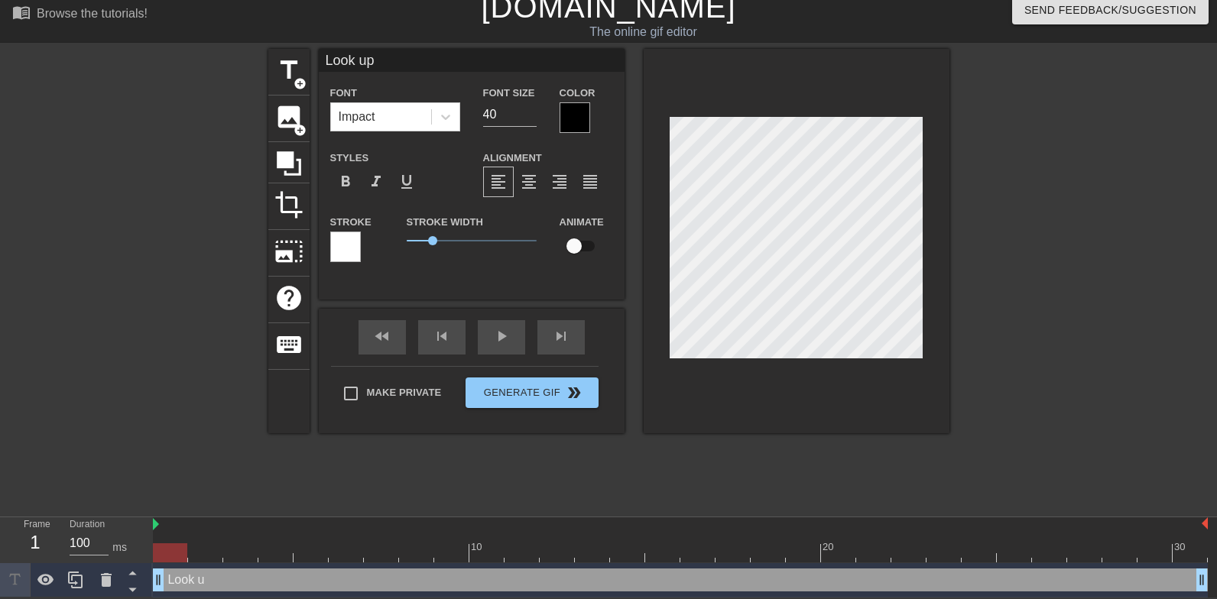
type input "Look up"
type textarea "Look up"
type input "Look up t"
type textarea "Look up to"
type input "Look up to"
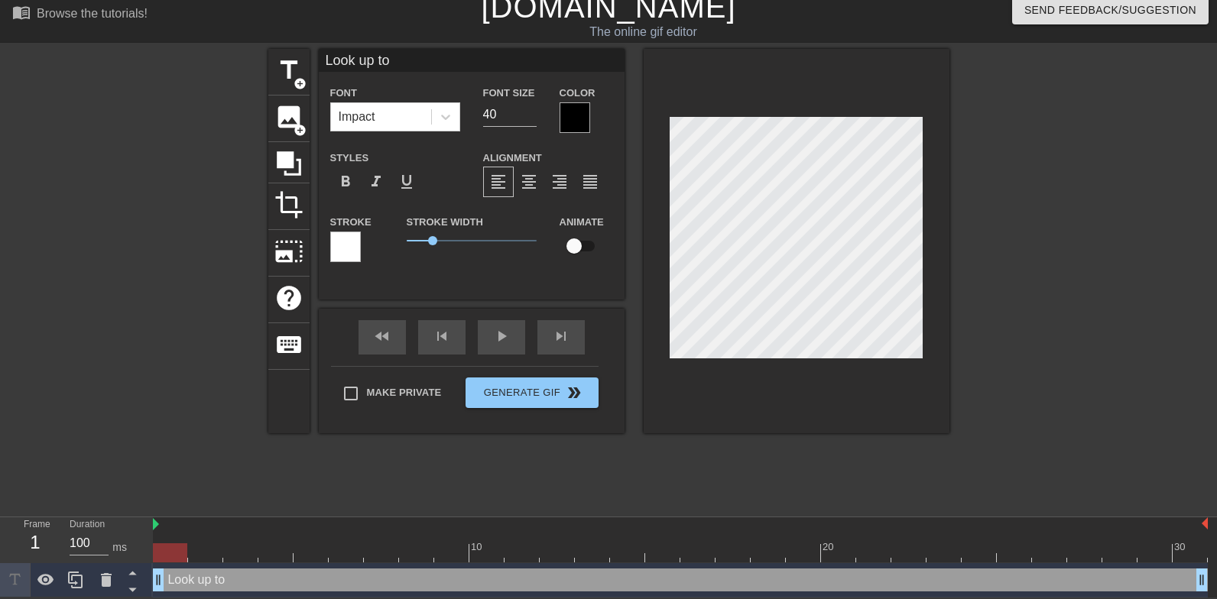
type textarea "Look up to"
type input "Look up to m"
type textarea "Look up to m"
type input "Look up to ma"
type textarea "Look up to ma"
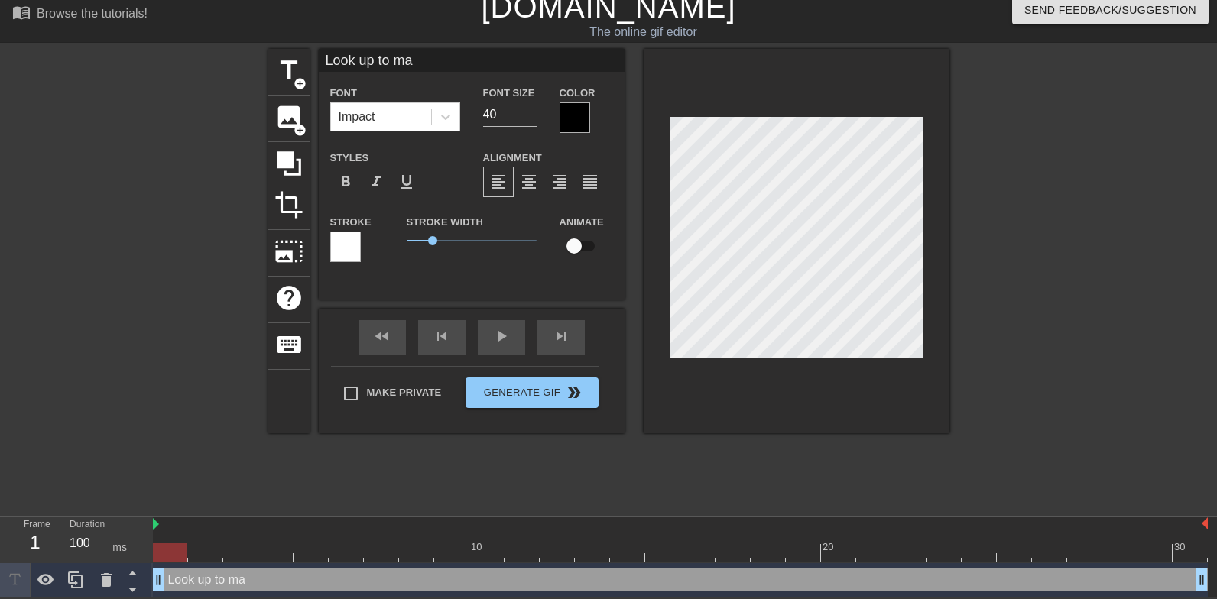
type input "Look up to mak"
type textarea "Look up to mak"
type input "Look up to make"
type textarea "Look up to make"
type input "Look up to make"
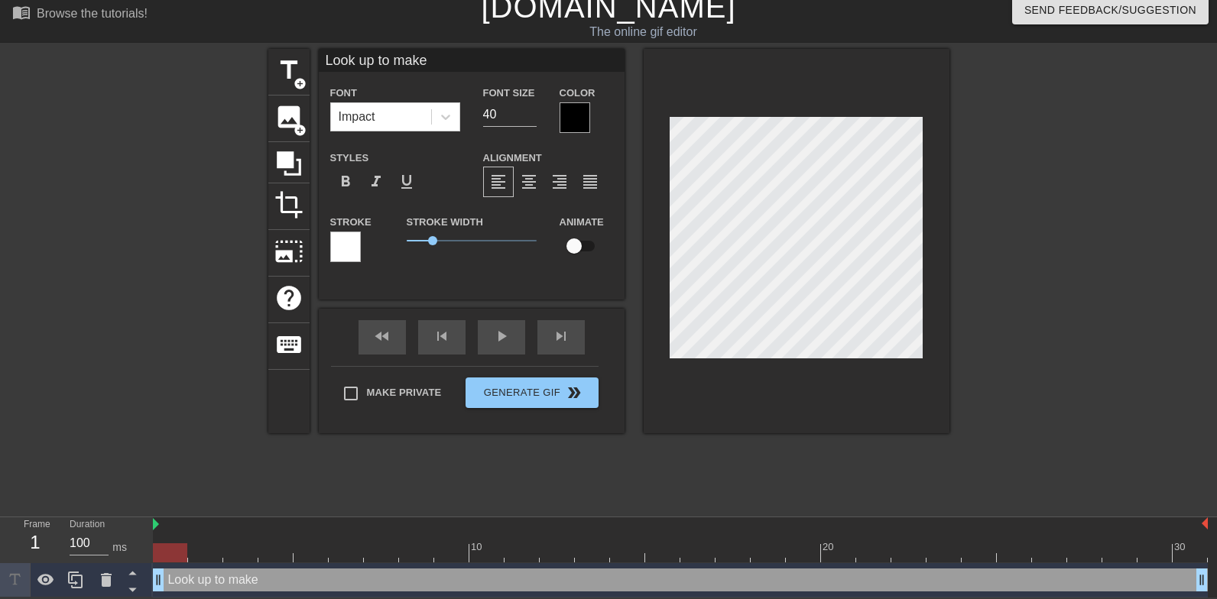
type textarea "Look up to make"
type input "Look up to make e"
type textarea "Look up to make e"
type input "Look up to make ey"
type textarea "Look up to make ey"
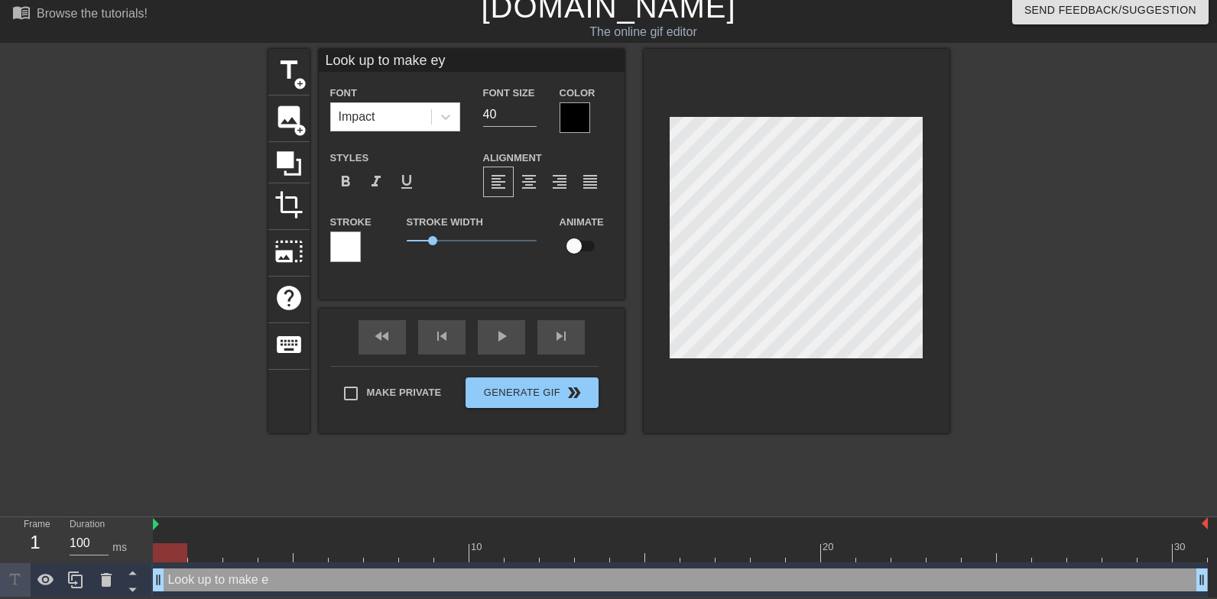
type input "Look up to make eye"
type textarea "Look up to make eye"
type input "Look up to make eye"
type textarea "Look up to make eye"
type input "Look up to make eye c"
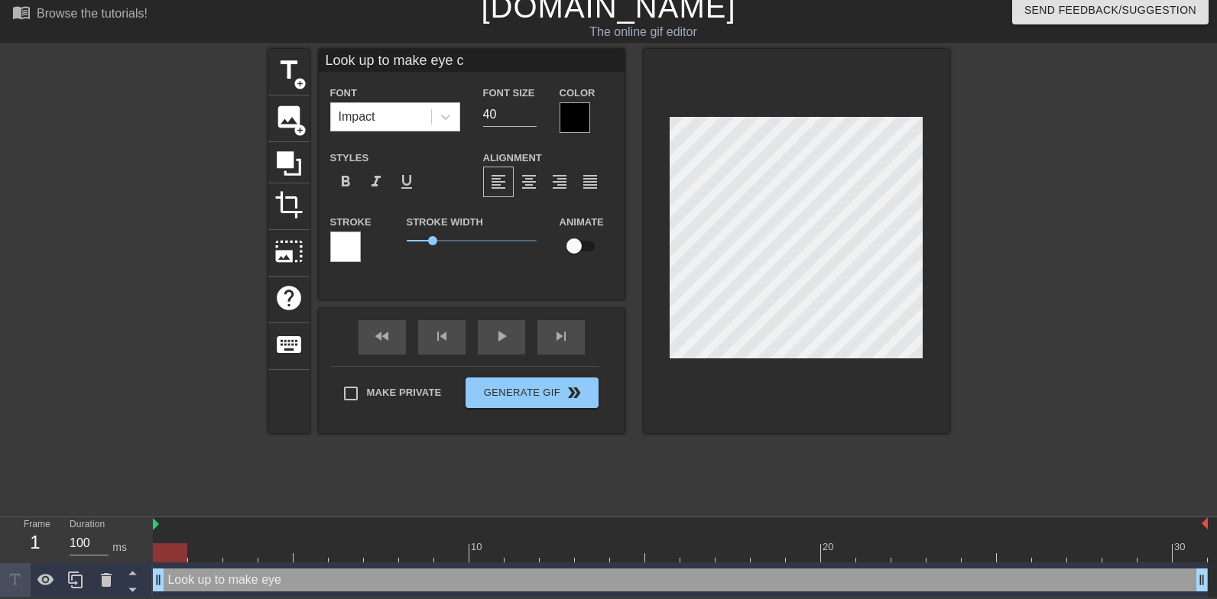
type textarea "Look up to make eye co"
type input "Look up to make eye con"
type textarea "Look up to make eye con"
type input "Look up to make eye cont"
type textarea "Look up to make eye cont"
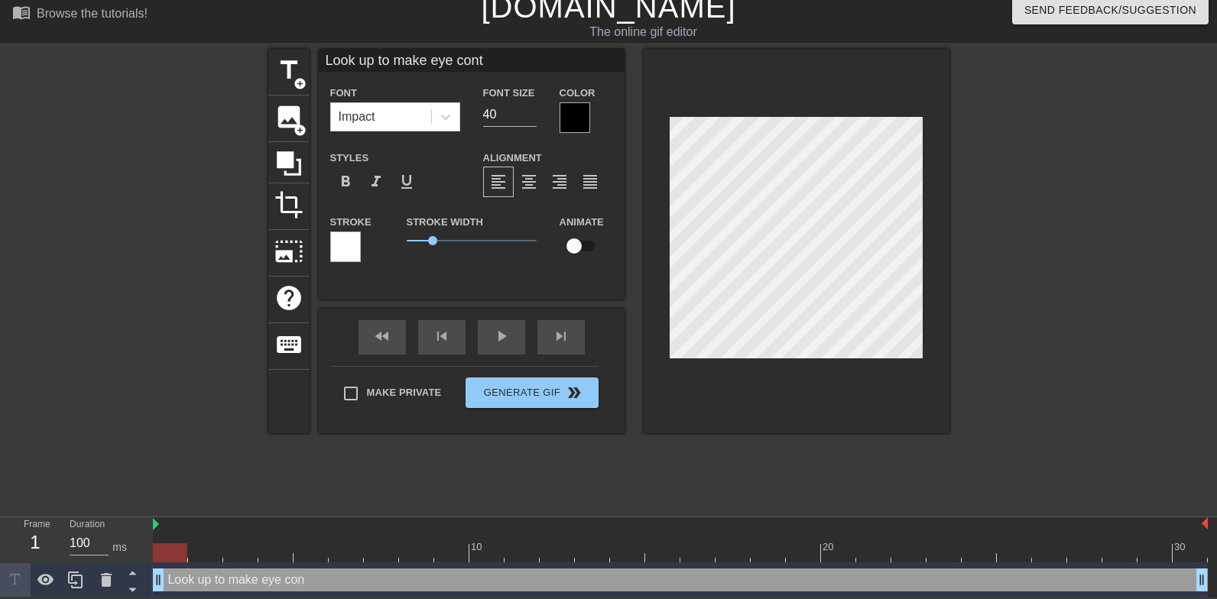
type input "Look up to make eye conta"
type textarea "Look up to make eye conta"
type input "Look up to make eye contac"
type textarea "Look up to make eye contac"
type input "Look up to make eye contact"
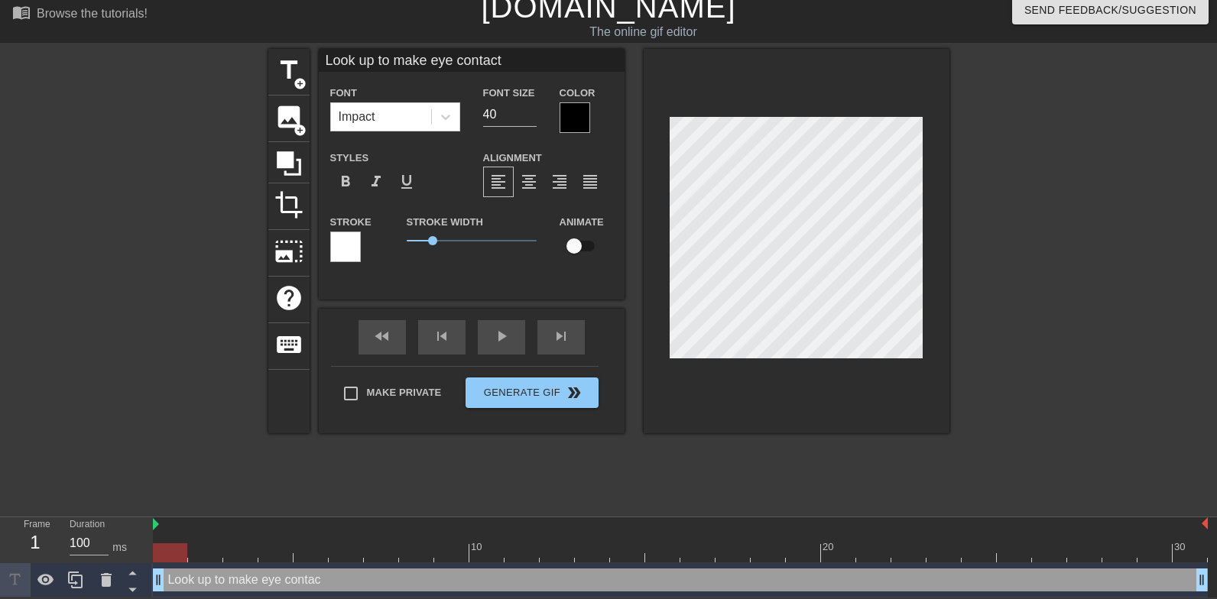
scroll to position [0, 9]
type textarea "Look up to make eye contact"
click at [508, 112] on input "40" at bounding box center [510, 114] width 54 height 24
type input "30"
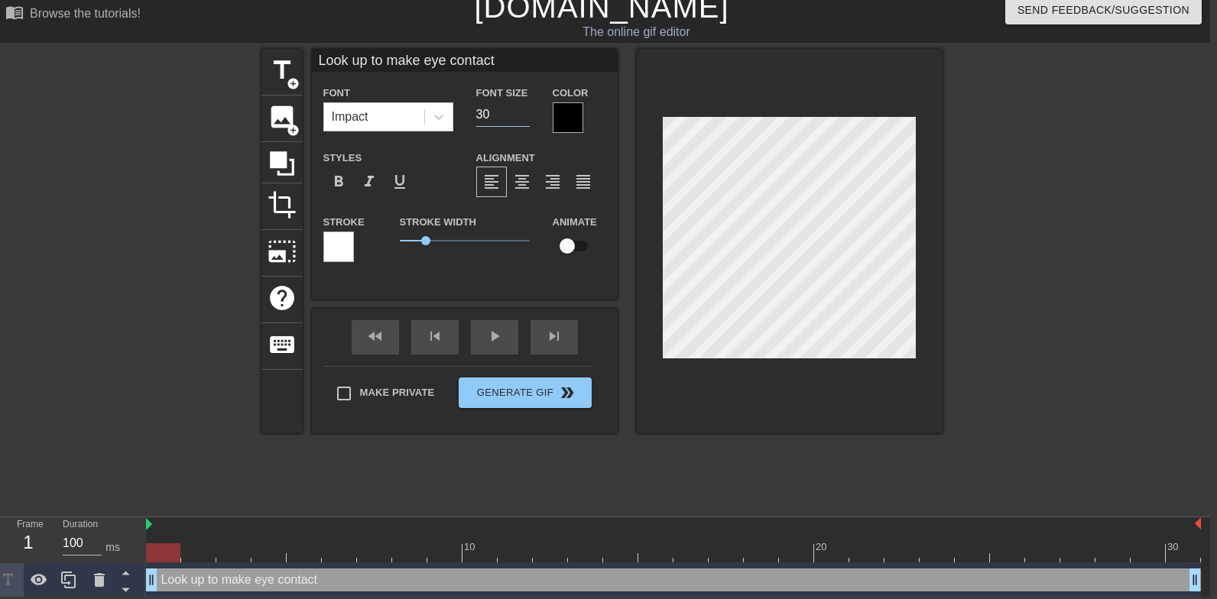
scroll to position [12, 5]
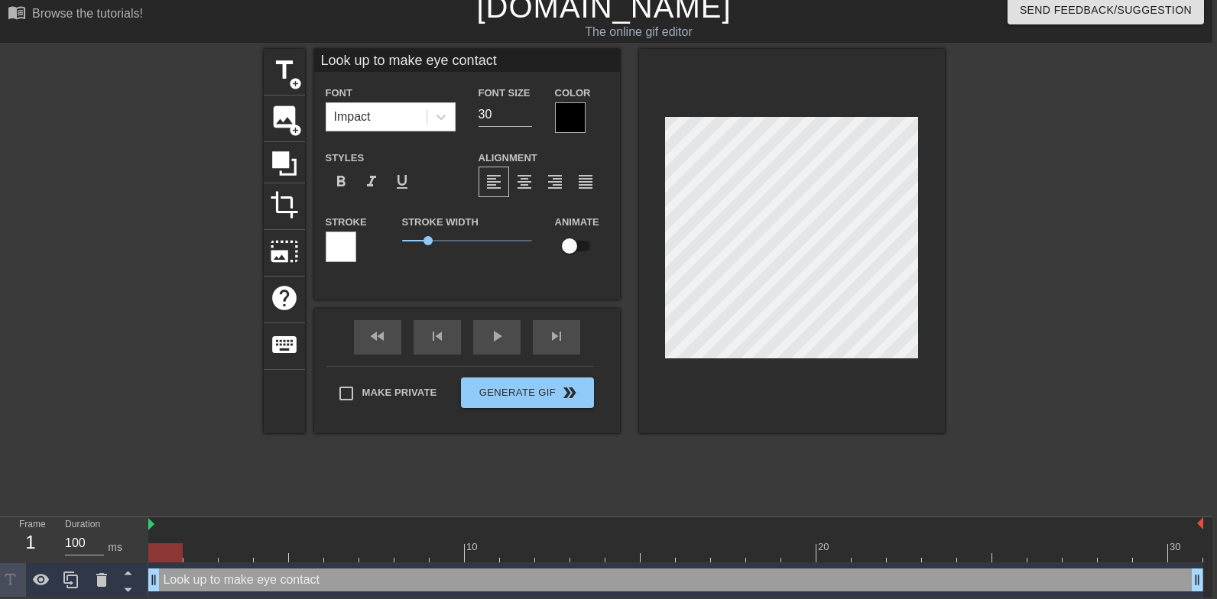
type input "Look up to make eye contact"
type textarea "Look up to make eye contact"
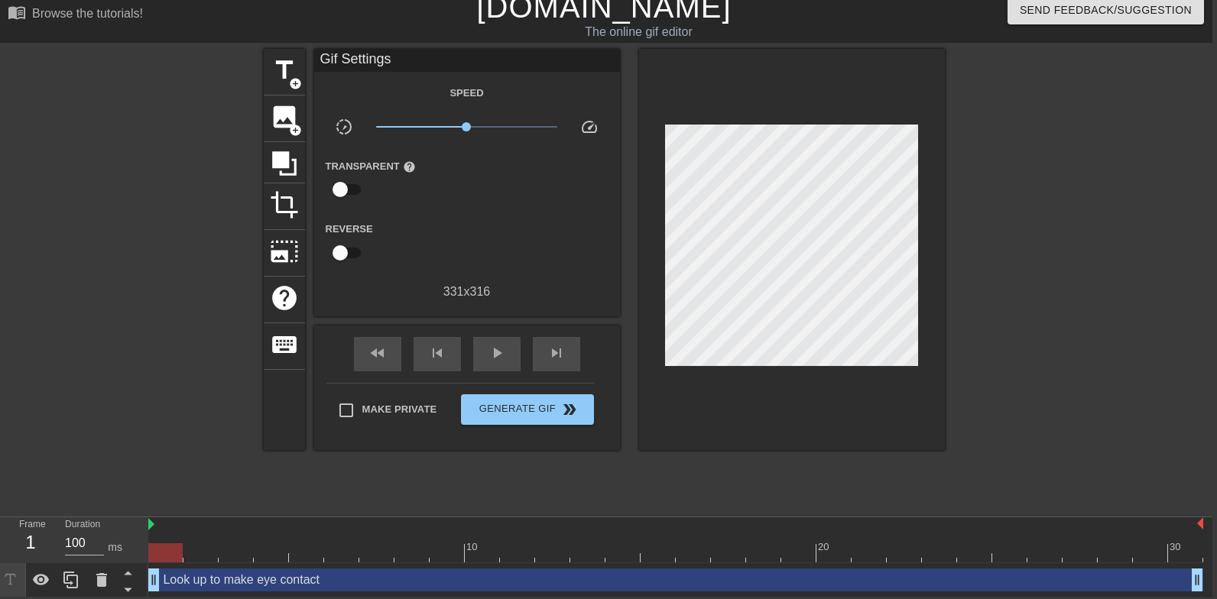
click at [1104, 153] on div at bounding box center [1077, 278] width 229 height 459
drag, startPoint x: 351, startPoint y: 411, endPoint x: 398, endPoint y: 409, distance: 46.7
click at [351, 411] on input "Make Private" at bounding box center [346, 411] width 32 height 32
checkbox input "true"
click at [518, 410] on span "Generate Gif double_arrow" at bounding box center [527, 410] width 120 height 18
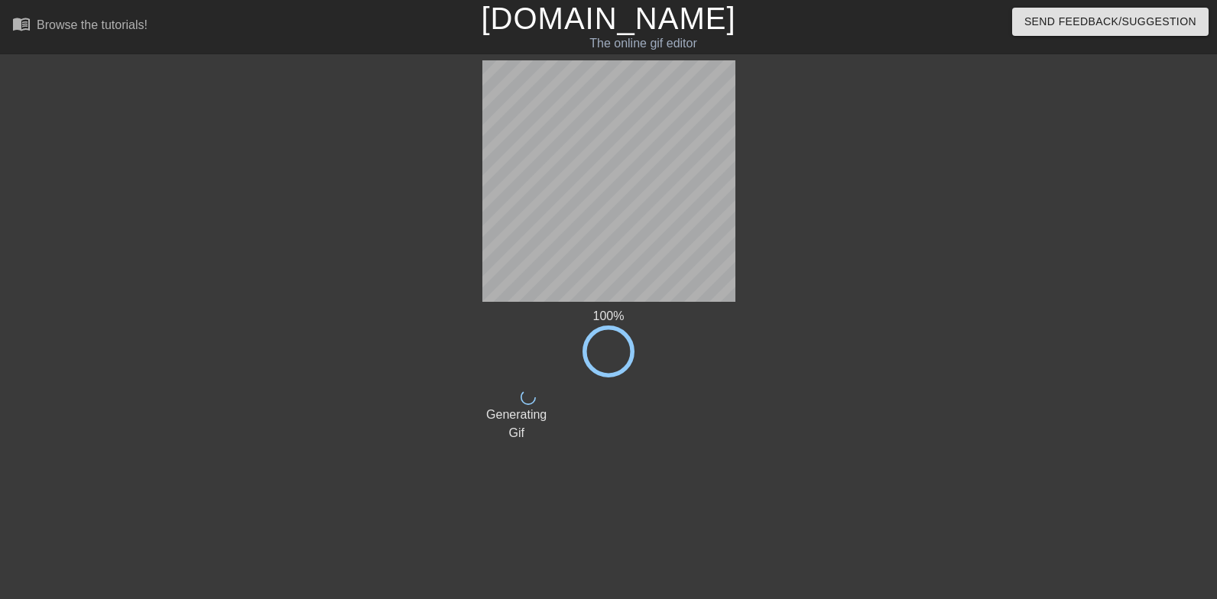
scroll to position [0, 2]
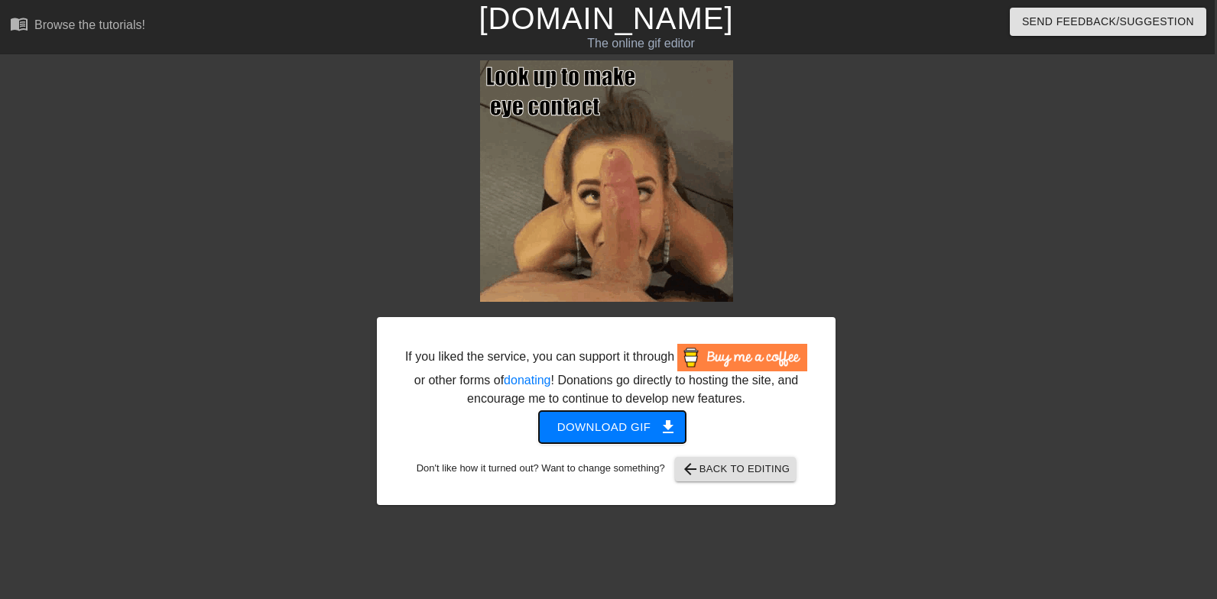
click at [664, 437] on span "get_app" at bounding box center [668, 427] width 18 height 18
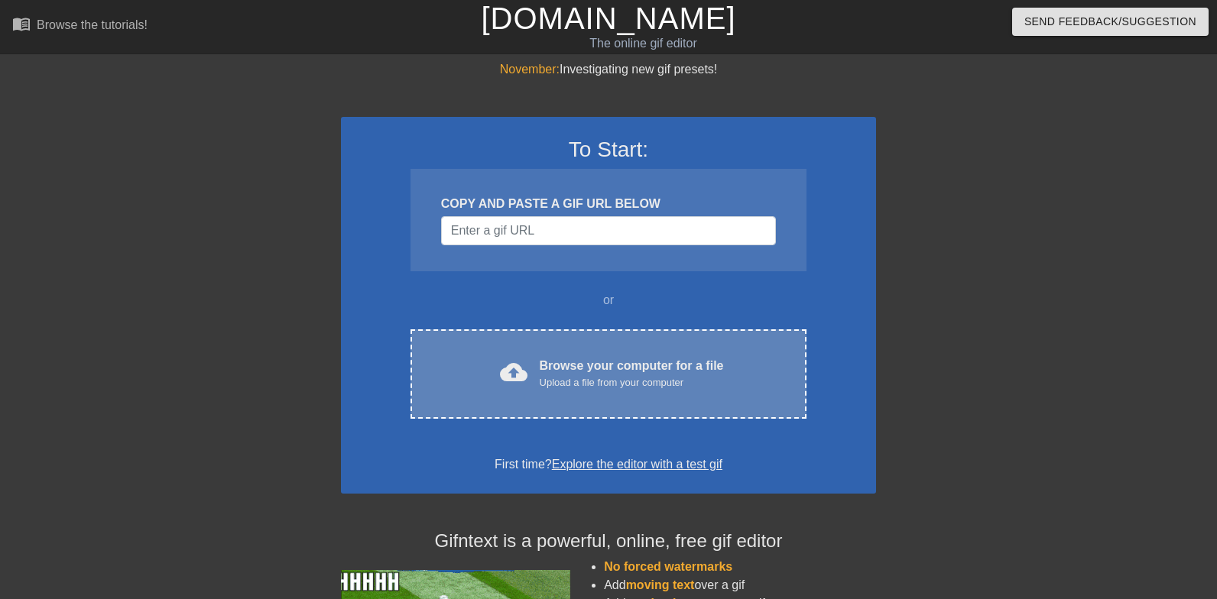
click at [632, 397] on div "cloud_upload Browse your computer for a file Upload a file from your computer C…" at bounding box center [609, 374] width 396 height 89
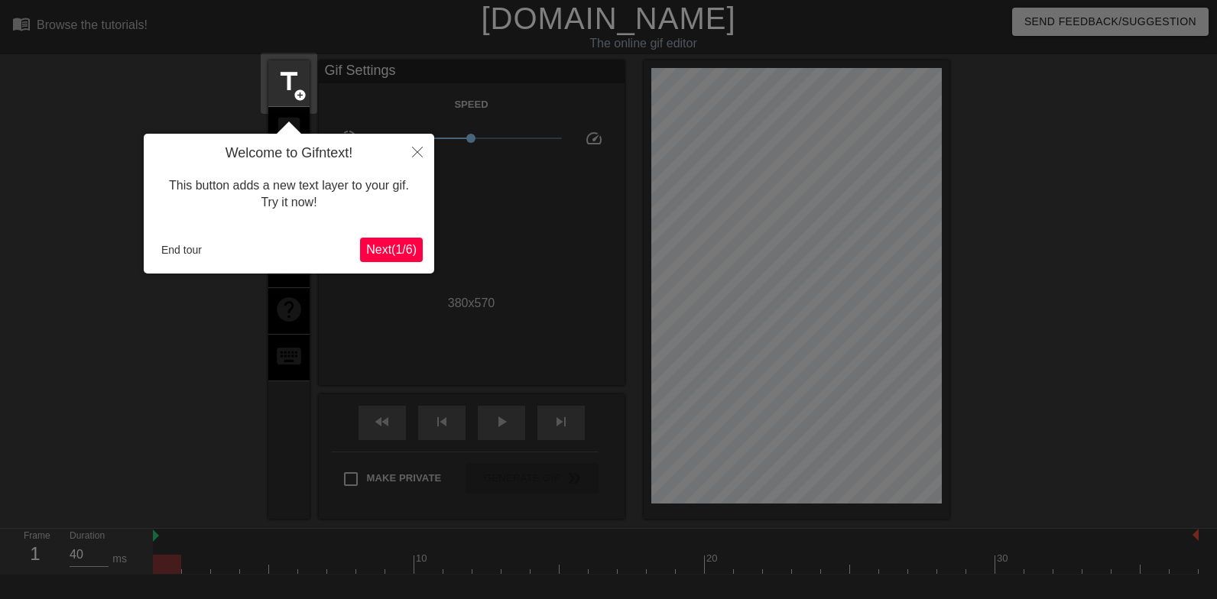
scroll to position [37, 0]
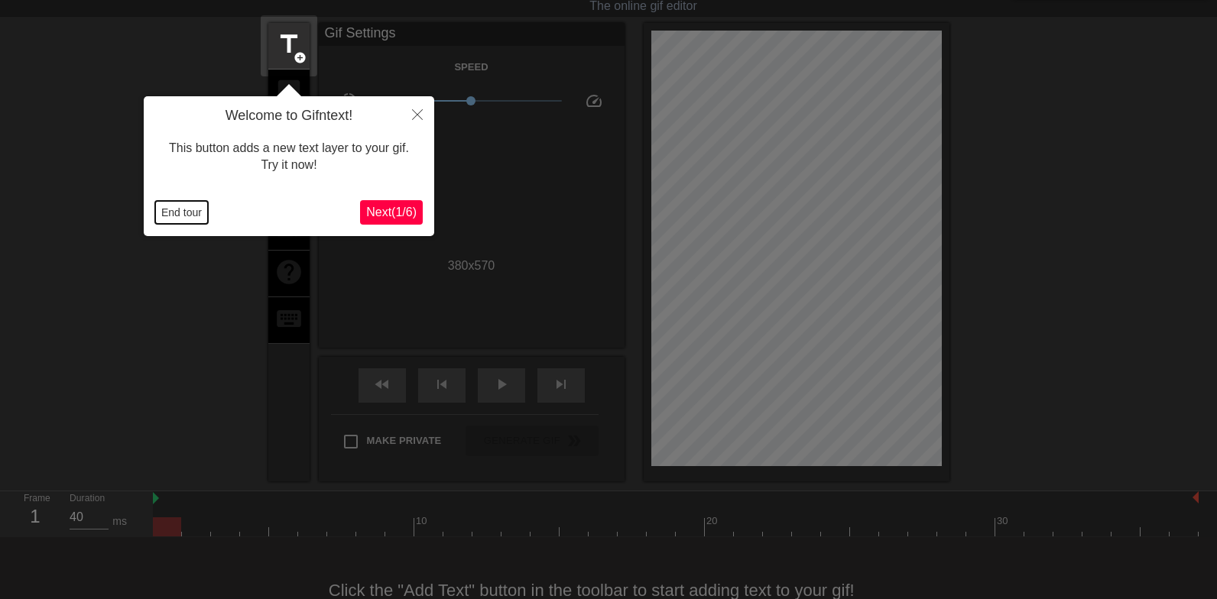
click at [180, 213] on button "End tour" at bounding box center [181, 212] width 53 height 23
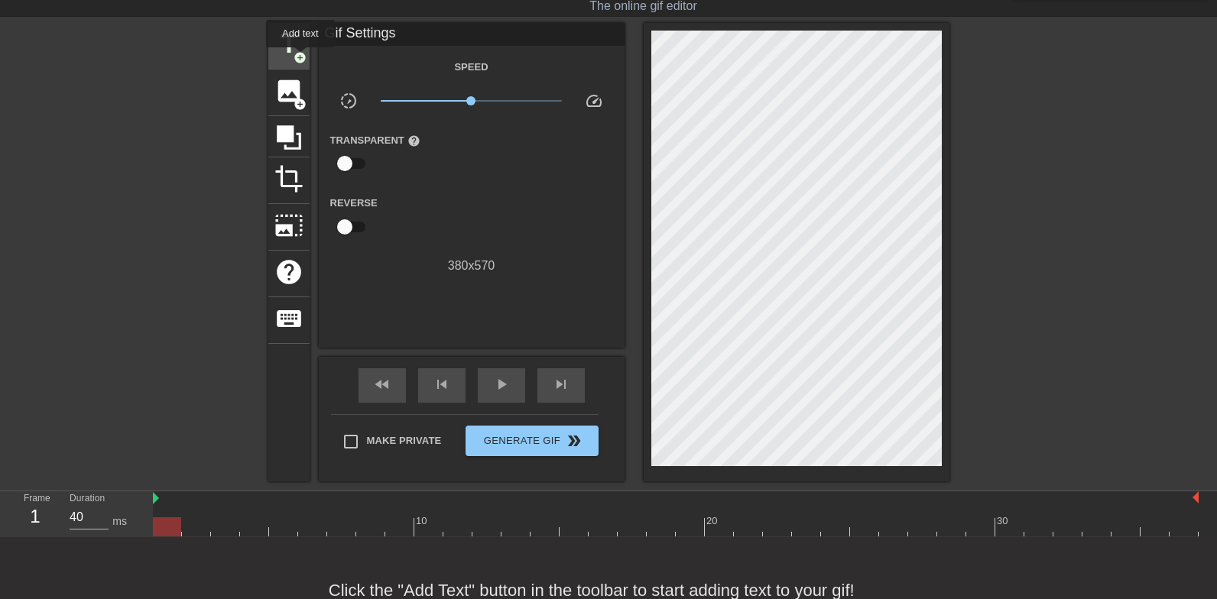
click at [301, 58] on span "add_circle" at bounding box center [300, 57] width 13 height 13
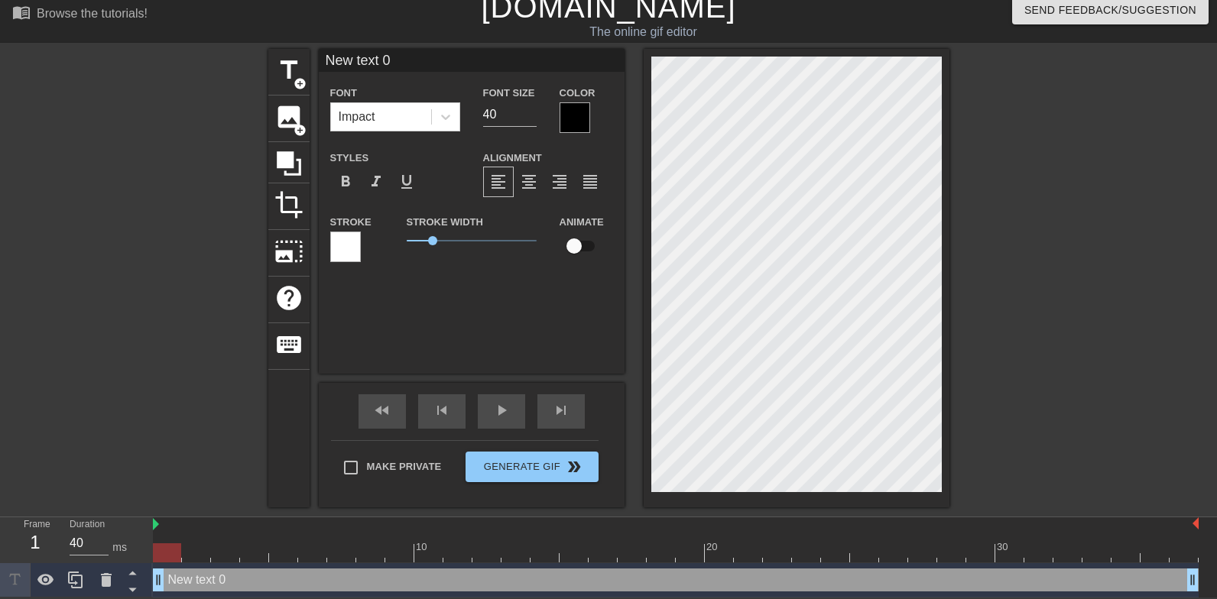
scroll to position [0, 1]
type input "S"
type textarea "S"
type input "Sm"
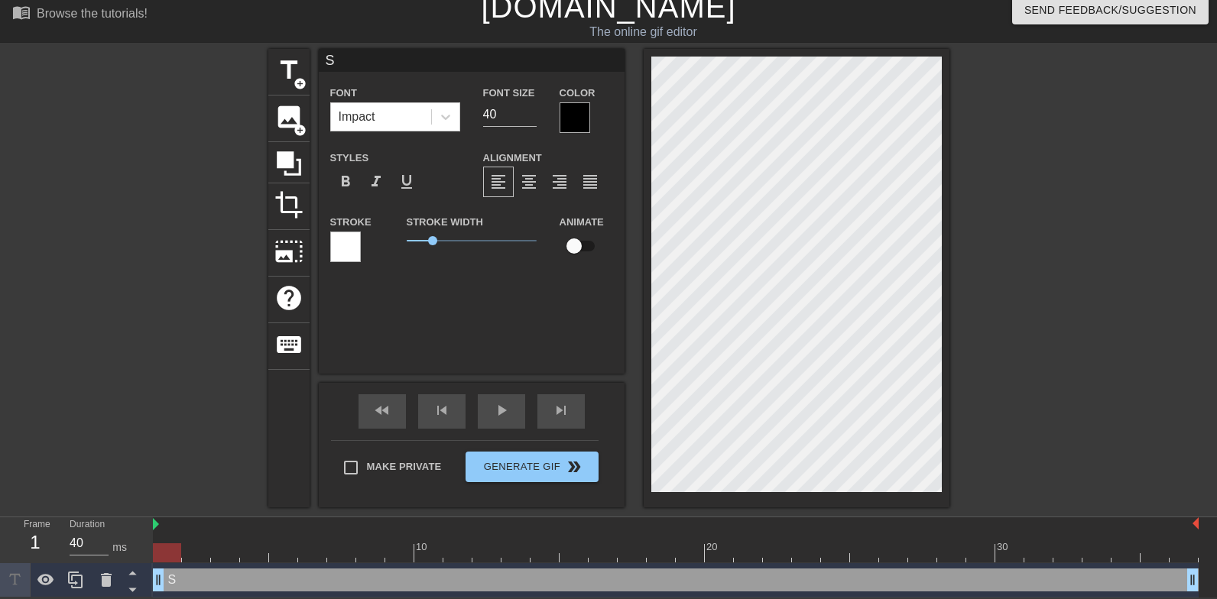
type textarea "Sm"
type input "Sme"
type textarea "Sme"
type input "Smel"
type textarea "Smel"
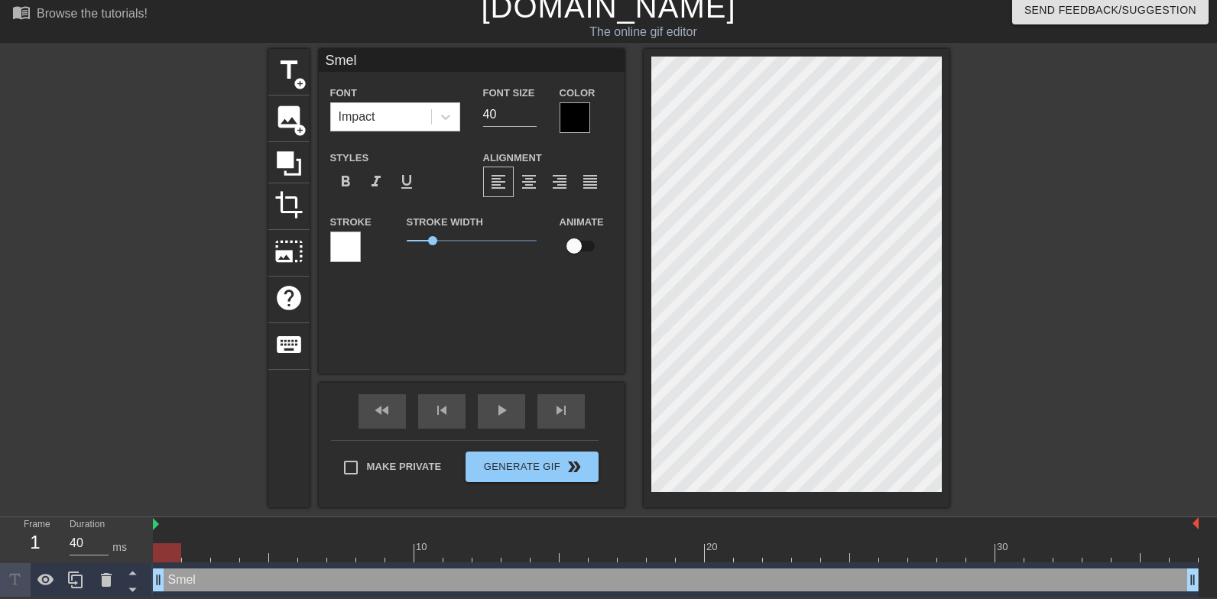
type input "Smell"
type textarea "Smell"
type input "Smell"
type textarea "Smell"
type input "Smell h"
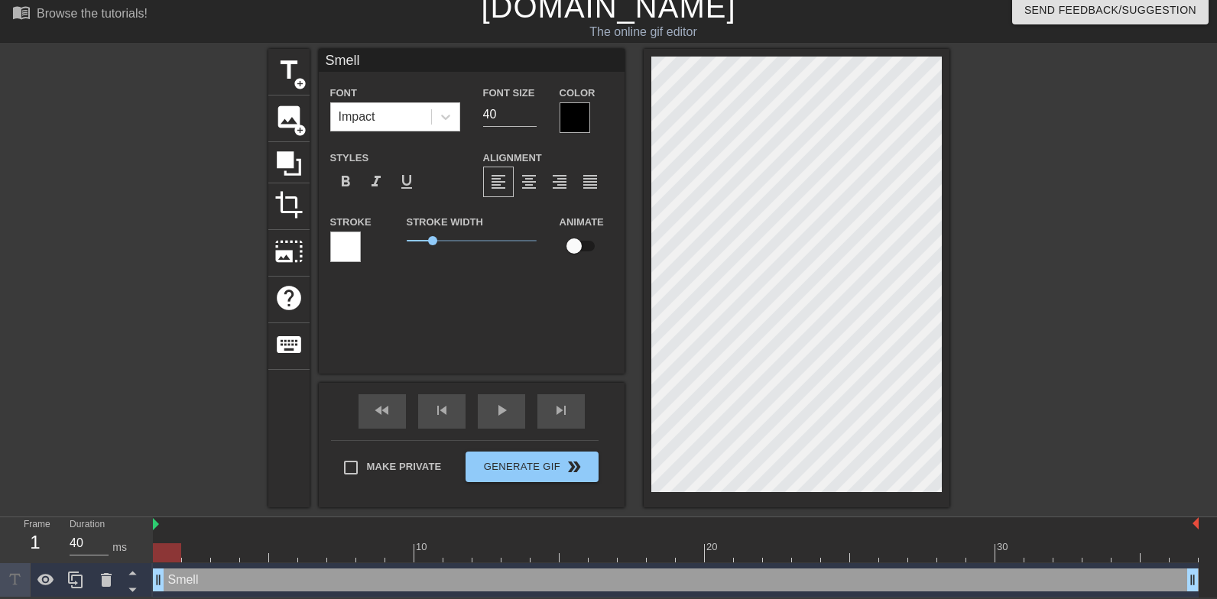
type textarea "Smell h"
type input "Smell hi"
type textarea "Smell hi"
type input "Smell his"
type textarea "Smell his"
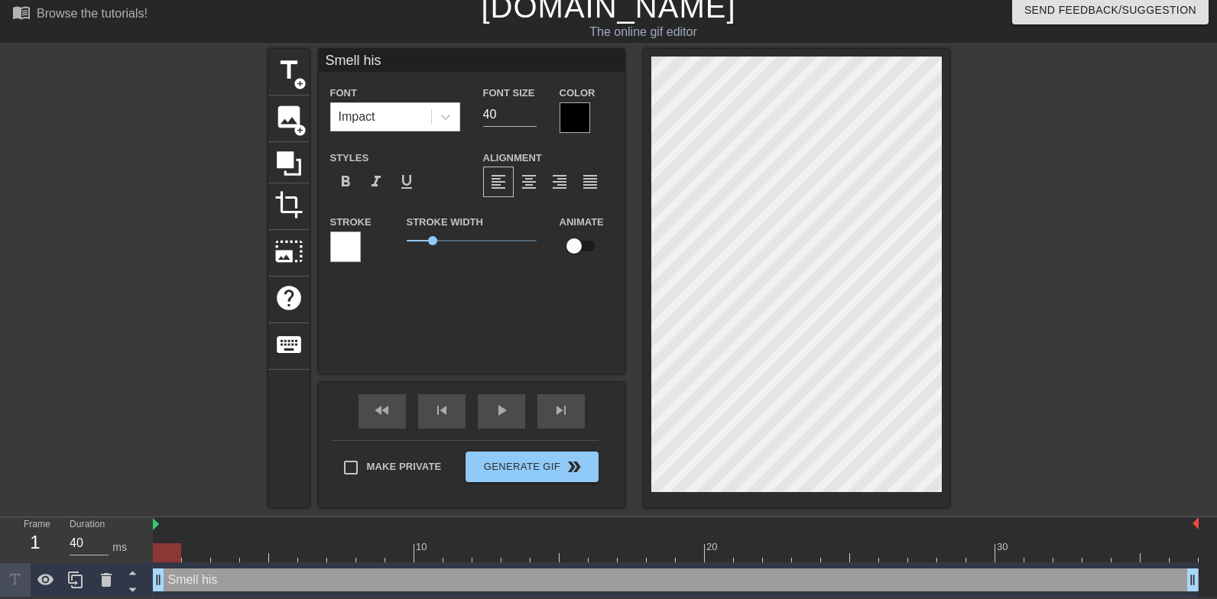
type input "Smell his"
type textarea "Smell his"
type input "Smell his b"
type textarea "Smell his b"
type input "Smell his ba"
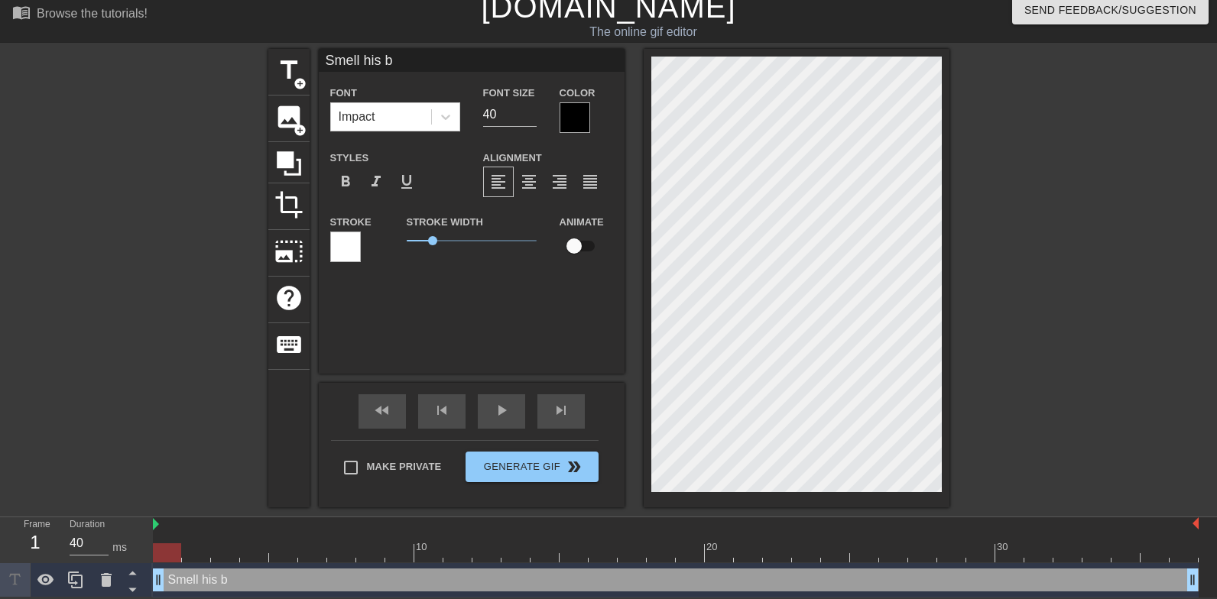
type textarea "Smell his ba"
type input "Smell his [MEDICAL_DATA]"
type textarea "Smell his [MEDICAL_DATA]"
type input "Smell his ball"
type textarea "Smell his ball"
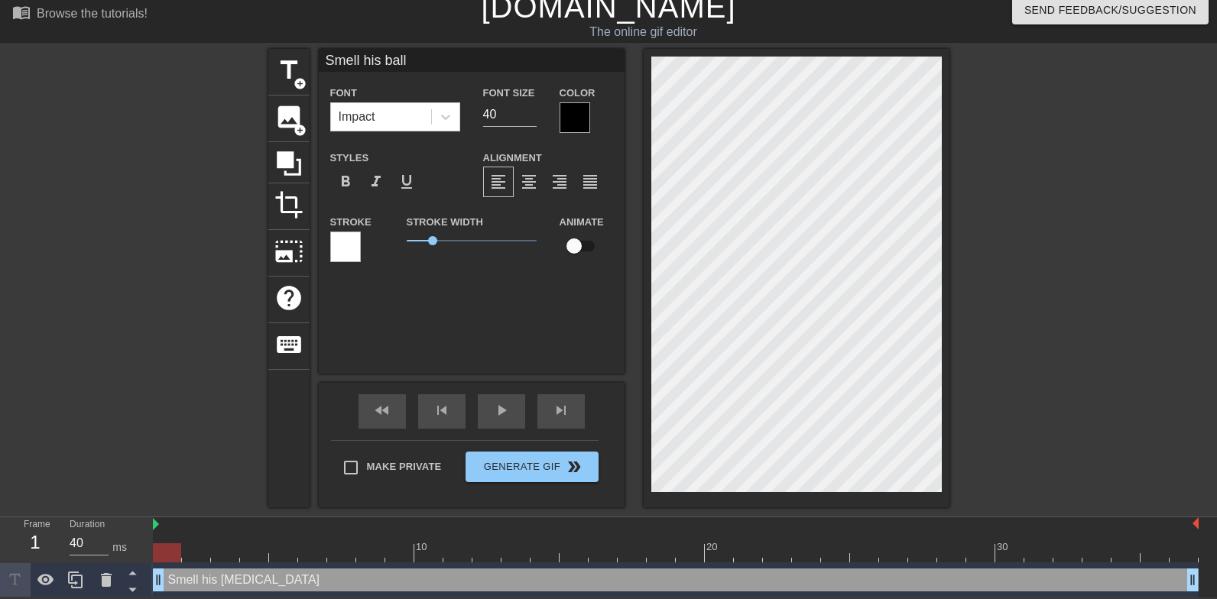
type input "Smell his balls"
type textarea "Smell his balls"
type input "Smell his ball"
type textarea "Smell his ball"
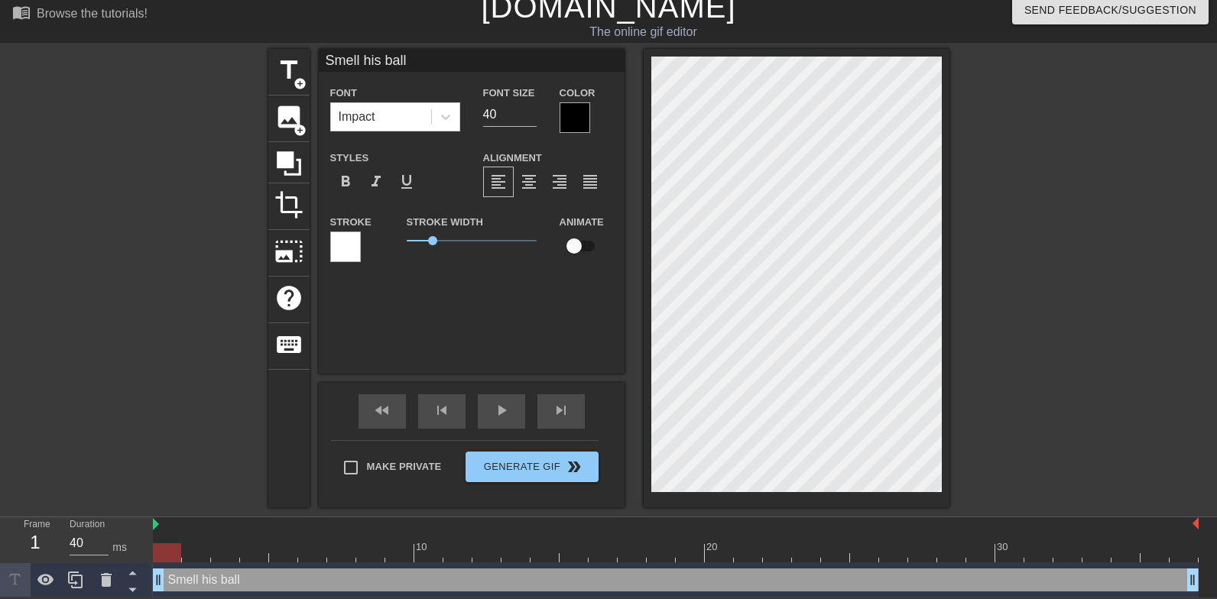
type input "Smell his [MEDICAL_DATA]"
type textarea "Smell his [MEDICAL_DATA]"
type input "Smell his ba"
type textarea "Smell his ba"
type input "Smell his b"
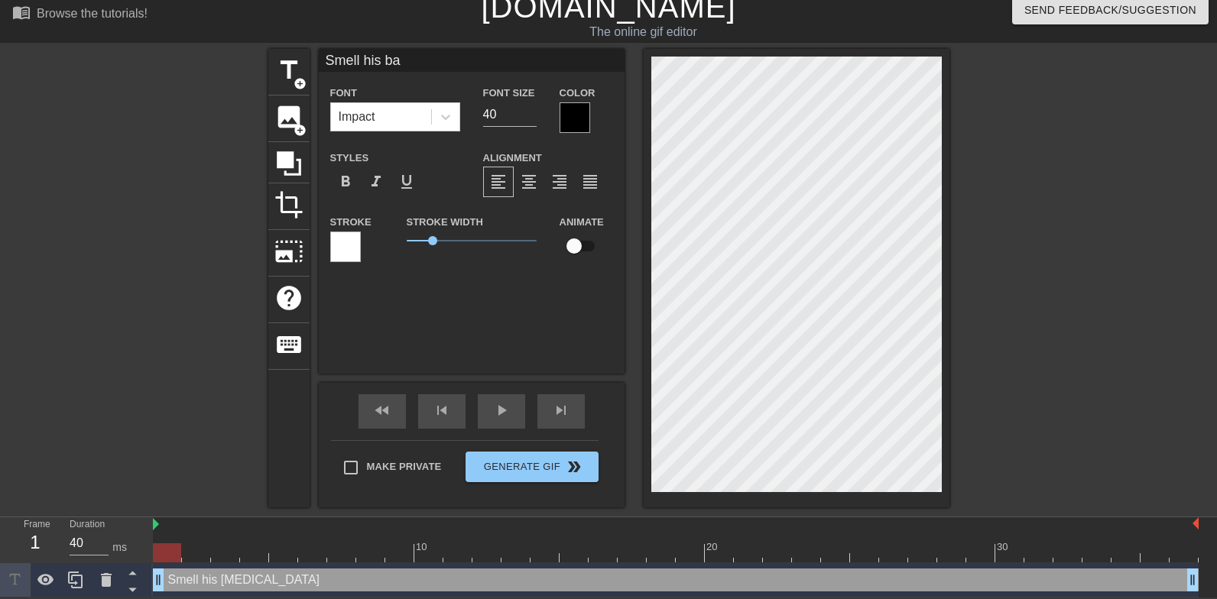
type textarea "Smell his b"
type input "Smell his"
type textarea "Smell his"
type input "Smell his"
type textarea "Smell his"
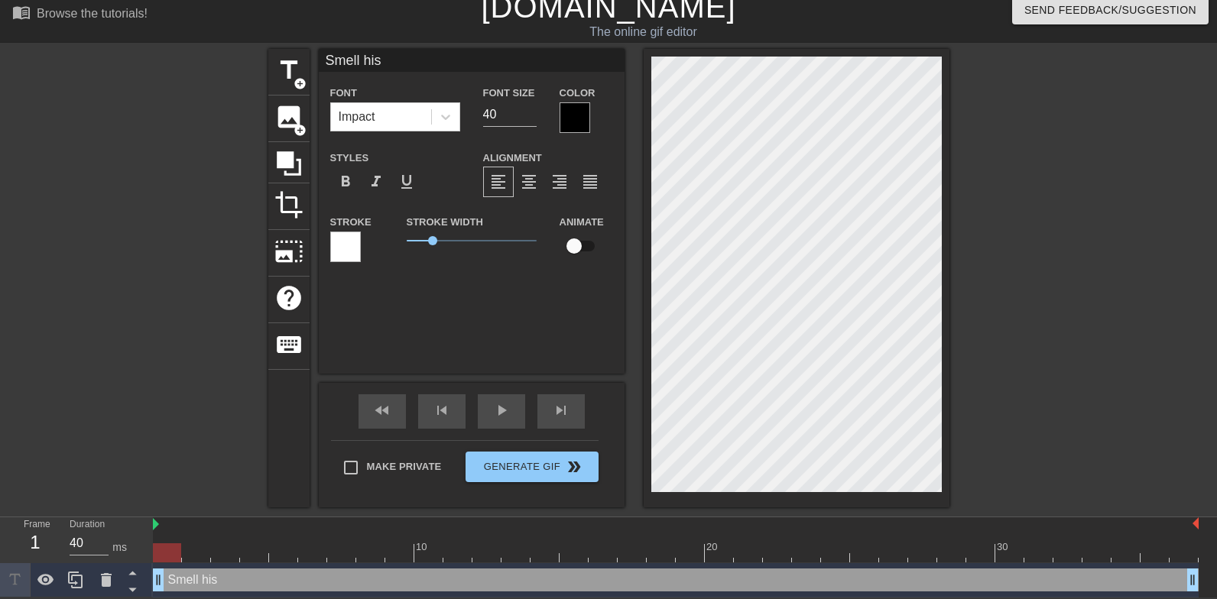
type input "Smell hi"
type textarea "Smell hi"
type input "Smell h"
type textarea "Smell h"
type input "Smell"
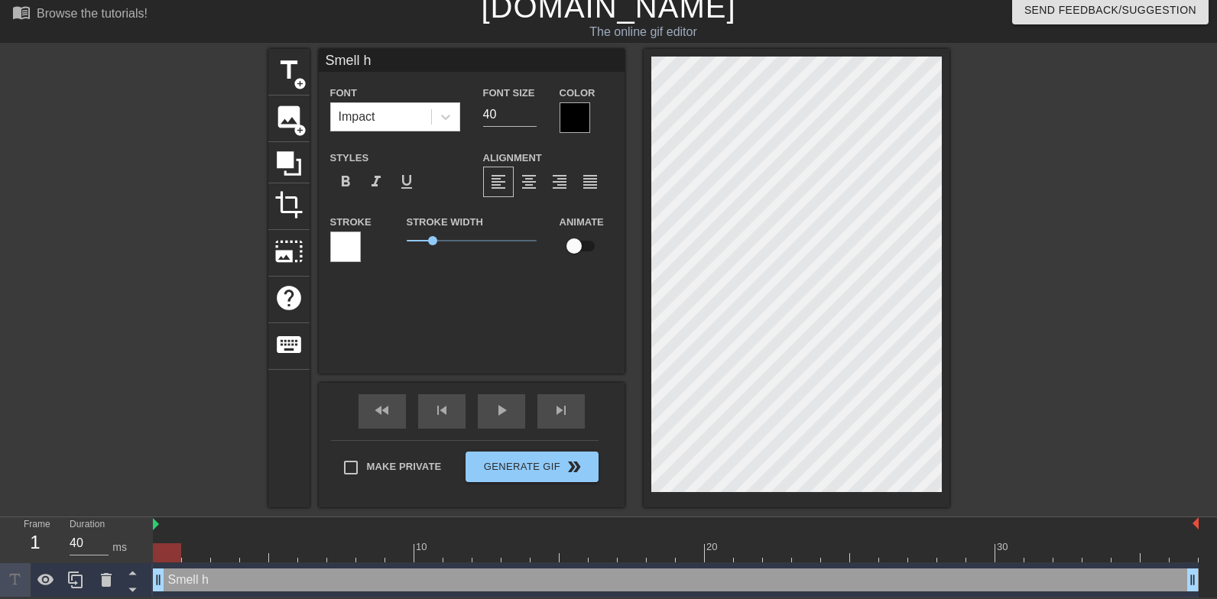
type textarea "Smell"
type input "Smell a"
type textarea "Smell a"
type input "Smell an"
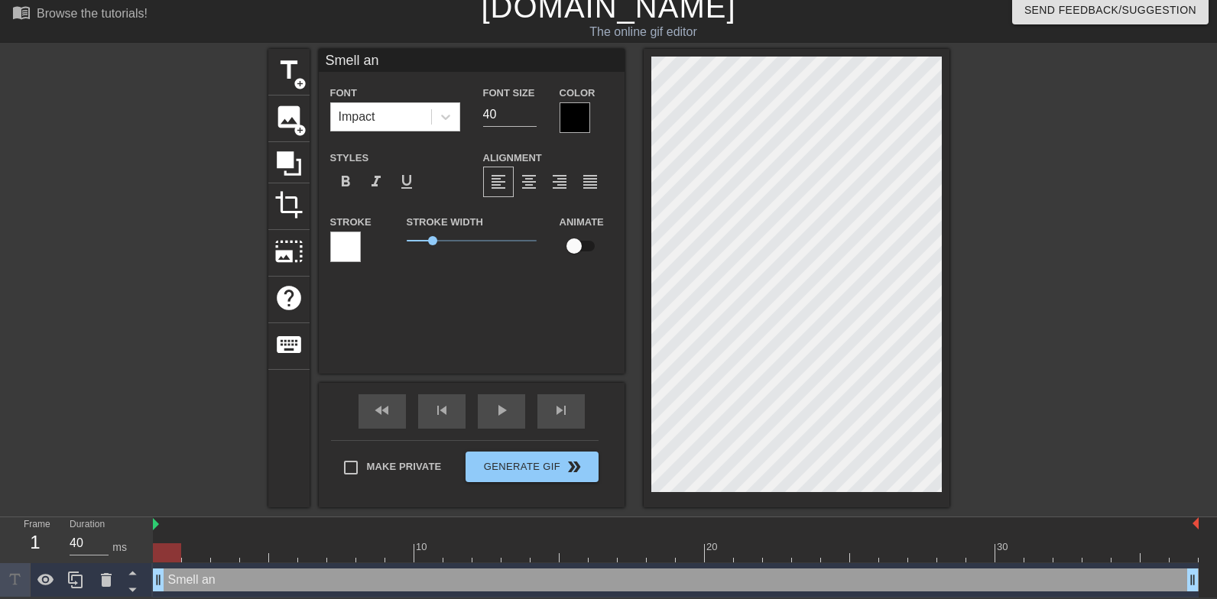
type textarea "Smell and"
type input "Smell and"
type textarea "Smell and"
type input "Smell and l"
type textarea "Smell and l"
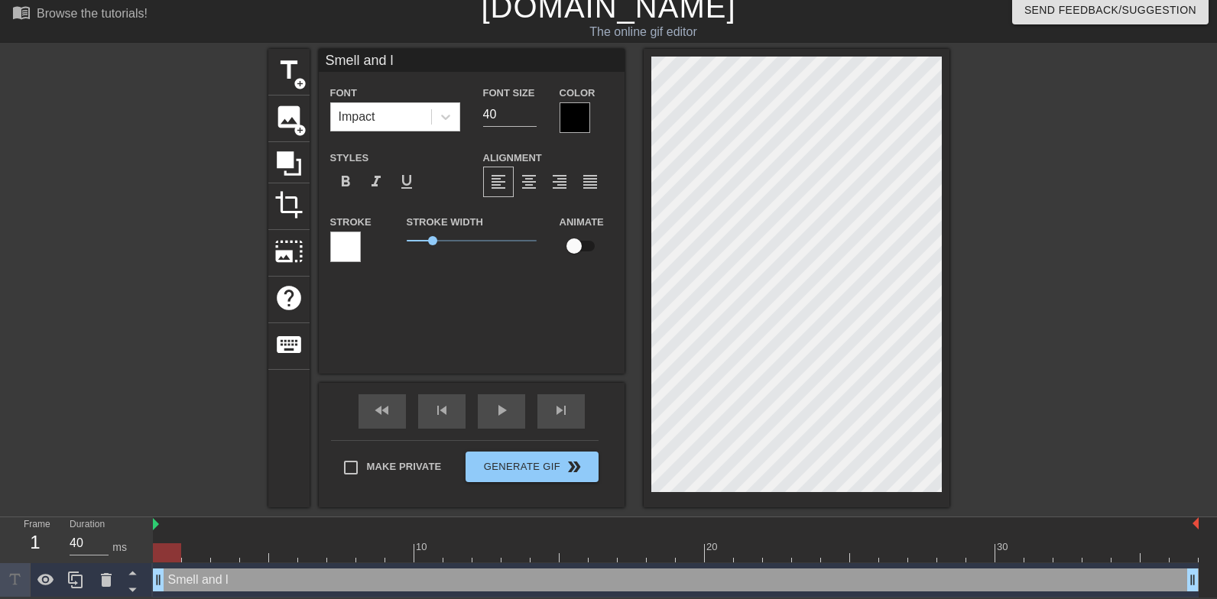
type input "Smell and li"
type textarea "Smell and li"
type input "Smell and lic"
type textarea "Smell and lic"
type input "Smell and lick"
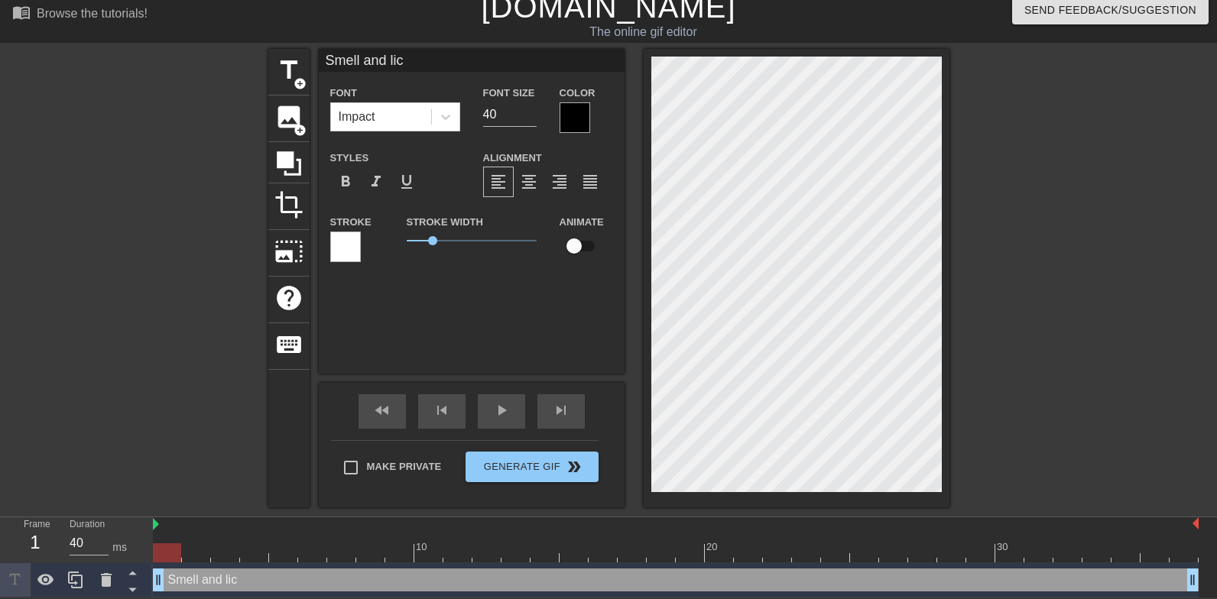
type textarea "Smell and lick"
type input "Smell and lick"
type textarea "Smell and lick"
type input "Smell and lick h"
type textarea "Smell and lick hi"
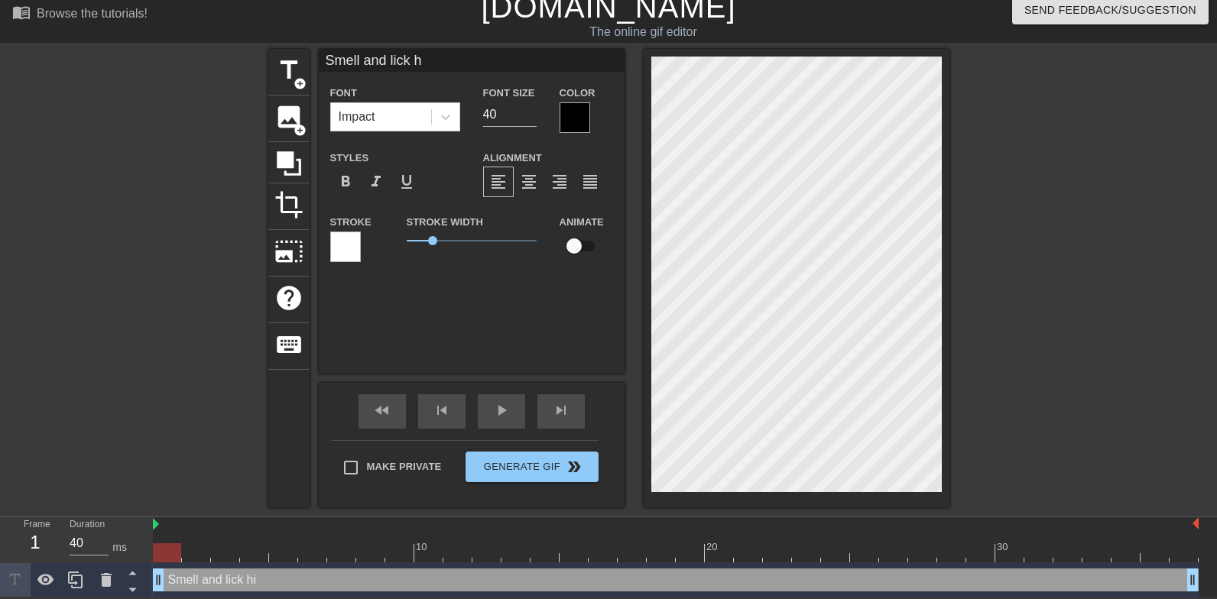
type input "Smell and lick hi"
type textarea "[PERSON_NAME] and lick his"
type input "[PERSON_NAME] and lick his"
type textarea "[PERSON_NAME] and lick his"
type input "[PERSON_NAME] and lick his b"
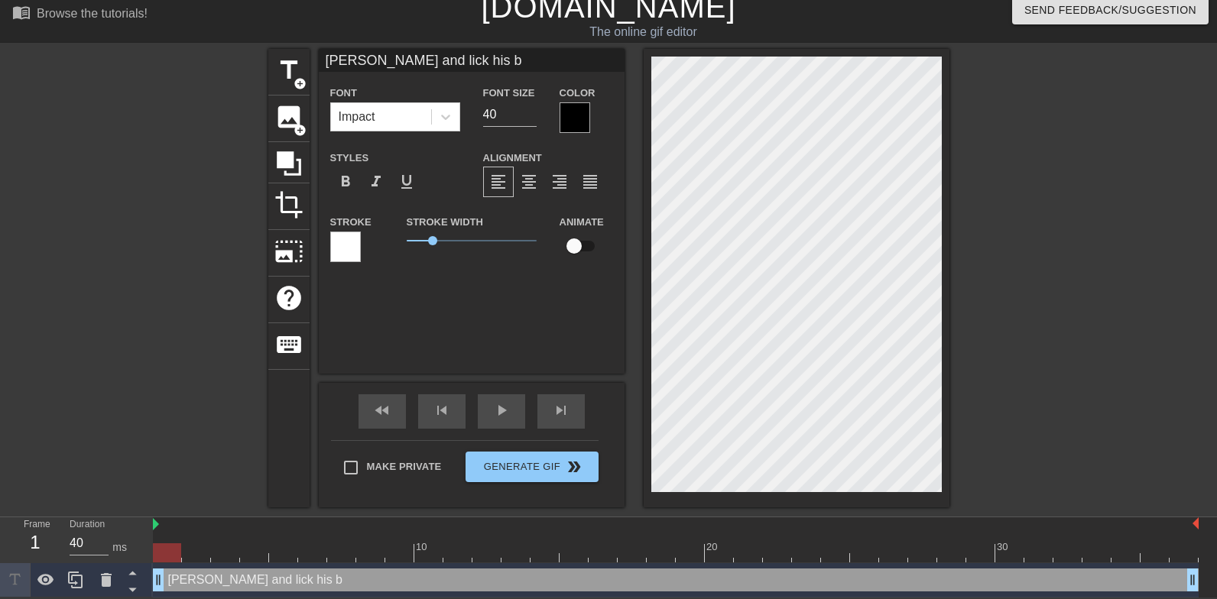
type textarea "[PERSON_NAME] and lick his ba"
type input "[PERSON_NAME] and lick his [MEDICAL_DATA]"
type textarea "[PERSON_NAME] and lick his [MEDICAL_DATA]"
type input "[PERSON_NAME] and lick his ball"
type textarea "[PERSON_NAME] and lick his balls"
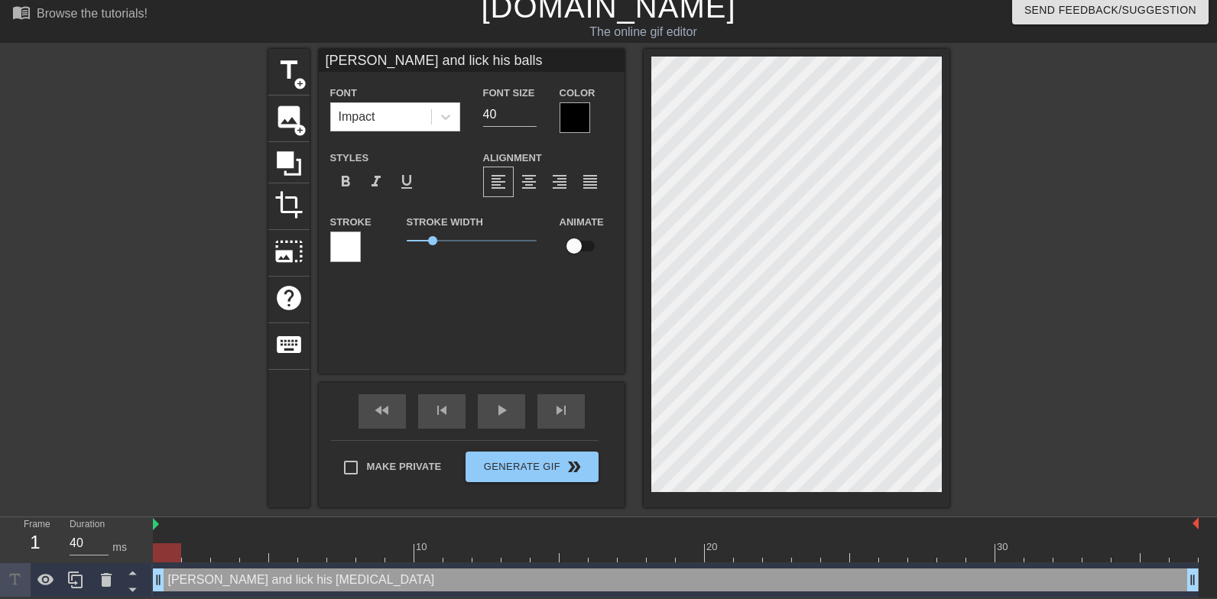
scroll to position [0, 7]
type input "[PERSON_NAME] and lick his balls"
type textarea "[PERSON_NAME] and lick his balls"
type input "[PERSON_NAME] and lick his ballsr"
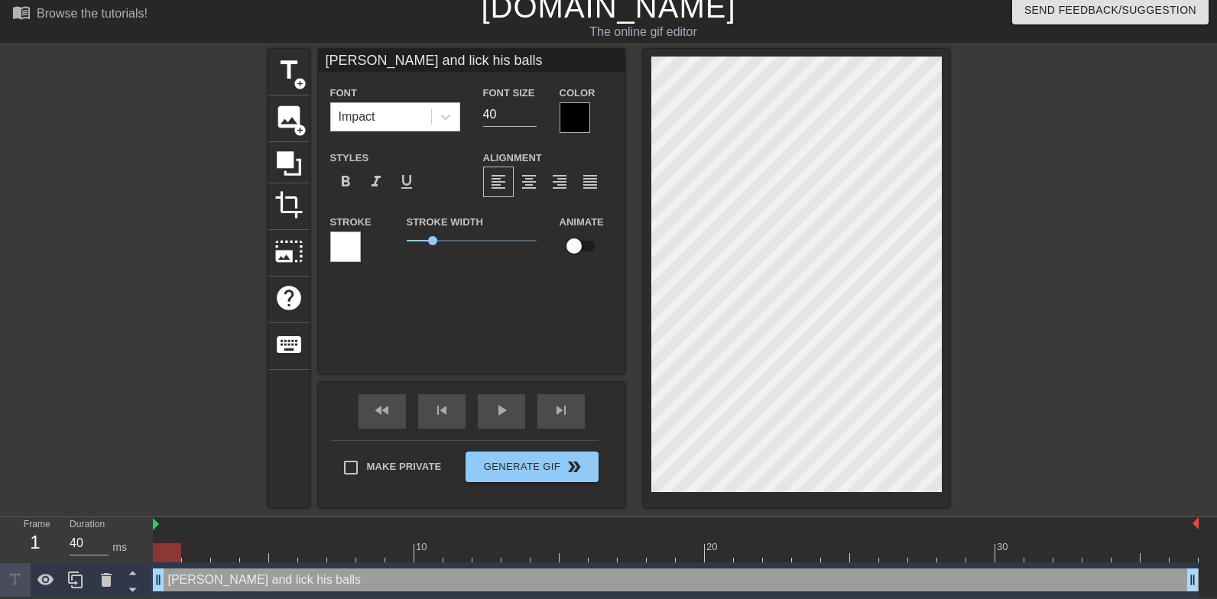
type textarea "[PERSON_NAME] and lick his balls r"
type input "[PERSON_NAME] and lick his ballsru"
type textarea "[PERSON_NAME] and lick his balls ru"
type input "[PERSON_NAME] and lick his ballsrub"
type textarea "[PERSON_NAME] and lick his balls rub"
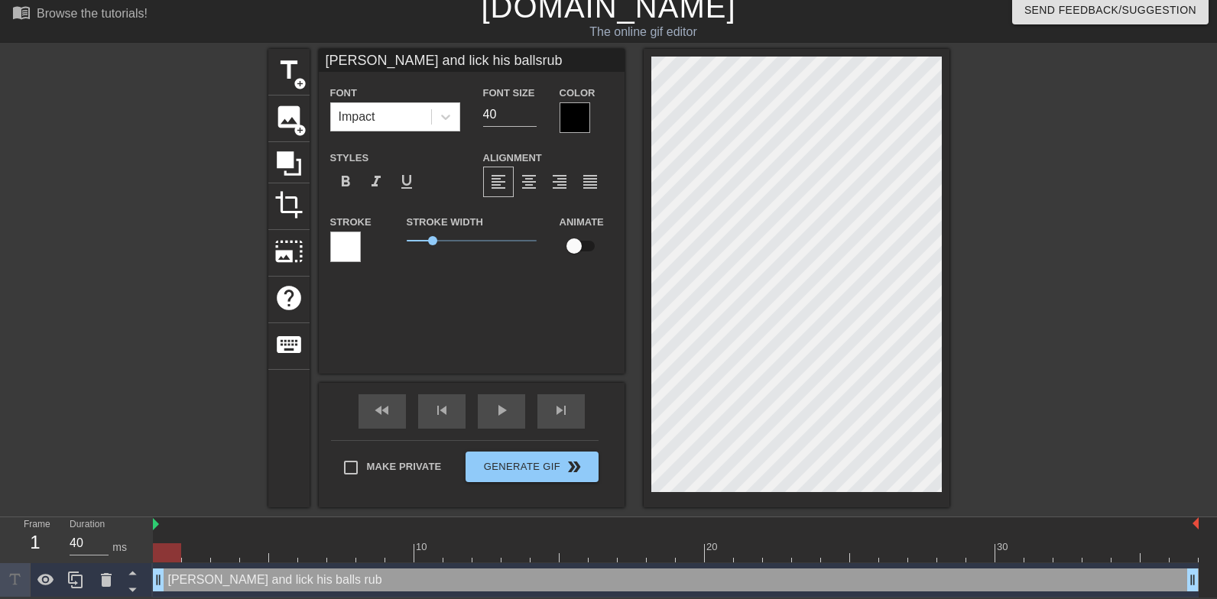
type input "[PERSON_NAME] and lick his ballsrub"
type textarea "[PERSON_NAME] and lick his balls rub"
type input "Smell and lick his ballsrub m"
type textarea "Smell and lick his balls rub m"
type input "Smell and lick his ballsrub my"
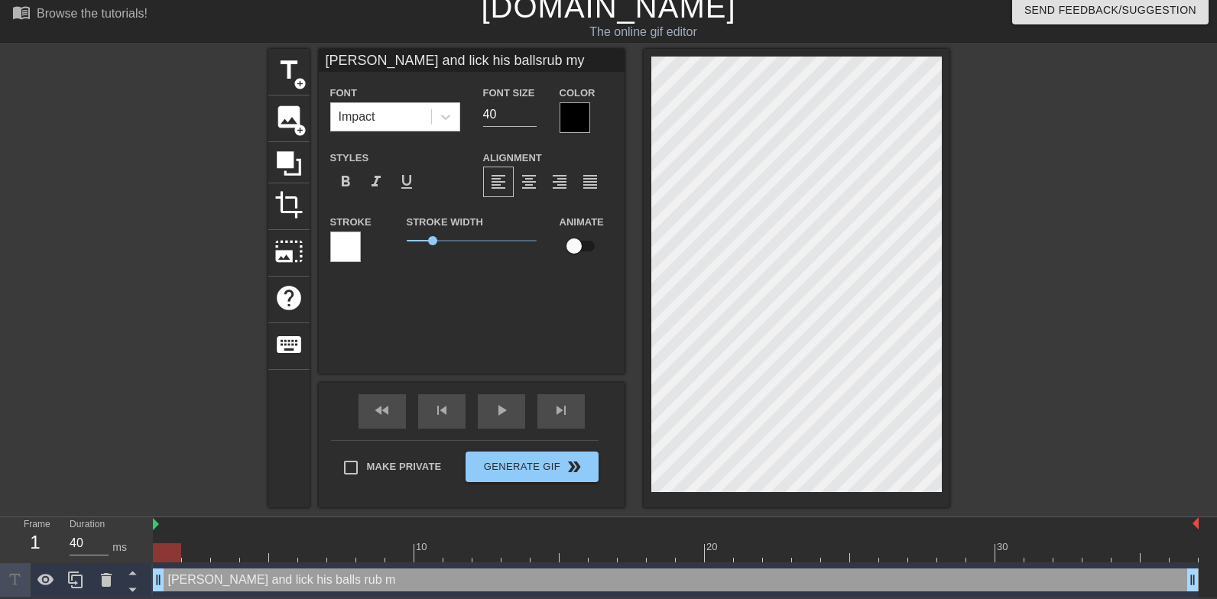
type textarea "Smell and lick his balls rub my"
type input "Smell and lick his ballsrub my n"
type textarea "Smell and lick his balls rub my n"
type input "Smell and lick his ballsrub my no"
type textarea "Smell and lick his balls rub my no"
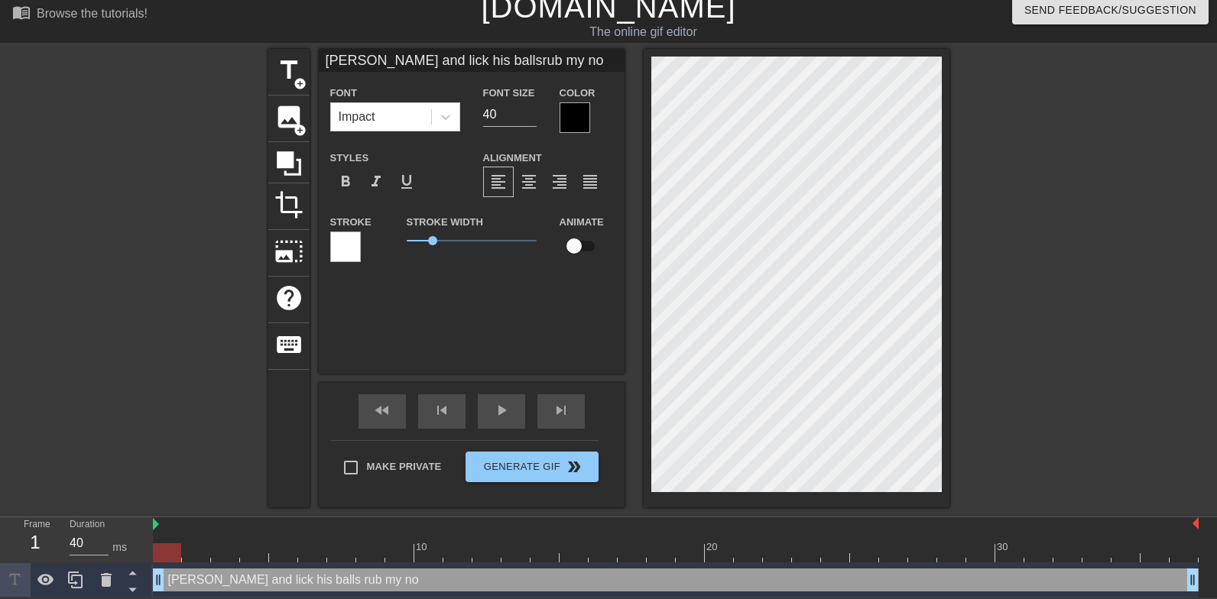
type input "Smell and lick his ballsrub my nos"
type textarea "Smell and lick his balls rub my nos"
type input "Smell and lick his ballsrub my nose"
type textarea "Smell and lick his balls rub my nose"
type input "Smell and lick his ballsrub my nose"
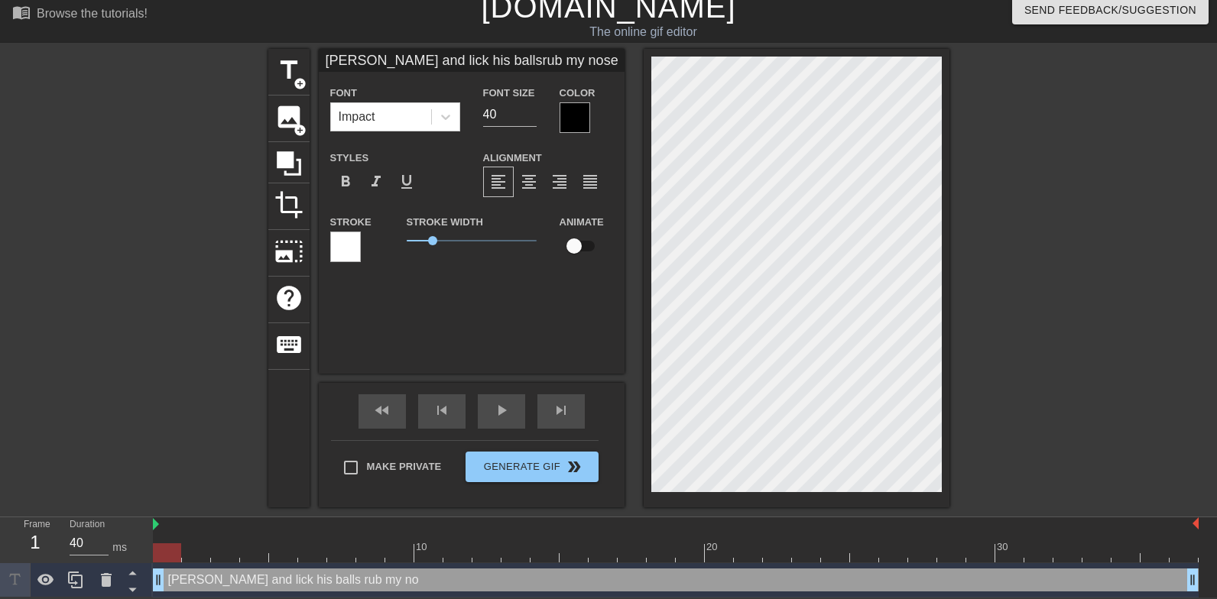
type textarea "Smell and lick his balls rub my nose"
type input "Smell and lick his ballsrub my nose o"
type textarea "Smell and lick his balls rub my nose o"
type input "Smell and lick his ballsrub my nose on"
type textarea "Smell and lick his balls rub my nose on"
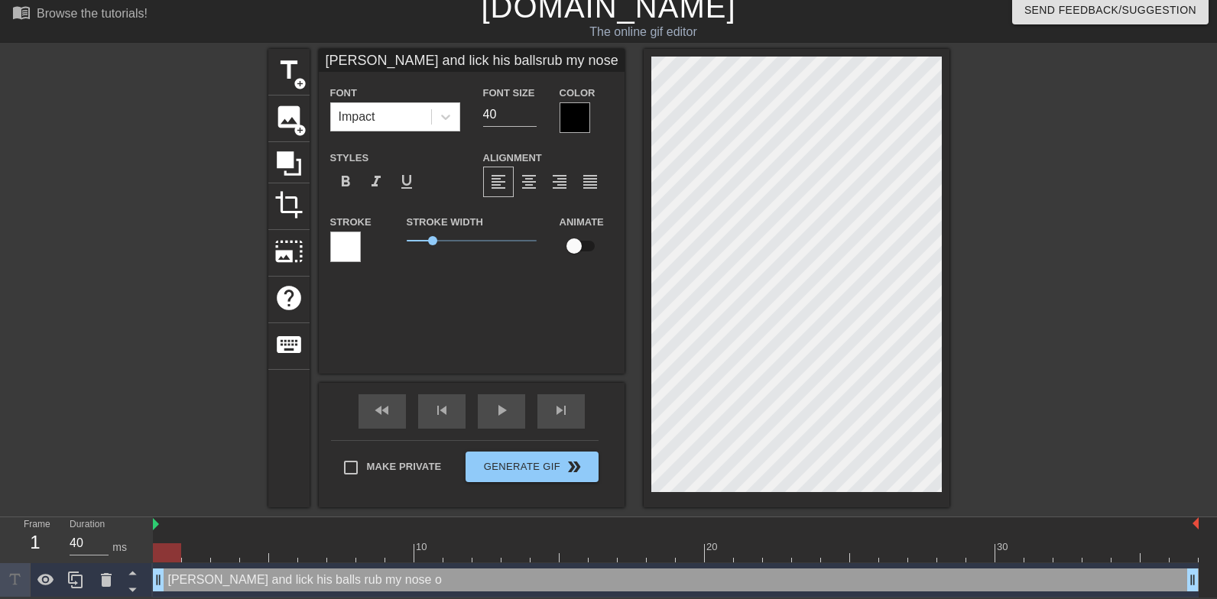
type input "Smell and lick his ballsrub my nose on"
type textarea "Smell and lick his balls rub my nose on"
type input "Smell and lick his ballsrub my nose on h"
type textarea "Smell and lick his balls rub my nose on h"
type input "Smell and lick his ballsrub my nose on hi"
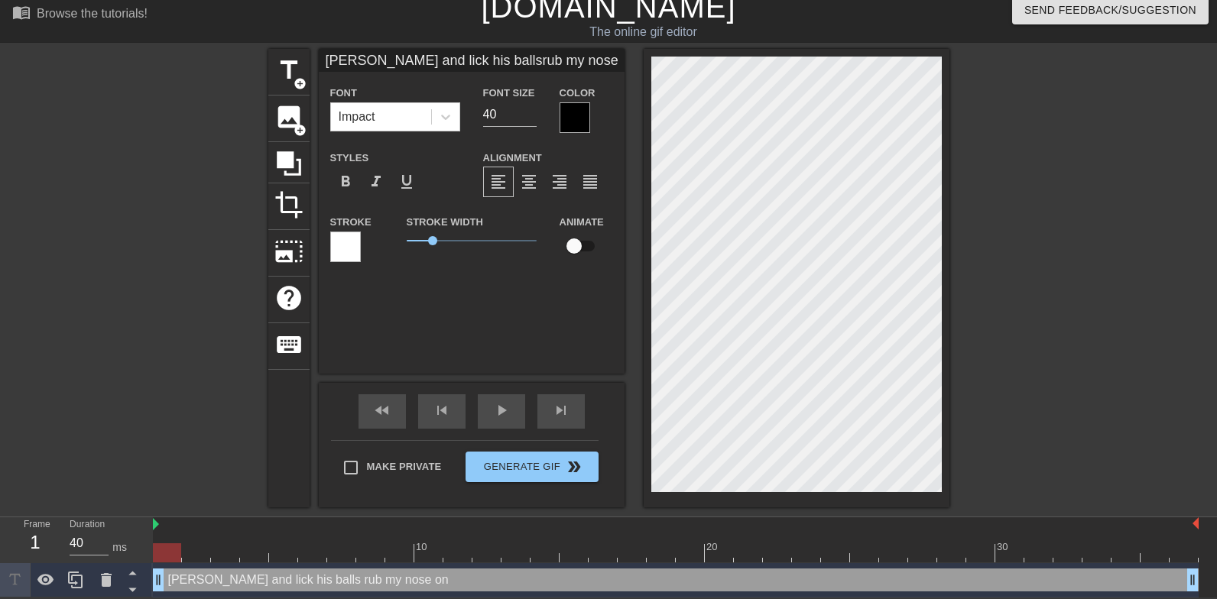
type textarea "Smell and lick his balls rub my nose on hi"
type input "Smell and lick his ballsrub my nose on his"
type textarea "Smell and lick his balls rub my nose on his"
type input "Smell and lick his ballsrub my nose on his"
type textarea "Smell and lick his balls rub my nose on his"
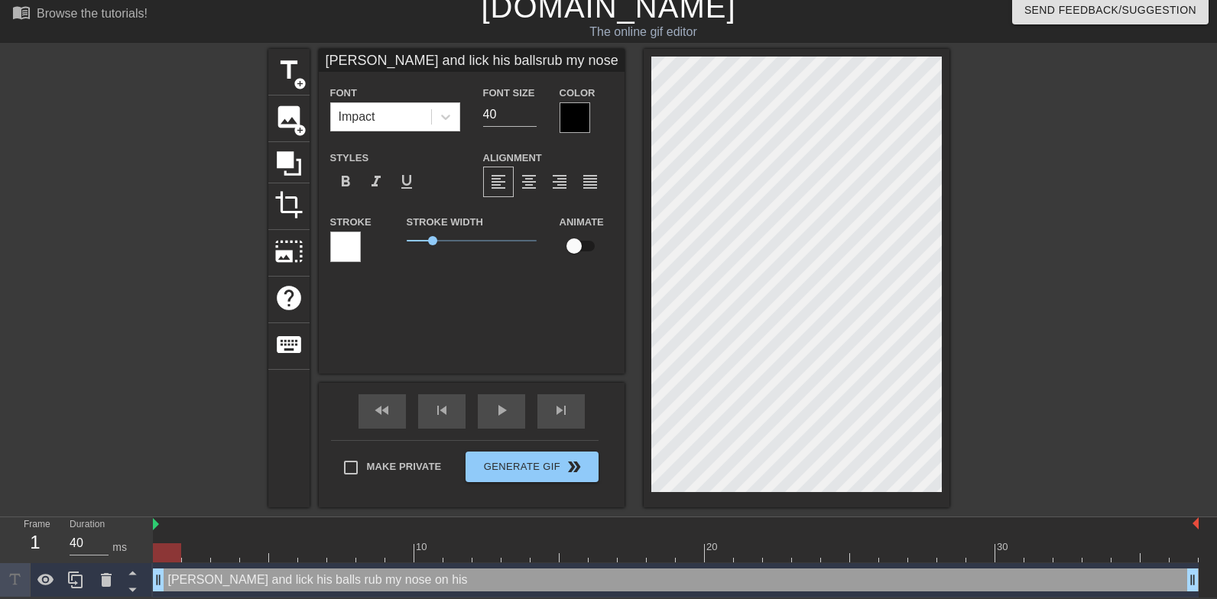
type input "Smell and lick his ballsrub my nose on his b"
type textarea "Smell and lick his balls rub my nose on his ba"
type input "Smell and lick his ballsrub my nose on his bal"
type textarea "Smell and lick his balls rub my nose on his bal"
type input "Smell and lick his ballsrub my nose on his ball"
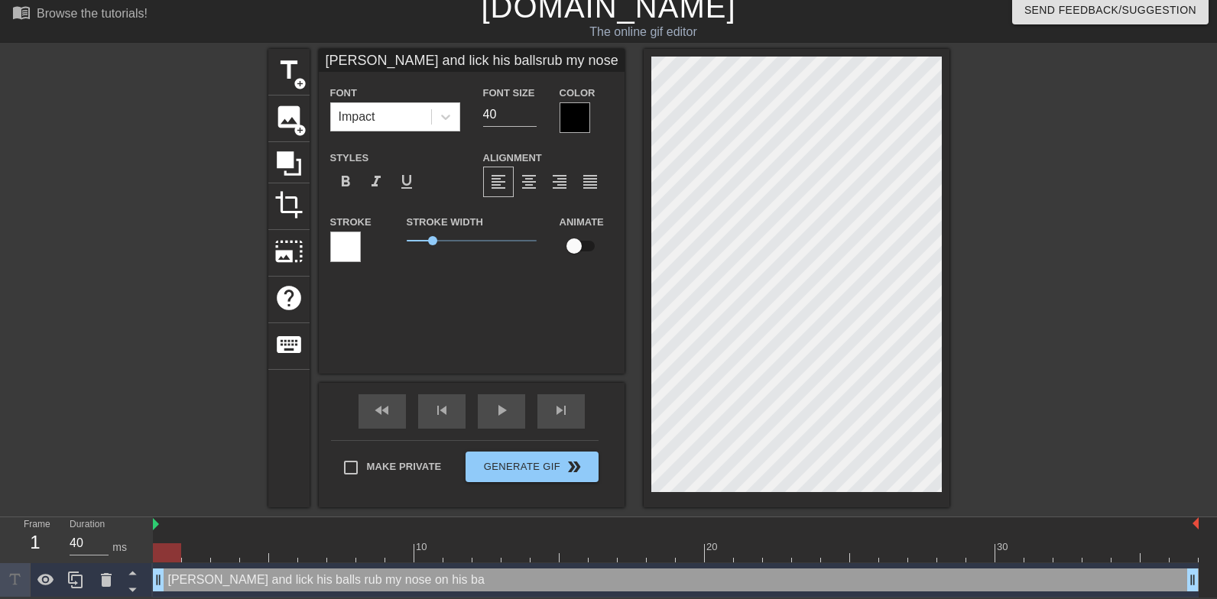
type textarea "Smell and lick his balls rub my nose on his ball"
type input "Smell and lick his ballsrub my nose on his balls"
type textarea "Smell and lick his balls rub my nose on his balls"
click at [1006, 346] on div at bounding box center [1082, 278] width 229 height 459
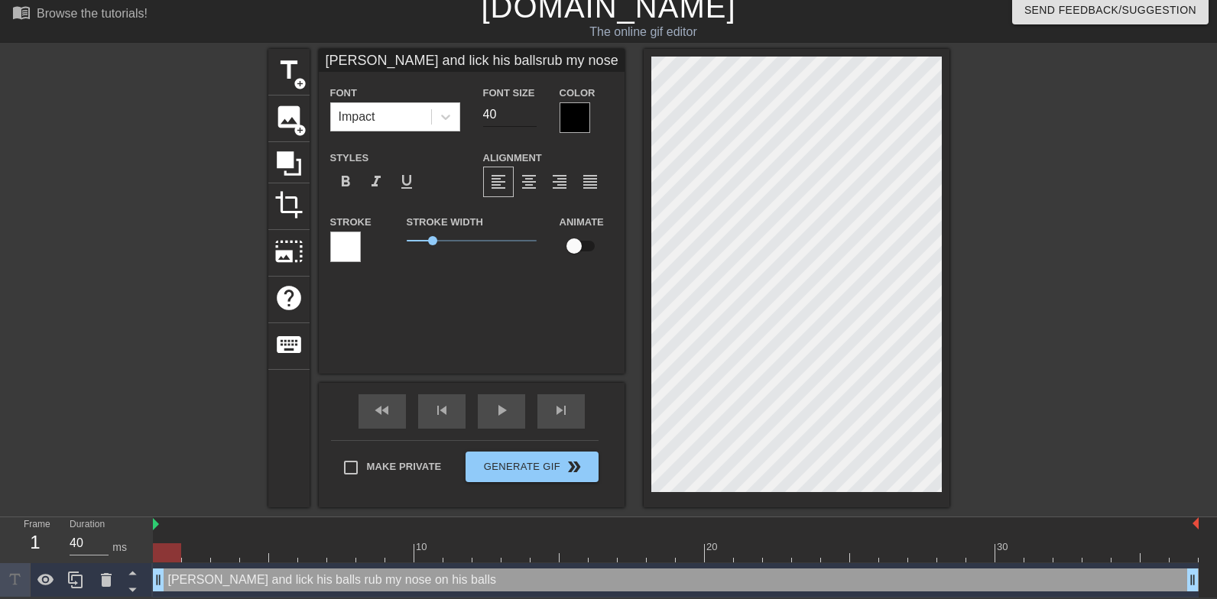
click at [500, 113] on input "40" at bounding box center [510, 114] width 54 height 24
type input "Smell and lick his ballsrub my nose on his balls"
type input "3"
type input "Smell and lick his ballsrub my nose on his balls"
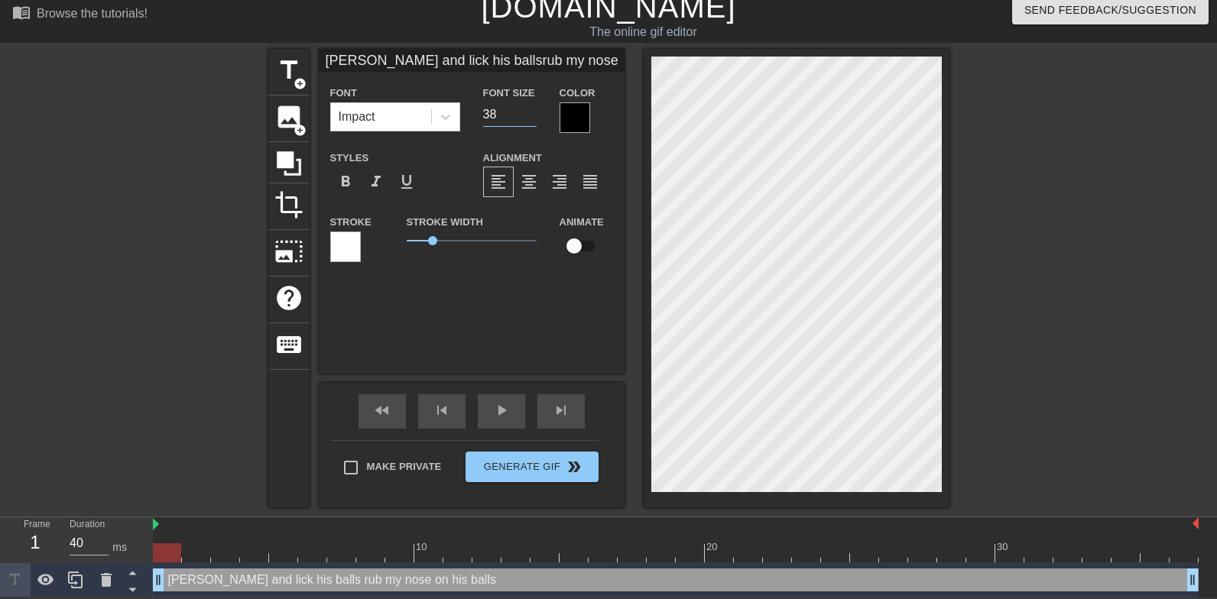
type input "38"
click at [1043, 326] on div at bounding box center [1082, 278] width 229 height 459
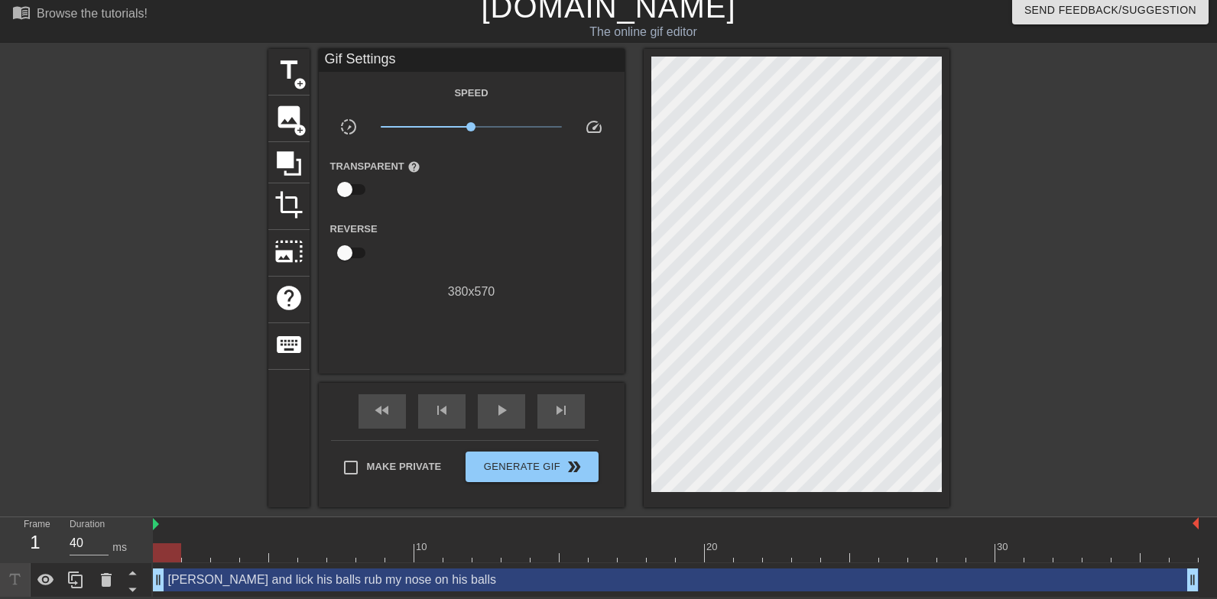
click at [988, 347] on div at bounding box center [1082, 278] width 229 height 459
click at [349, 462] on input "Make Private" at bounding box center [351, 468] width 32 height 32
checkbox input "true"
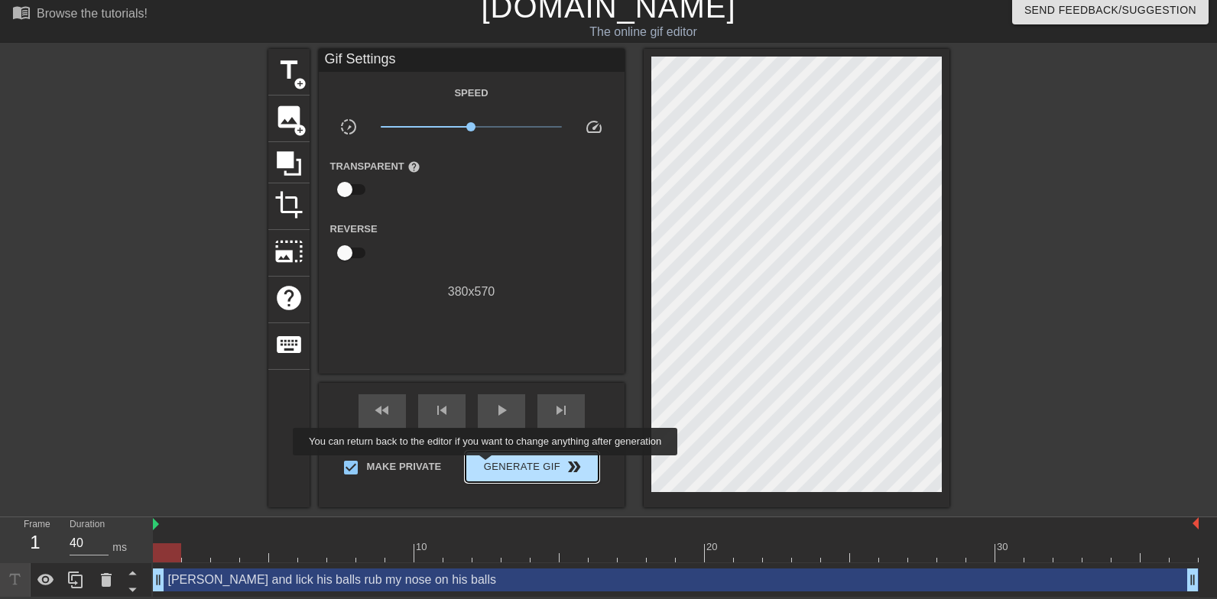
click at [495, 466] on span "Generate Gif double_arrow" at bounding box center [532, 467] width 120 height 18
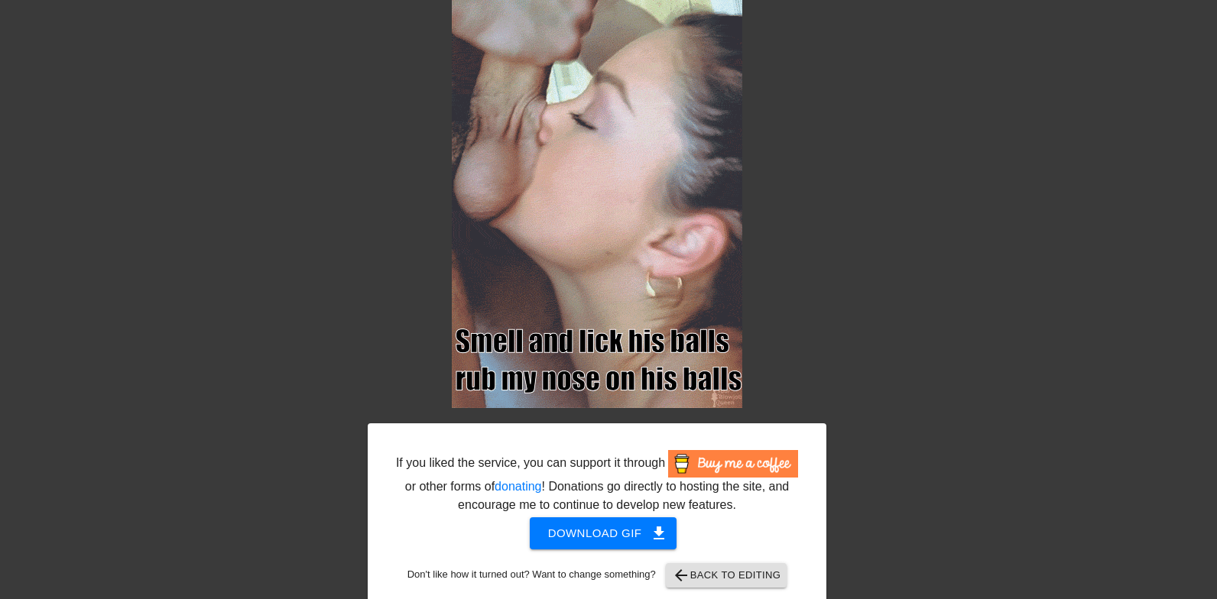
scroll to position [125, 11]
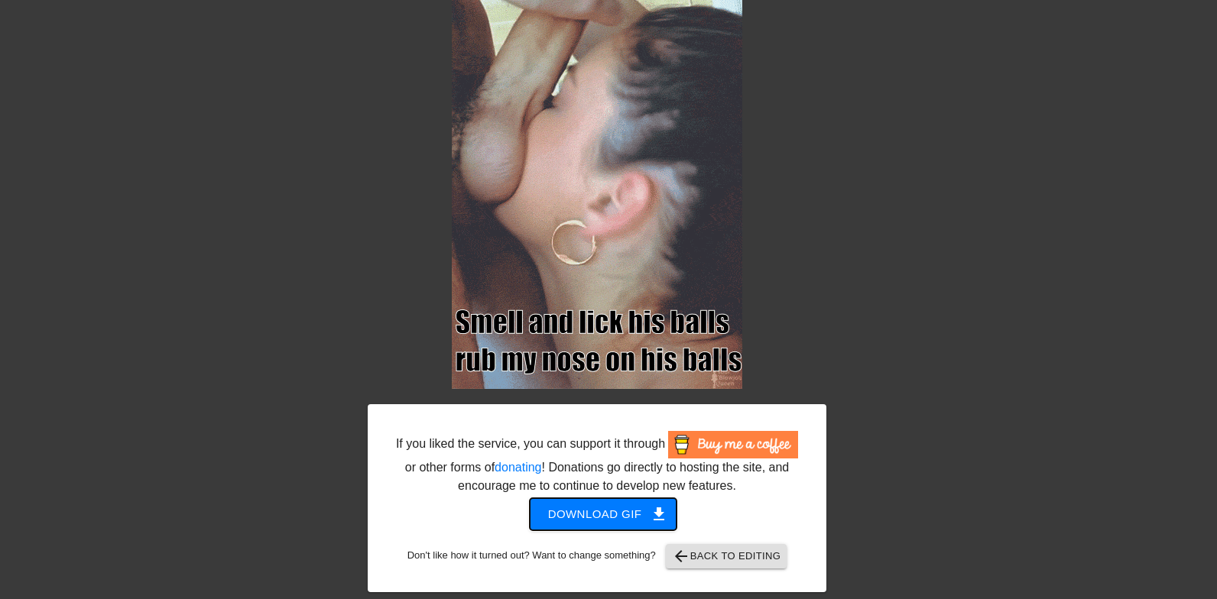
click at [619, 512] on span "Download gif get_app" at bounding box center [603, 515] width 111 height 20
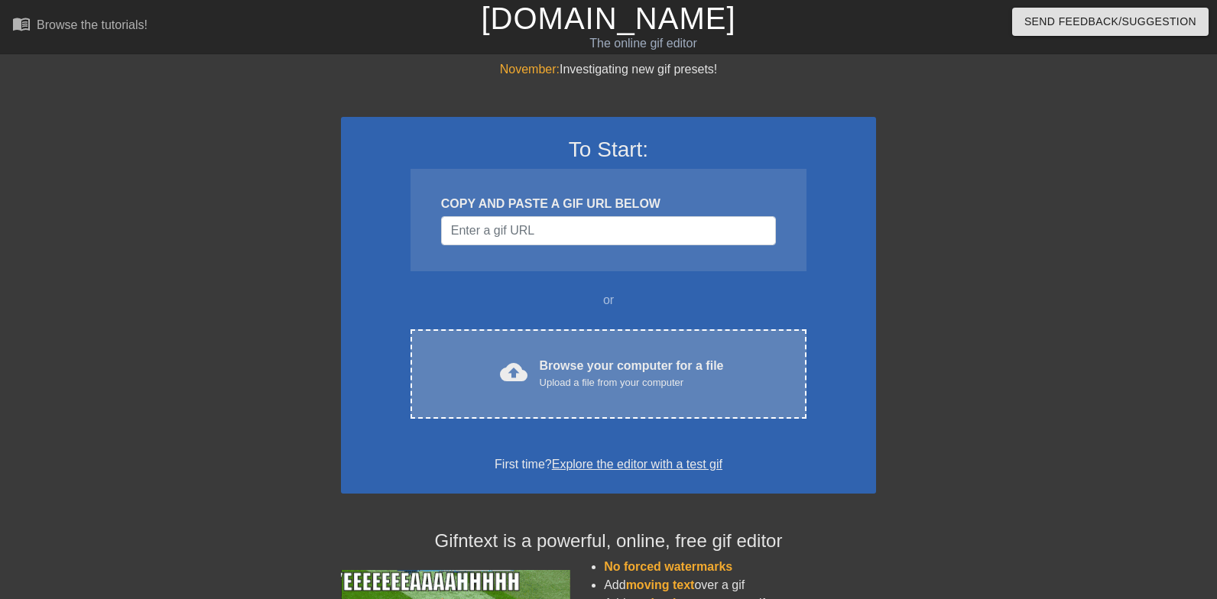
click at [615, 362] on div "Browse your computer for a file Upload a file from your computer" at bounding box center [632, 374] width 184 height 34
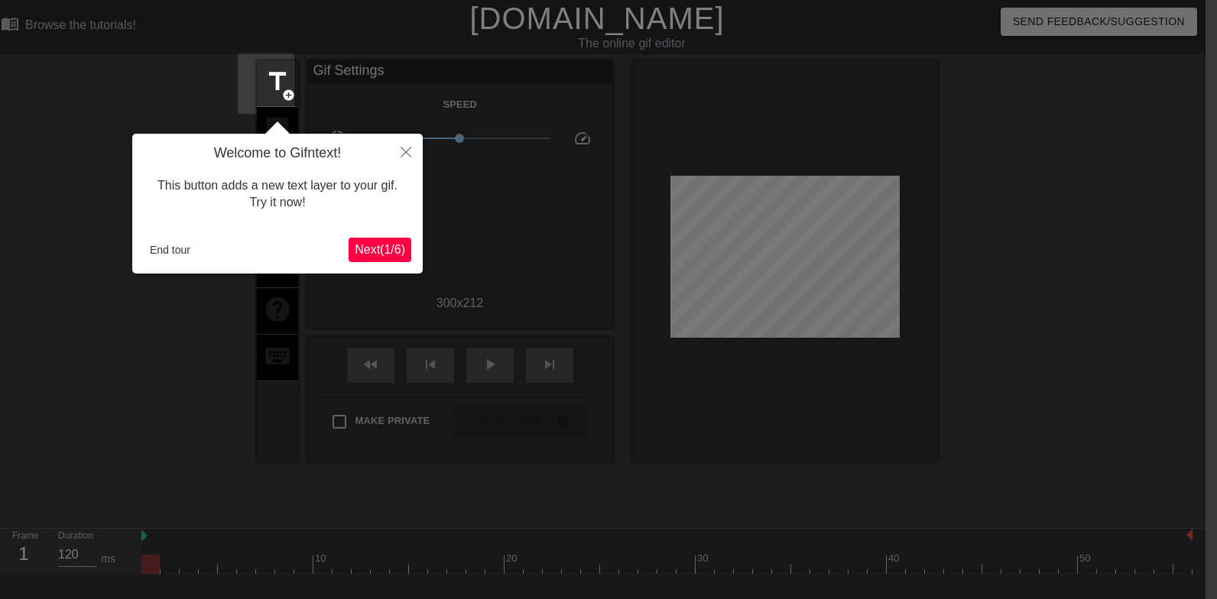
scroll to position [37, 11]
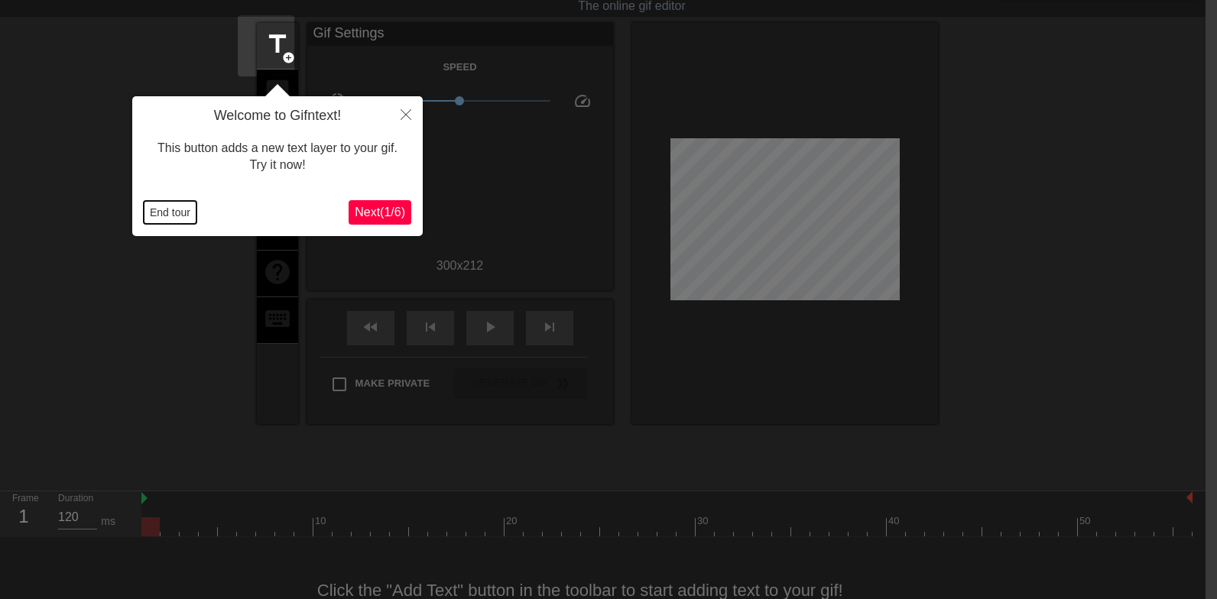
click at [164, 216] on button "End tour" at bounding box center [170, 212] width 53 height 23
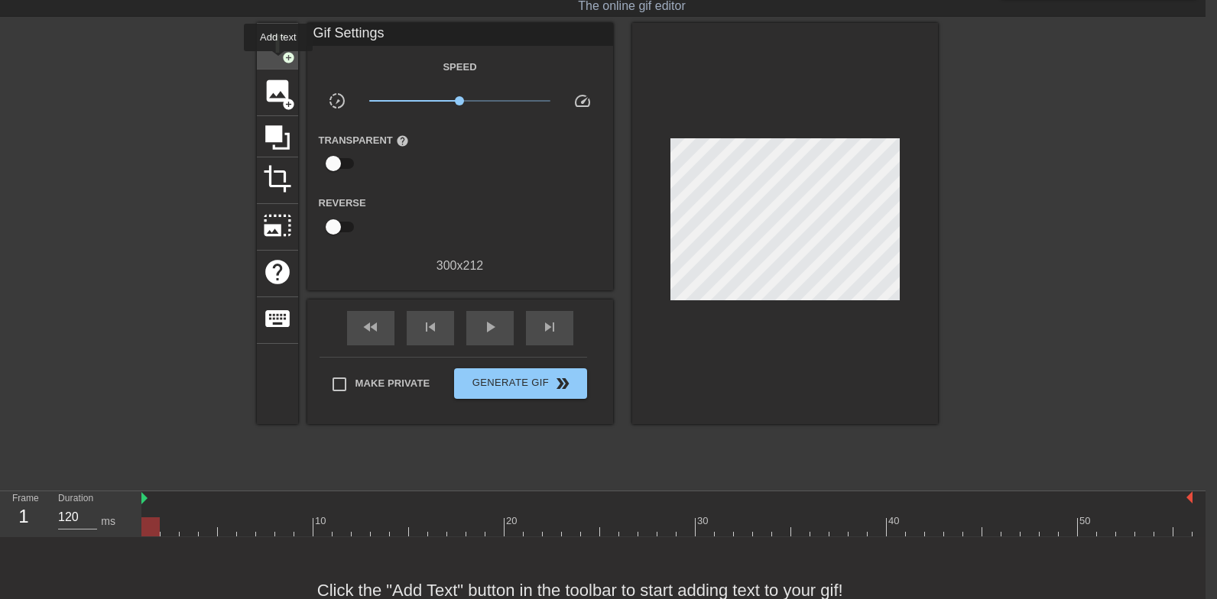
click at [278, 62] on div "title add_circle" at bounding box center [277, 46] width 41 height 47
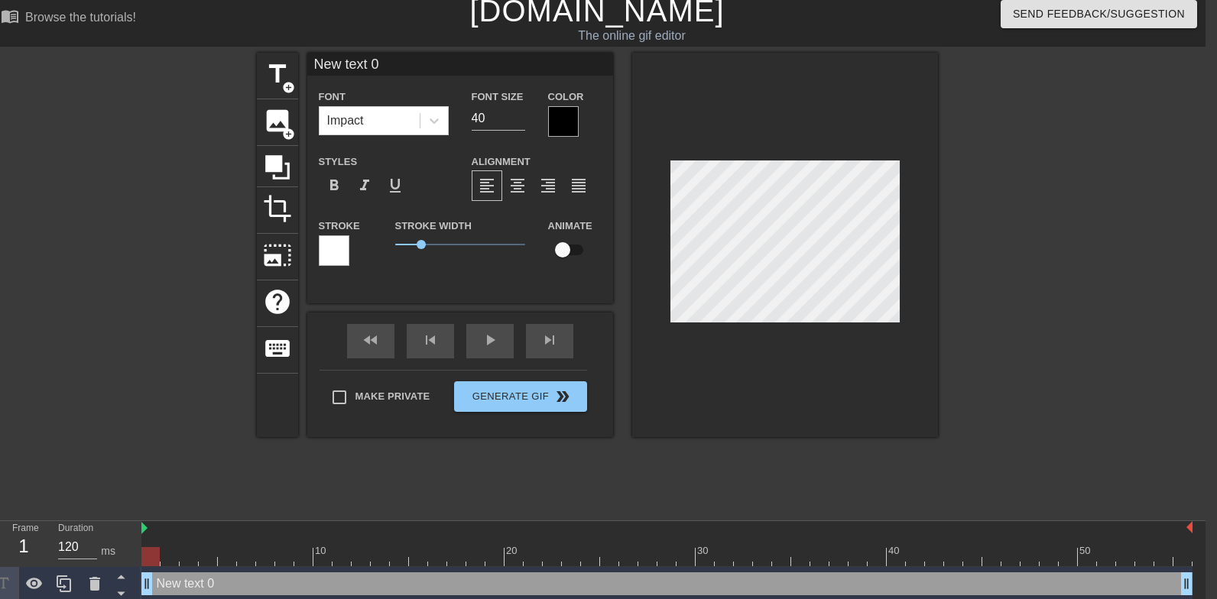
scroll to position [0, 1]
type input "D"
type textarea "D"
type input "De"
type textarea "De"
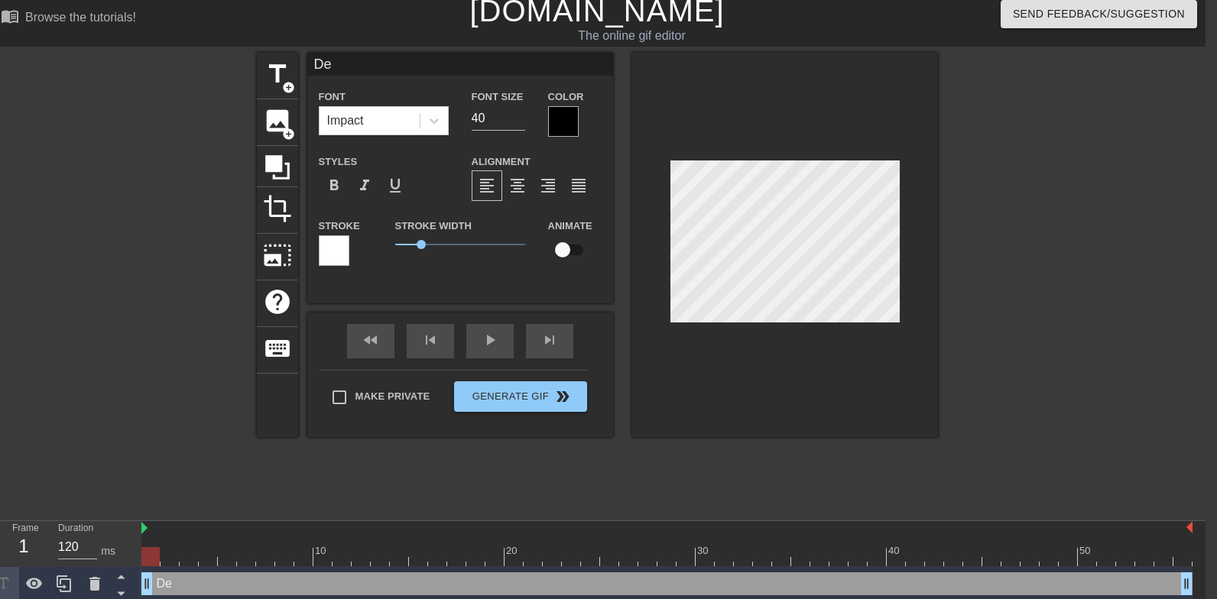
type input "[PERSON_NAME]"
type textarea "[PERSON_NAME]"
type input "Deep"
type textarea "Deep"
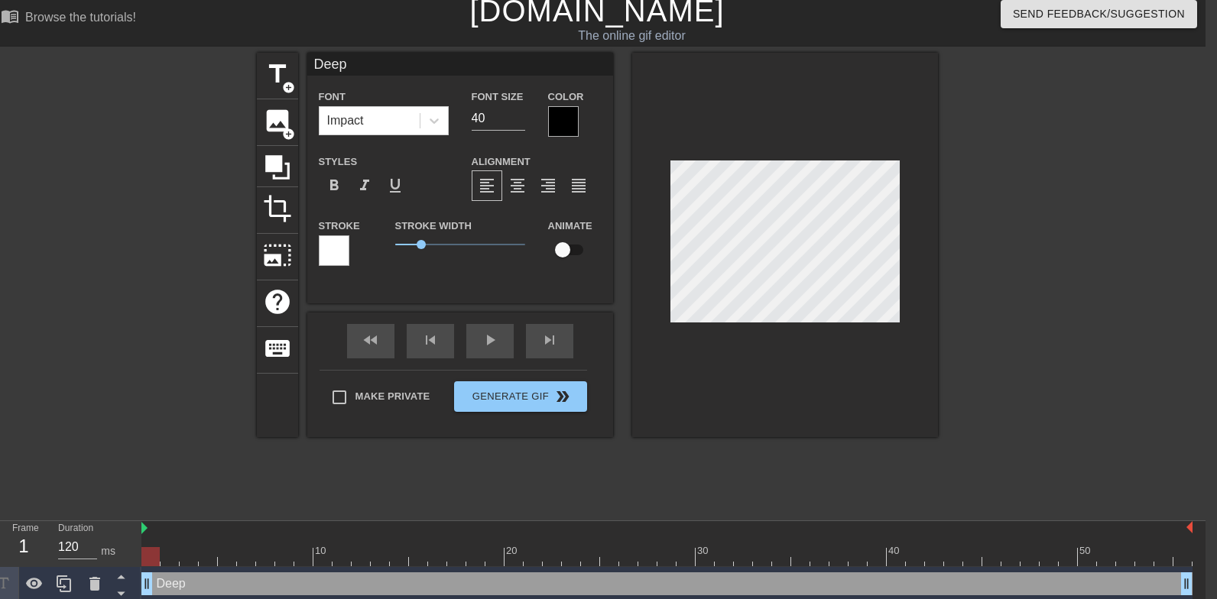
type input "Deept"
type textarea "Deepth"
type input "Deepthr"
type textarea "Deepthro"
type input "Deepthroa"
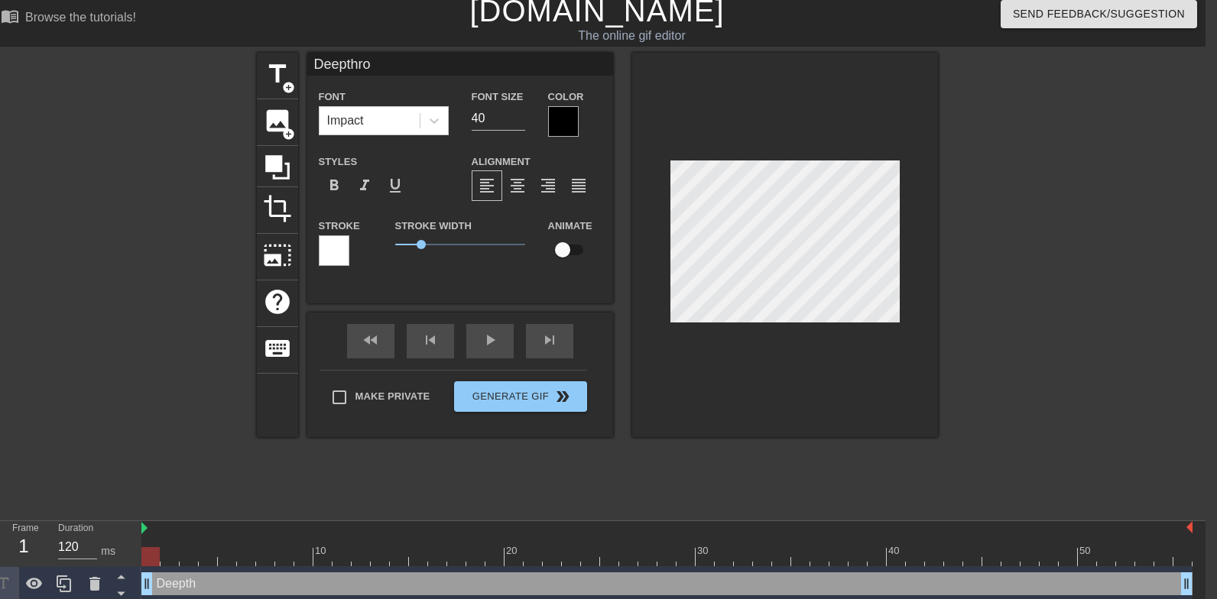
type textarea "Deepthroa"
type input "Deepthroat"
type textarea "Deepthroat"
type input "Deepthroat"
type textarea "Deepthroat"
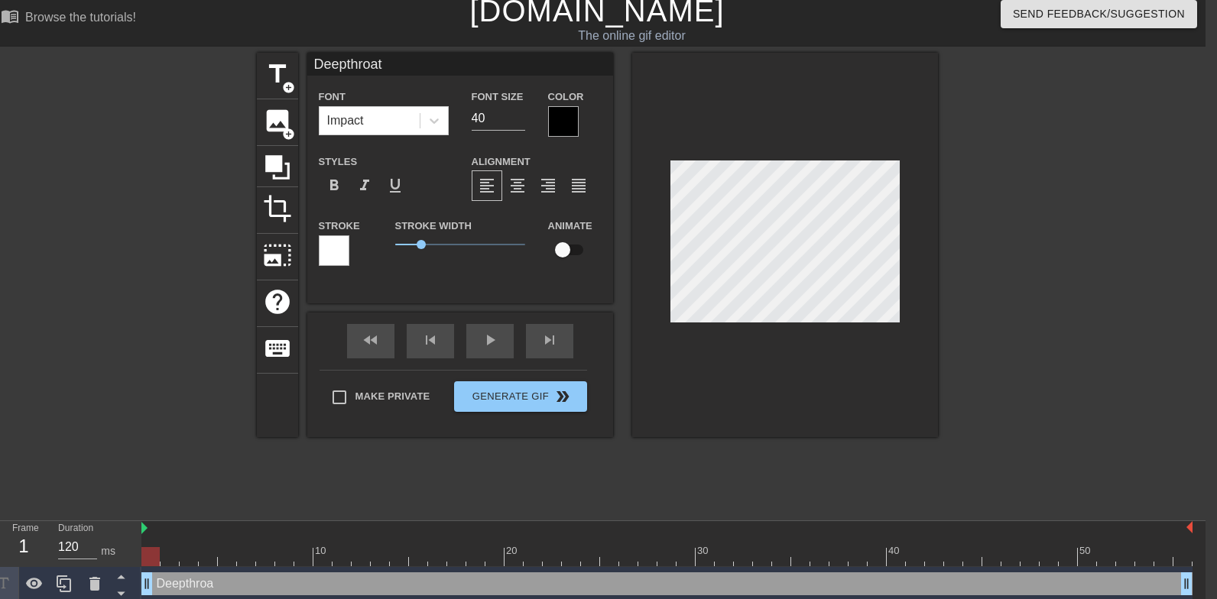
type input "Deepthroat h"
type textarea "Deepthroat h"
type input "Deepthroat hi"
type textarea "Deepthroat hi"
type input "Deepthroat his"
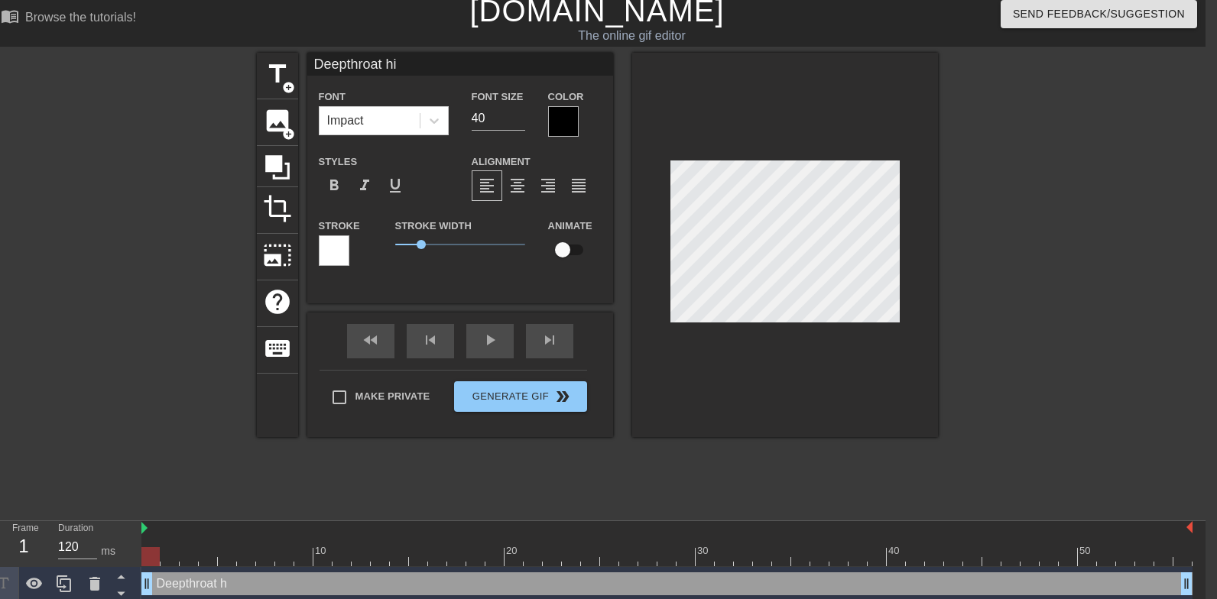
type textarea "Deepthroat his"
type input "Deepthroat his"
type textarea "Deepthroat his"
type input "Deepthroat his c"
type textarea "Deepthroat his c"
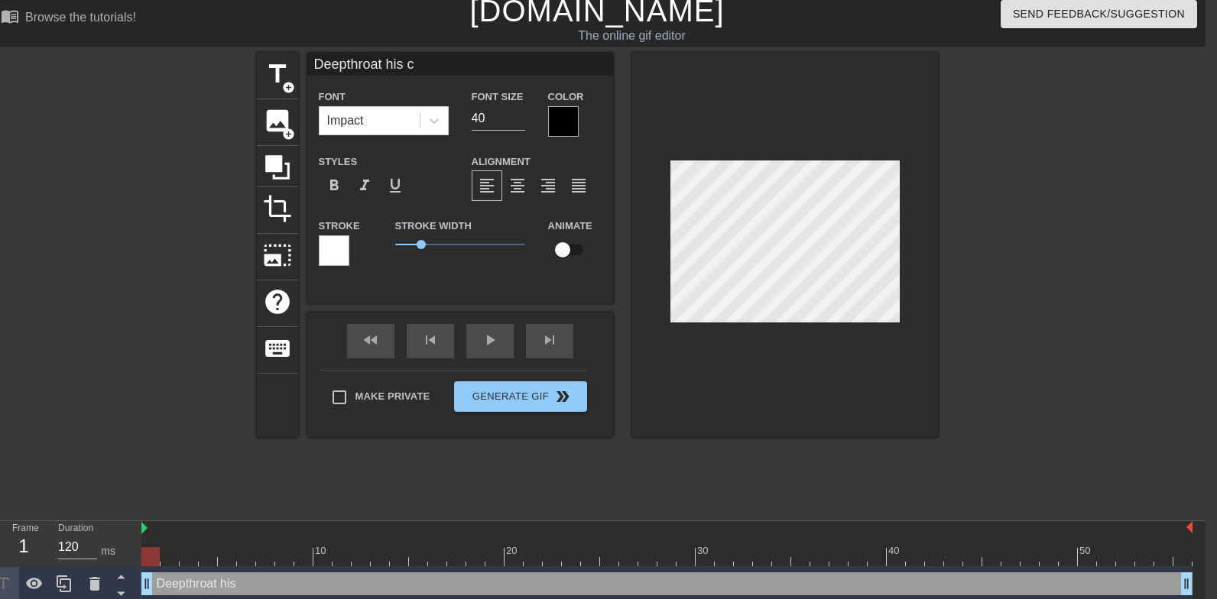
type input "Deepthroat his co"
type textarea "Deepthroat his co"
type input "Deepthroat his coc"
type textarea "Deepthroat his coc"
type input "Deepthroat his cock"
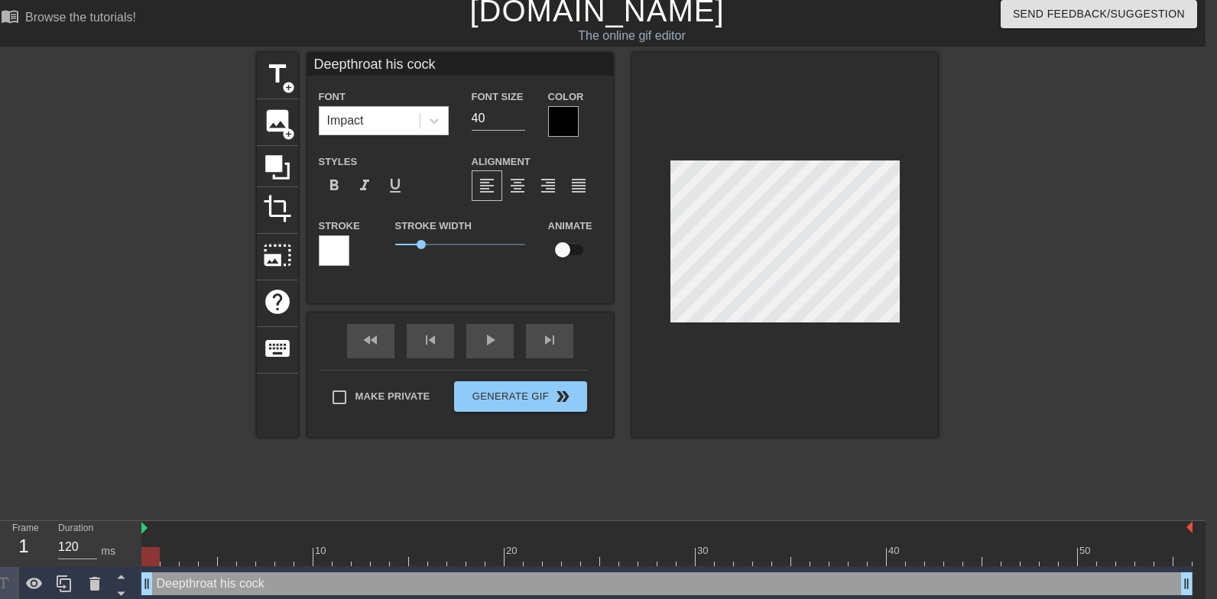
scroll to position [0, 6]
type textarea "Deepthroat his cock"
click at [484, 114] on input "40" at bounding box center [499, 118] width 54 height 24
type input "34"
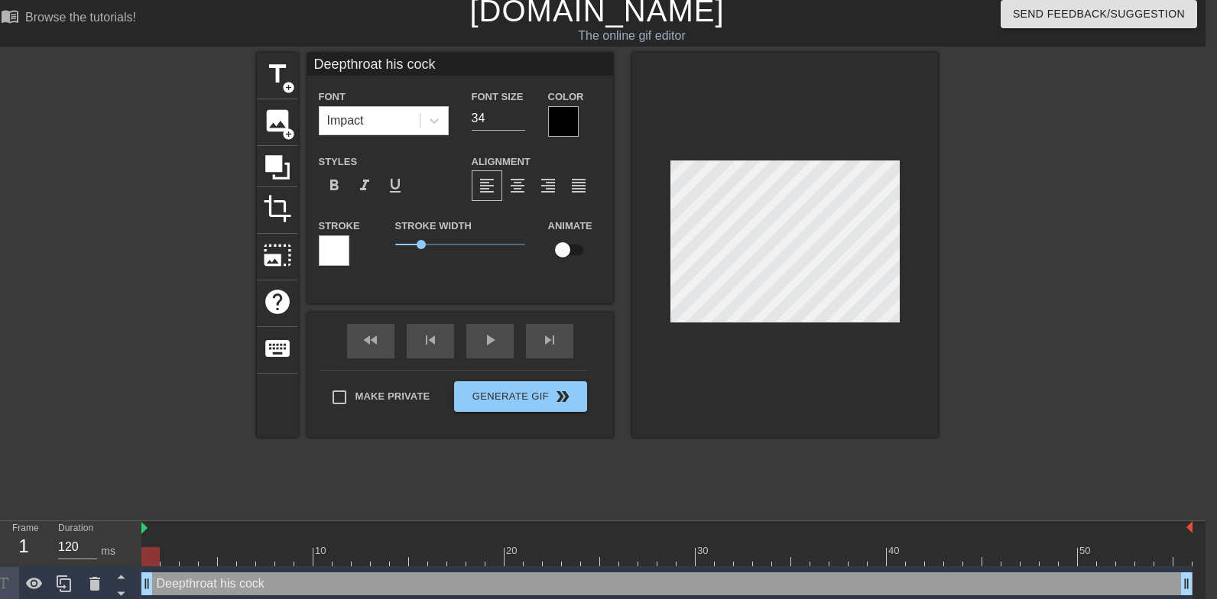
click at [801, 374] on div at bounding box center [785, 245] width 306 height 385
click at [761, 335] on div at bounding box center [785, 245] width 306 height 385
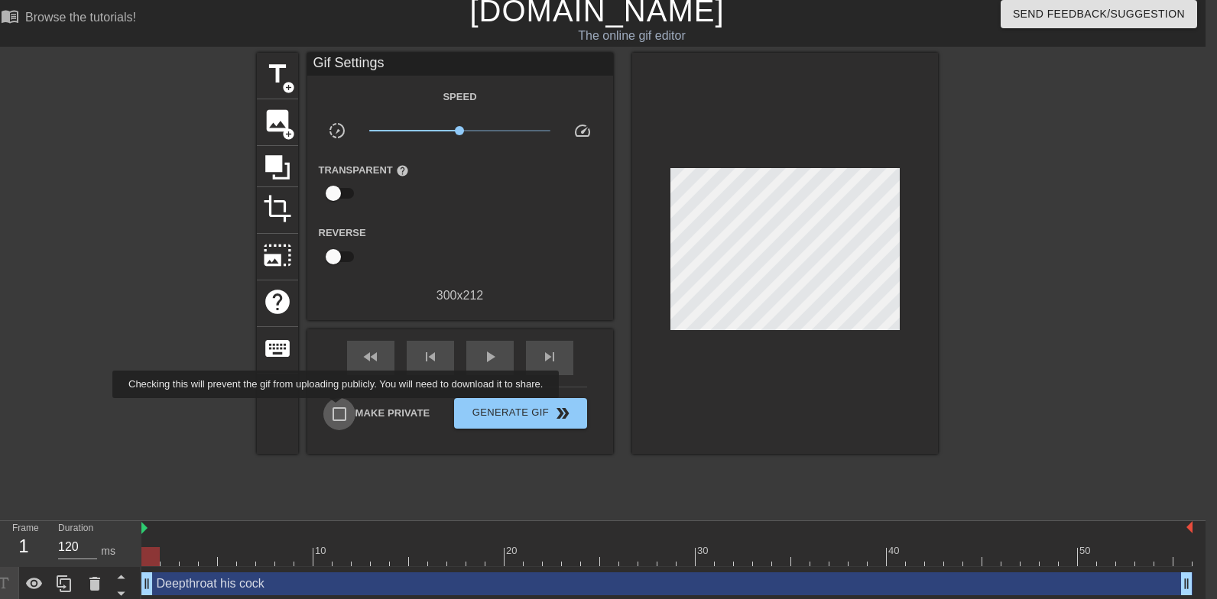
click at [348, 409] on input "Make Private" at bounding box center [339, 414] width 32 height 32
checkbox input "true"
click at [528, 408] on span "Generate Gif double_arrow" at bounding box center [520, 413] width 120 height 18
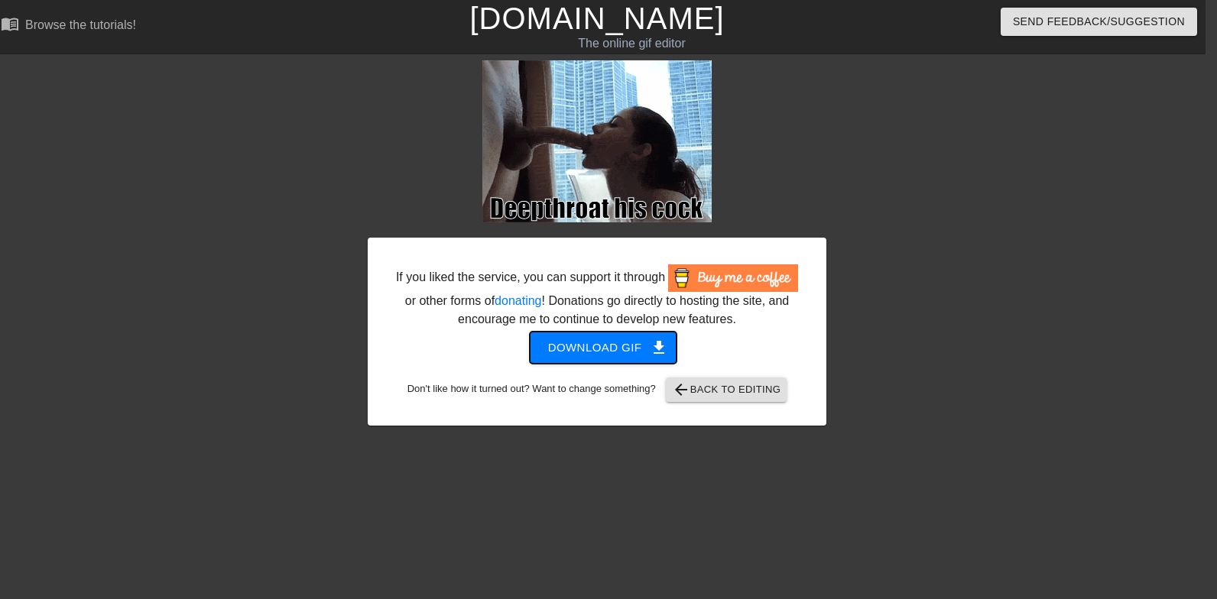
click at [644, 357] on span "Download gif get_app" at bounding box center [603, 348] width 111 height 20
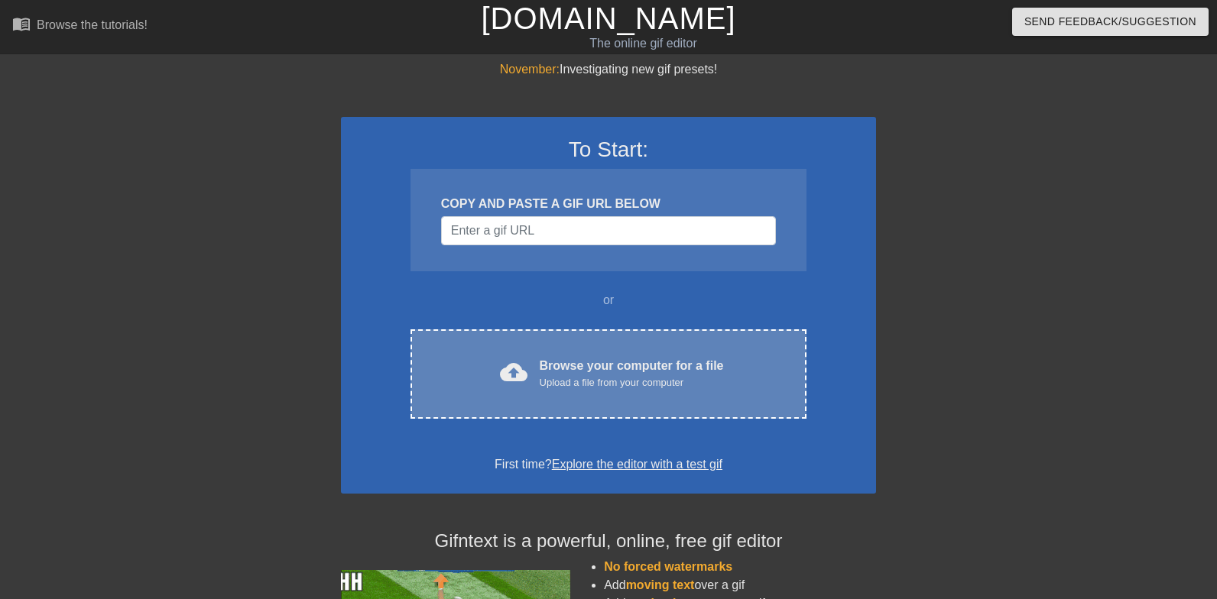
click at [599, 407] on div "cloud_upload Browse your computer for a file Upload a file from your computer C…" at bounding box center [609, 374] width 396 height 89
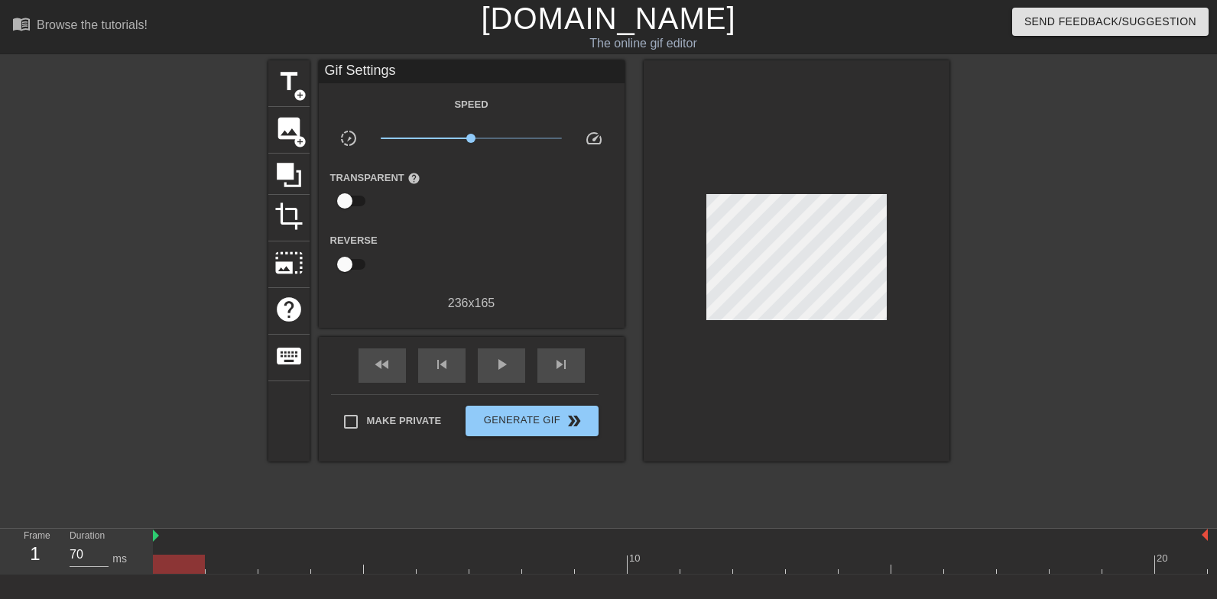
scroll to position [0, 2]
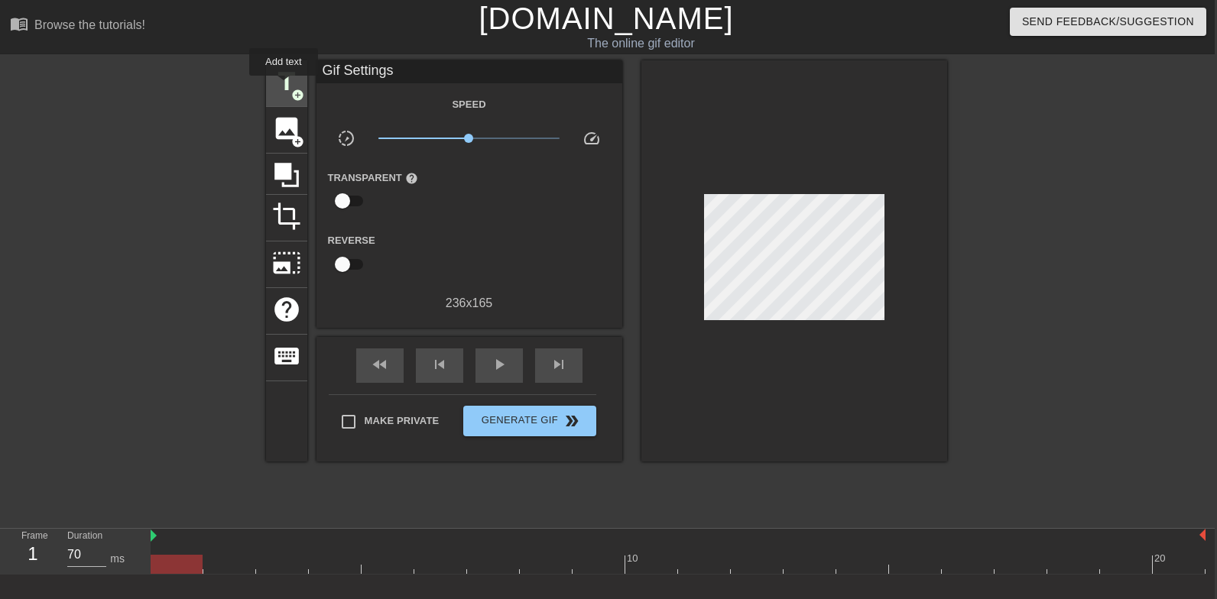
click at [284, 86] on span "title" at bounding box center [286, 81] width 29 height 29
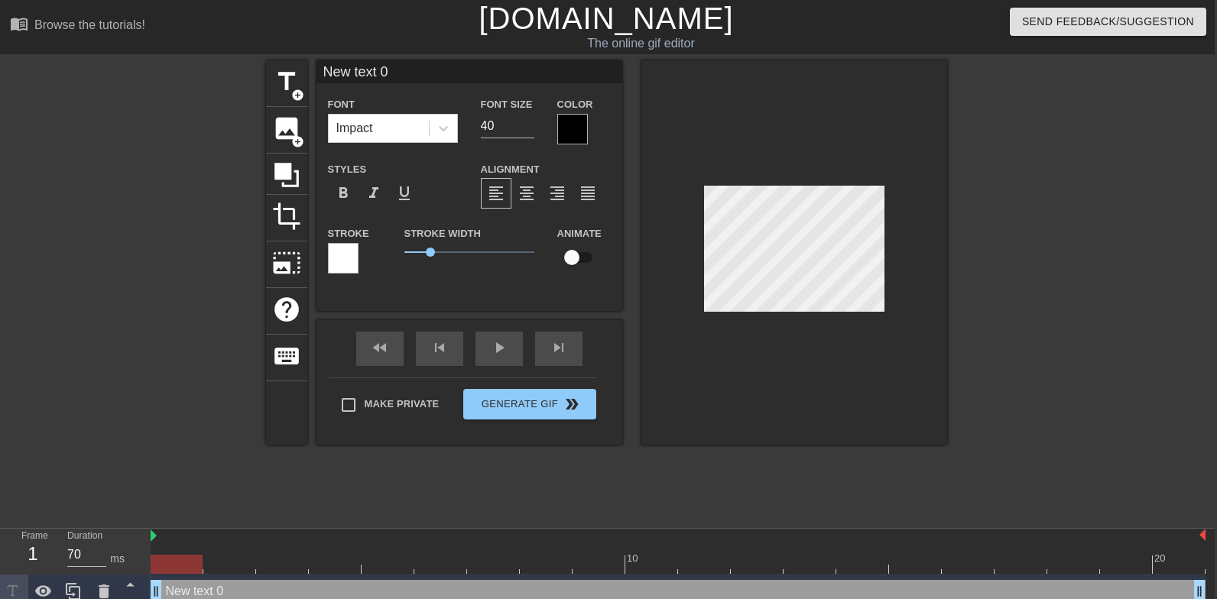
scroll to position [0, 1]
type input "G"
type textarea "G"
type input "Gt"
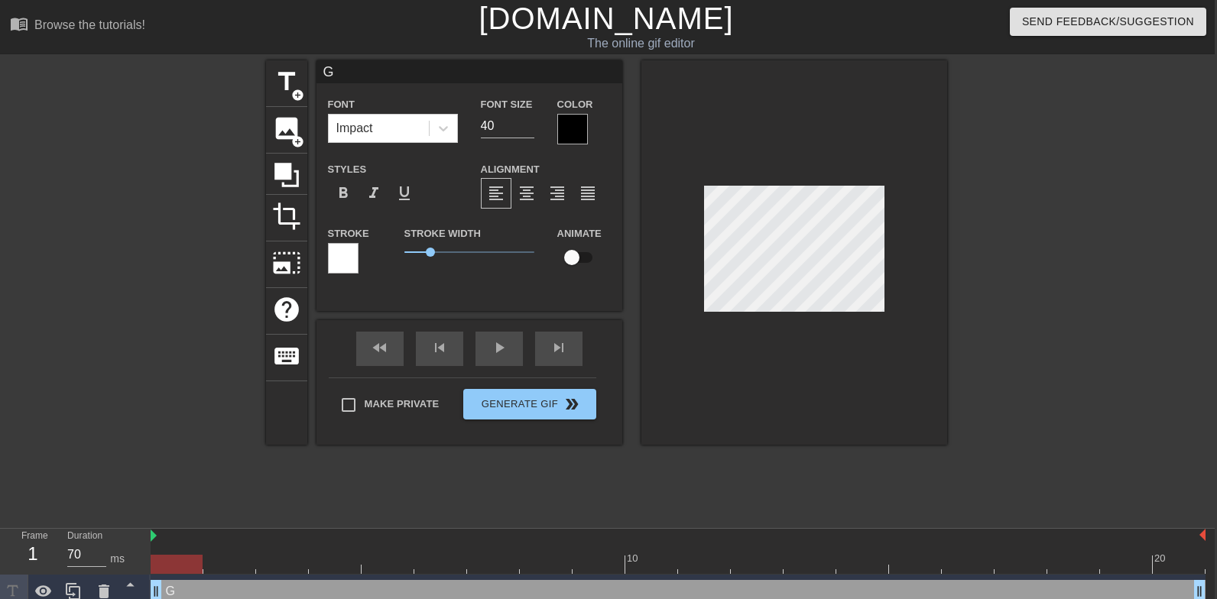
type textarea "Gt"
type input "G"
type textarea "G"
type input "Ge"
type textarea "Ge"
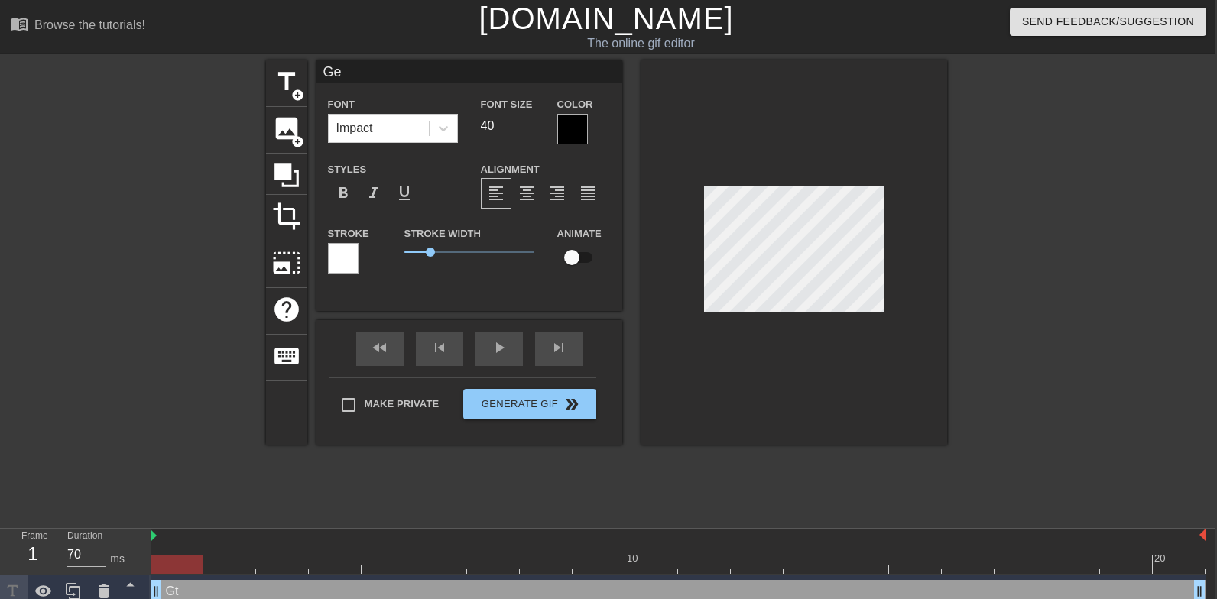
type input "Get"
type textarea "Get"
type input "Get"
type textarea "Get c"
type input "Get co"
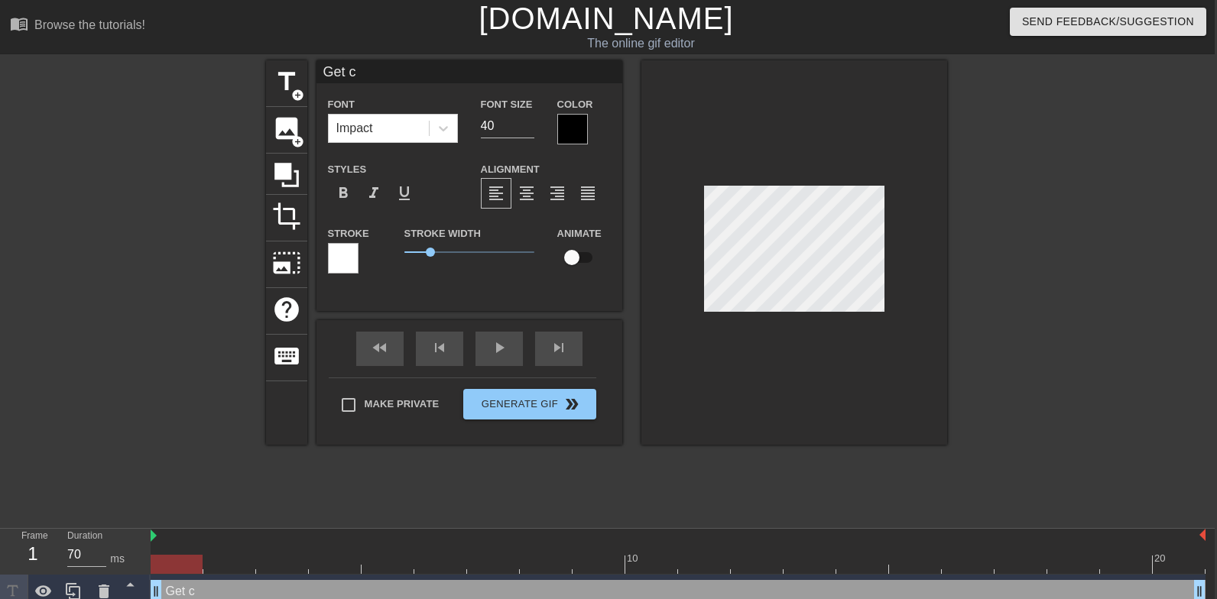
type textarea "Get co"
type input "Get coc"
type textarea "Get coc"
type input "Get cock"
type textarea "Get cock"
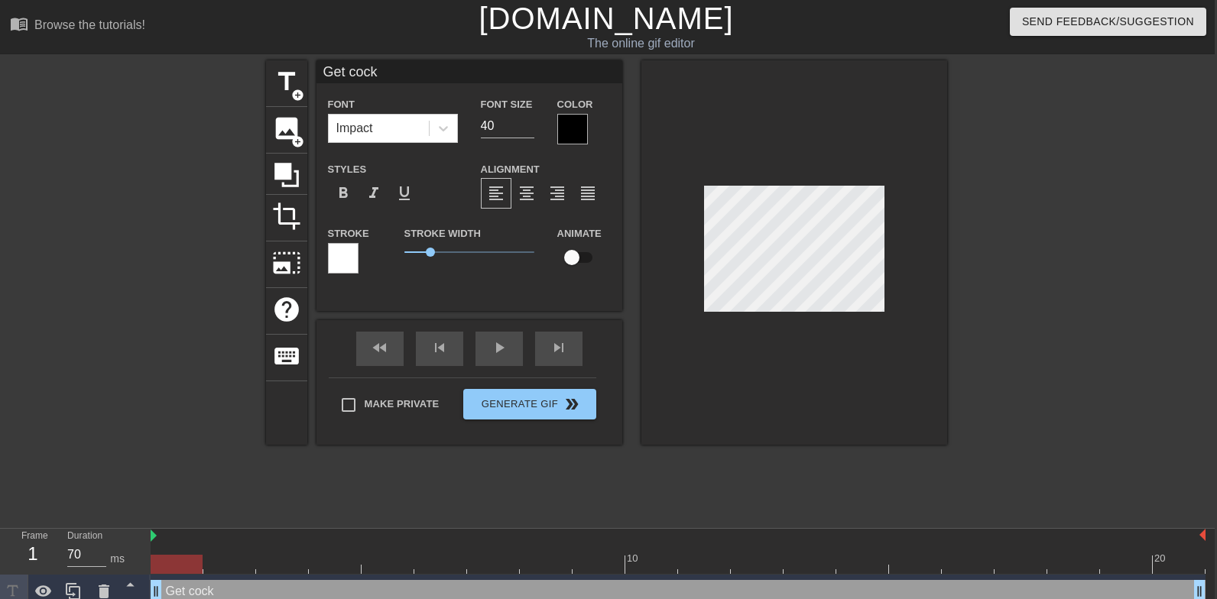
type input "Get cocks"
type textarea "Get cocks"
type input "Get cocksl"
type textarea "Get cocksl"
type input "Get cocksla"
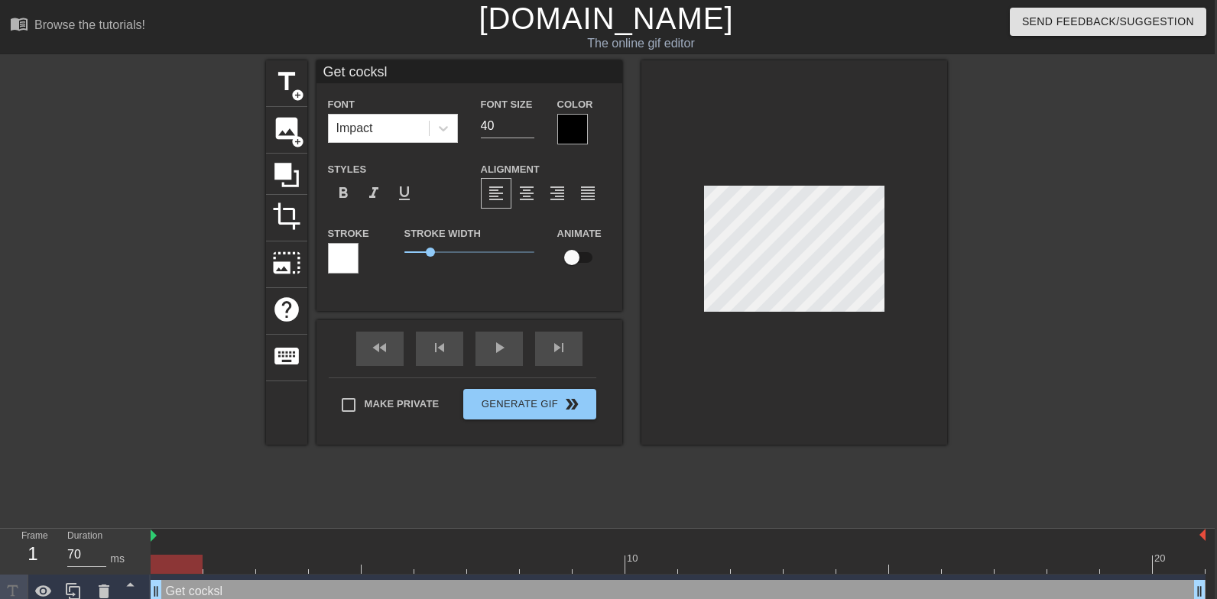
type textarea "Get cocksla"
type input "Get cockslap"
type textarea "Get cockslap"
type input "Get cockslapp"
type textarea "Get cockslapp"
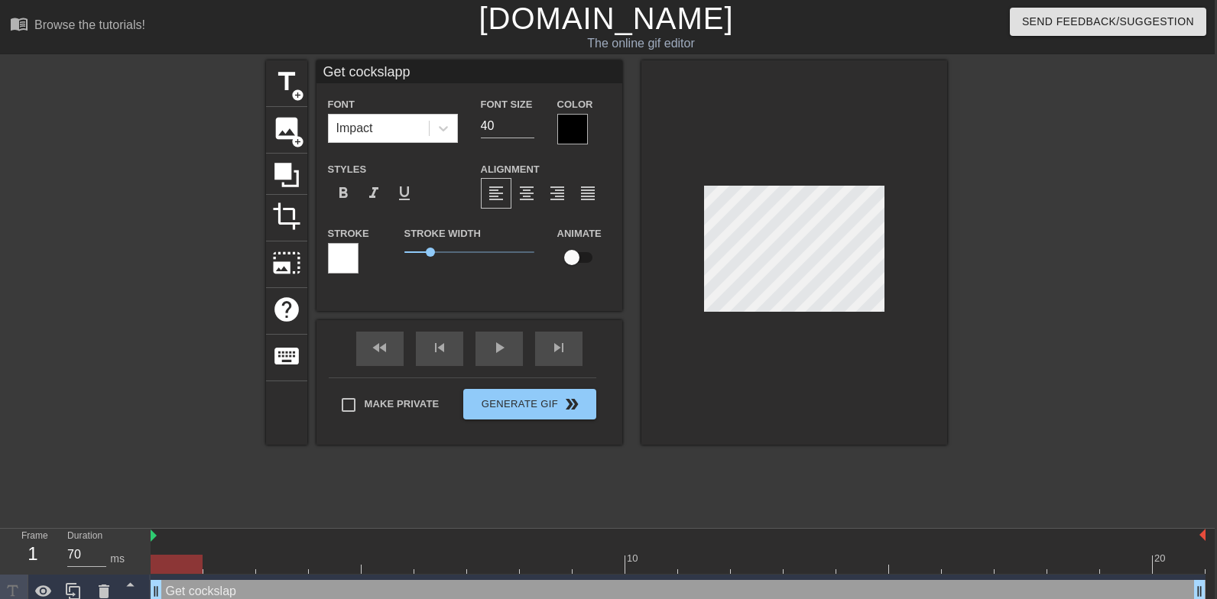
scroll to position [0, 5]
type input "Get cockslappe"
type textarea "Get cockslappe"
type input "Get cockslapped"
type textarea "Get cockslapped"
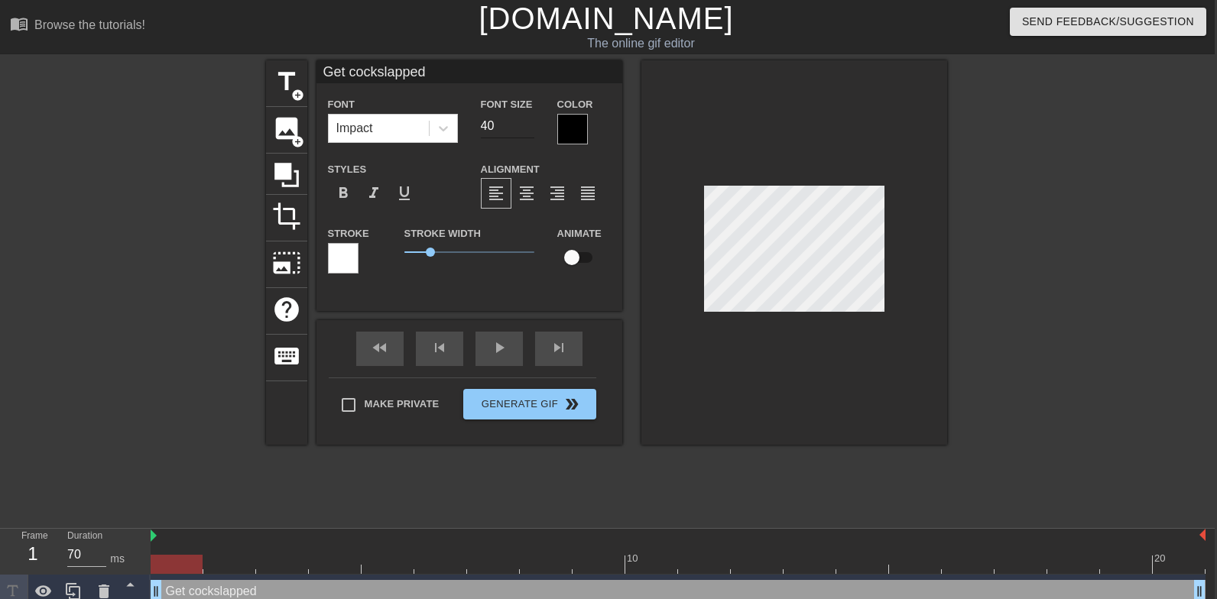
click at [507, 118] on input "40" at bounding box center [508, 126] width 54 height 24
click at [506, 118] on input "40" at bounding box center [508, 126] width 54 height 24
type input "3"
type input "28"
click at [780, 421] on div at bounding box center [794, 252] width 306 height 385
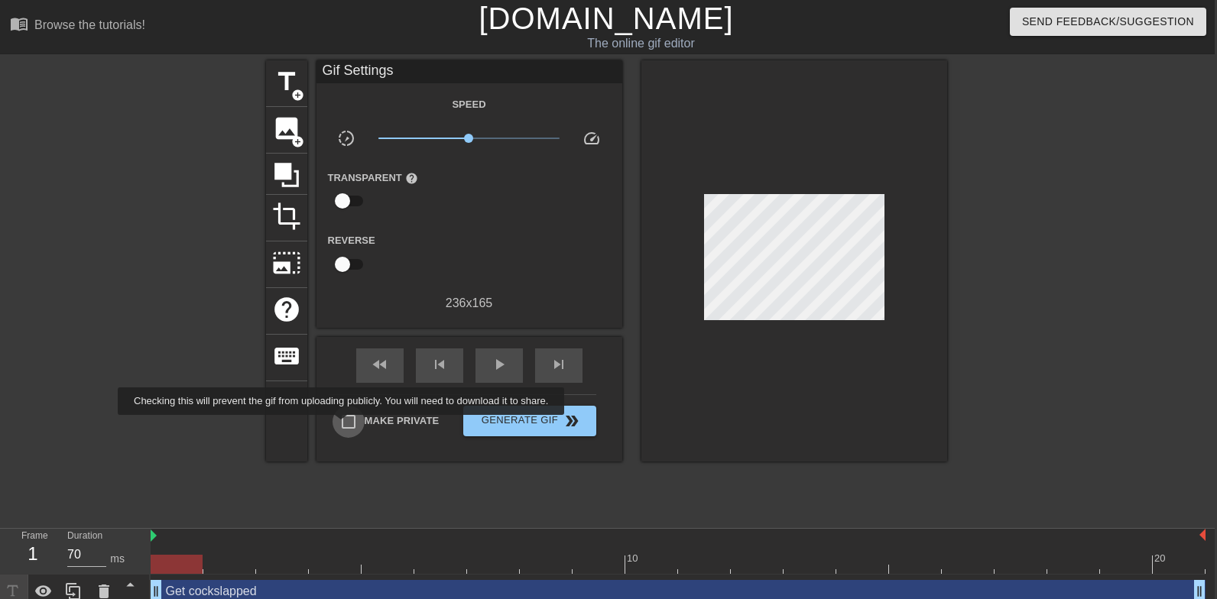
click at [352, 426] on input "Make Private" at bounding box center [349, 422] width 32 height 32
checkbox input "true"
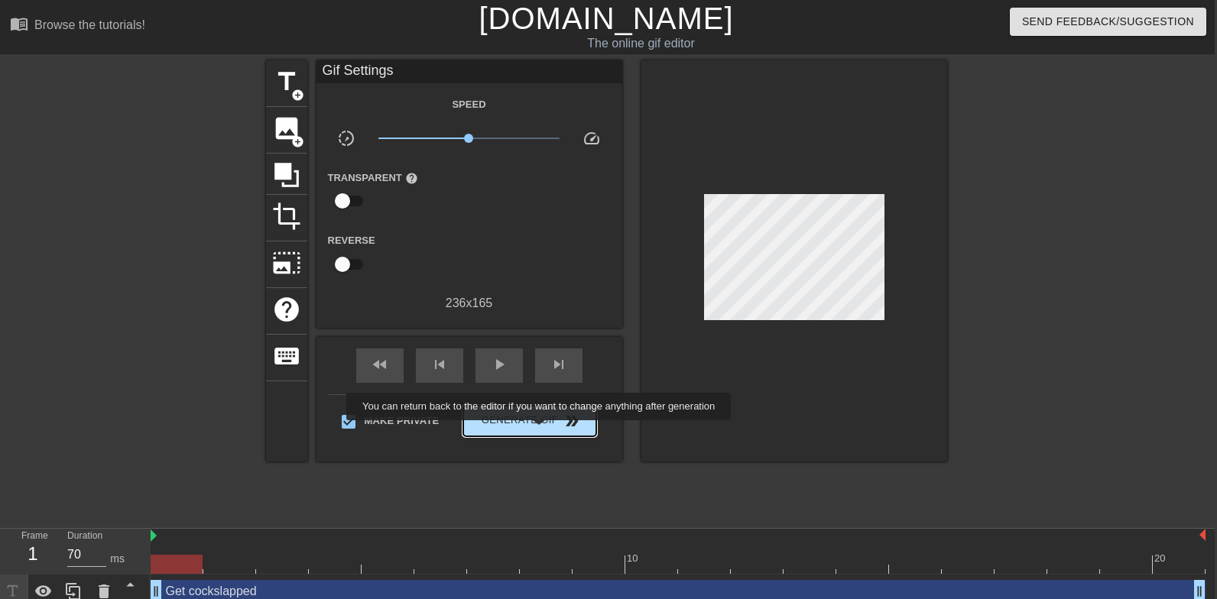
click at [549, 431] on button "Generate Gif double_arrow" at bounding box center [529, 421] width 132 height 31
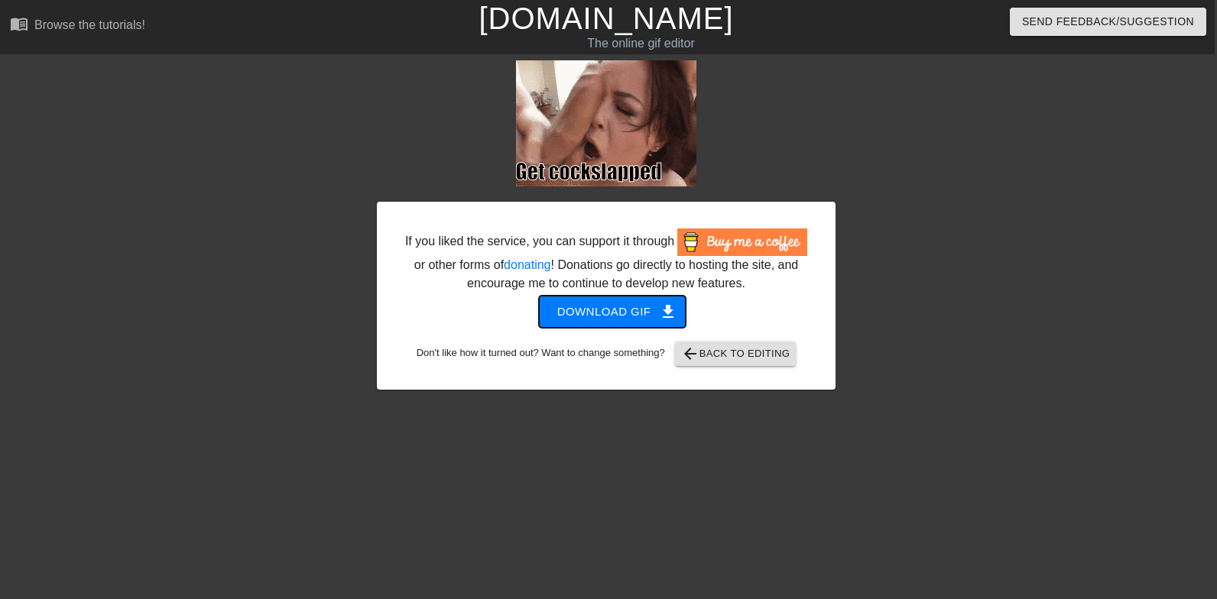
click at [629, 322] on span "Download gif get_app" at bounding box center [612, 312] width 111 height 20
